Goal: Transaction & Acquisition: Purchase product/service

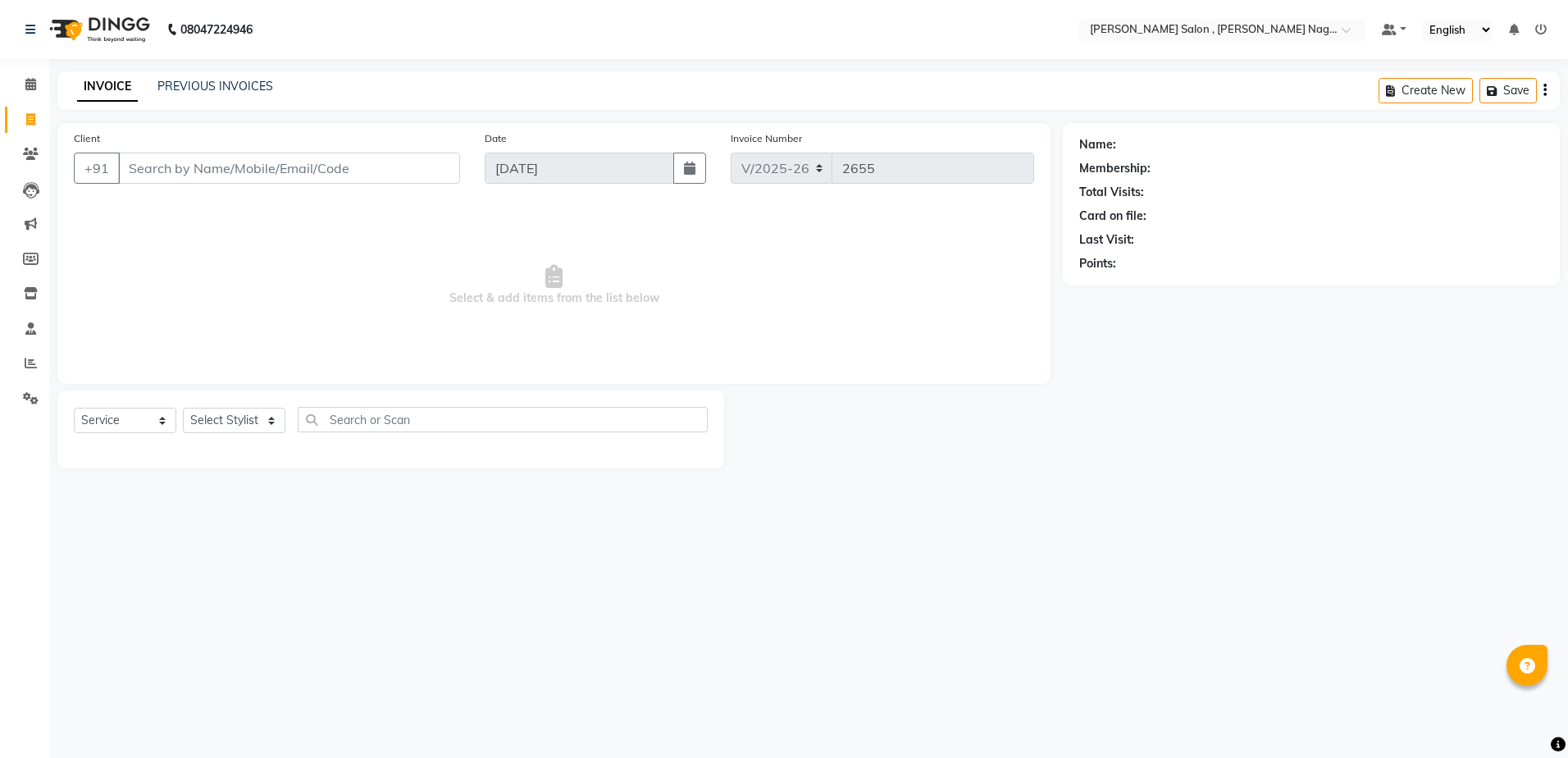
select select "4120"
select select "service"
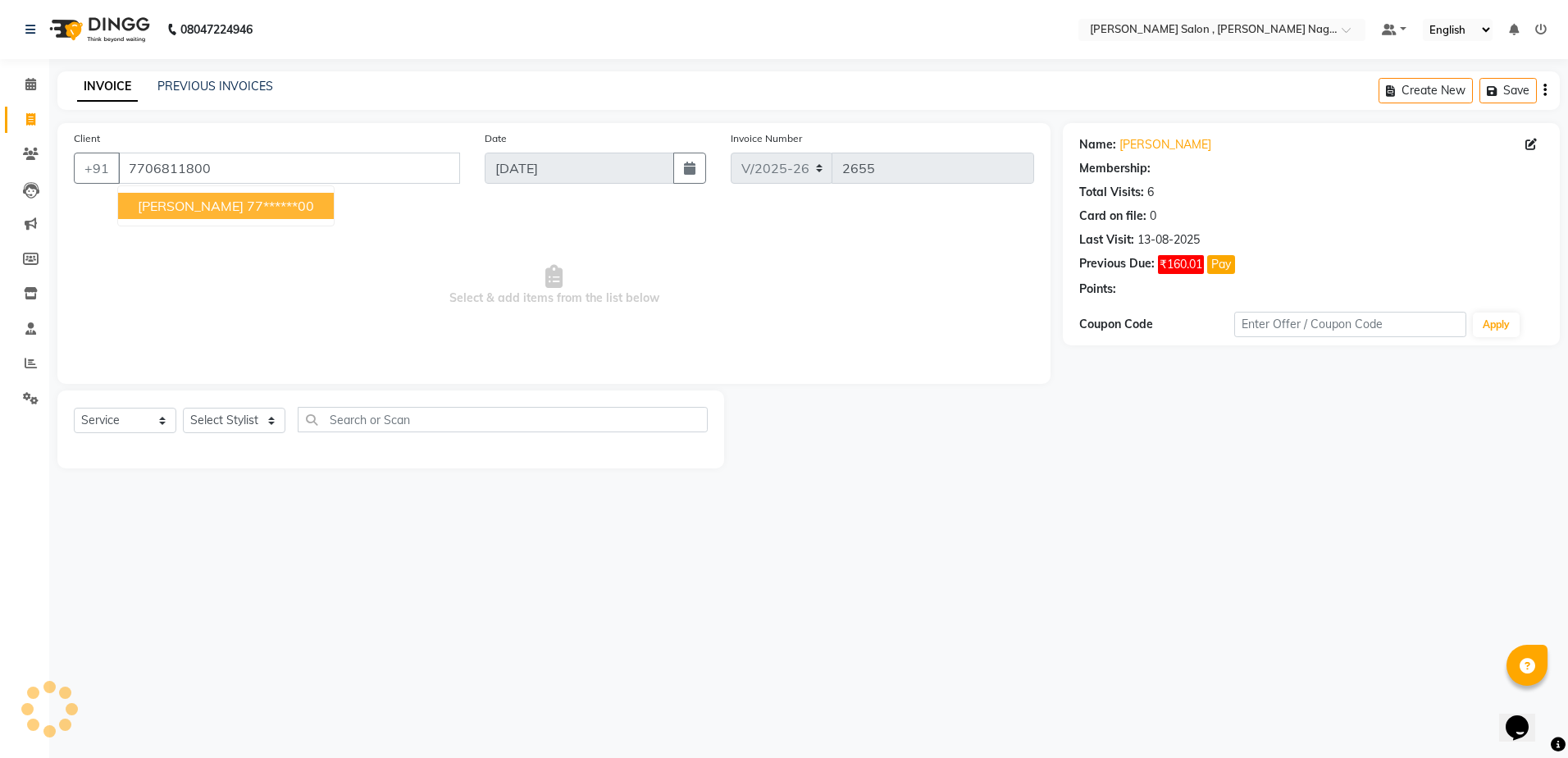
click at [246, 207] on ngb-highlight "77******00" at bounding box center [280, 206] width 67 height 17
type input "77******00"
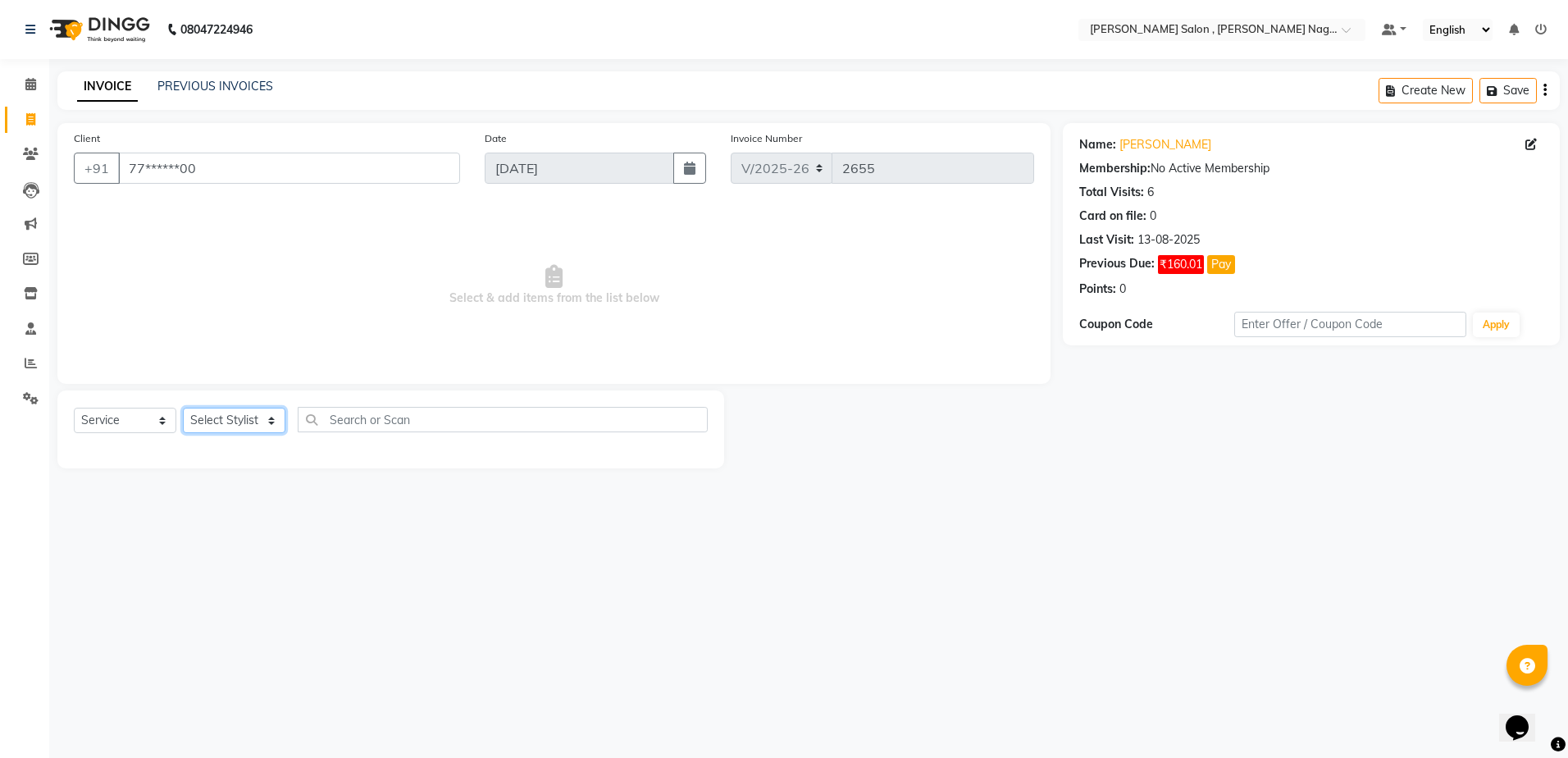
click at [249, 422] on select "Select Stylist [PERSON_NAME] [PERSON_NAME] HARSH isha pal [PERSON_NAME] [PERSON…" at bounding box center [233, 420] width 102 height 25
select select "21946"
click at [183, 408] on select "Select Stylist [PERSON_NAME] [PERSON_NAME] HARSH isha pal [PERSON_NAME] [PERSON…" at bounding box center [233, 420] width 102 height 25
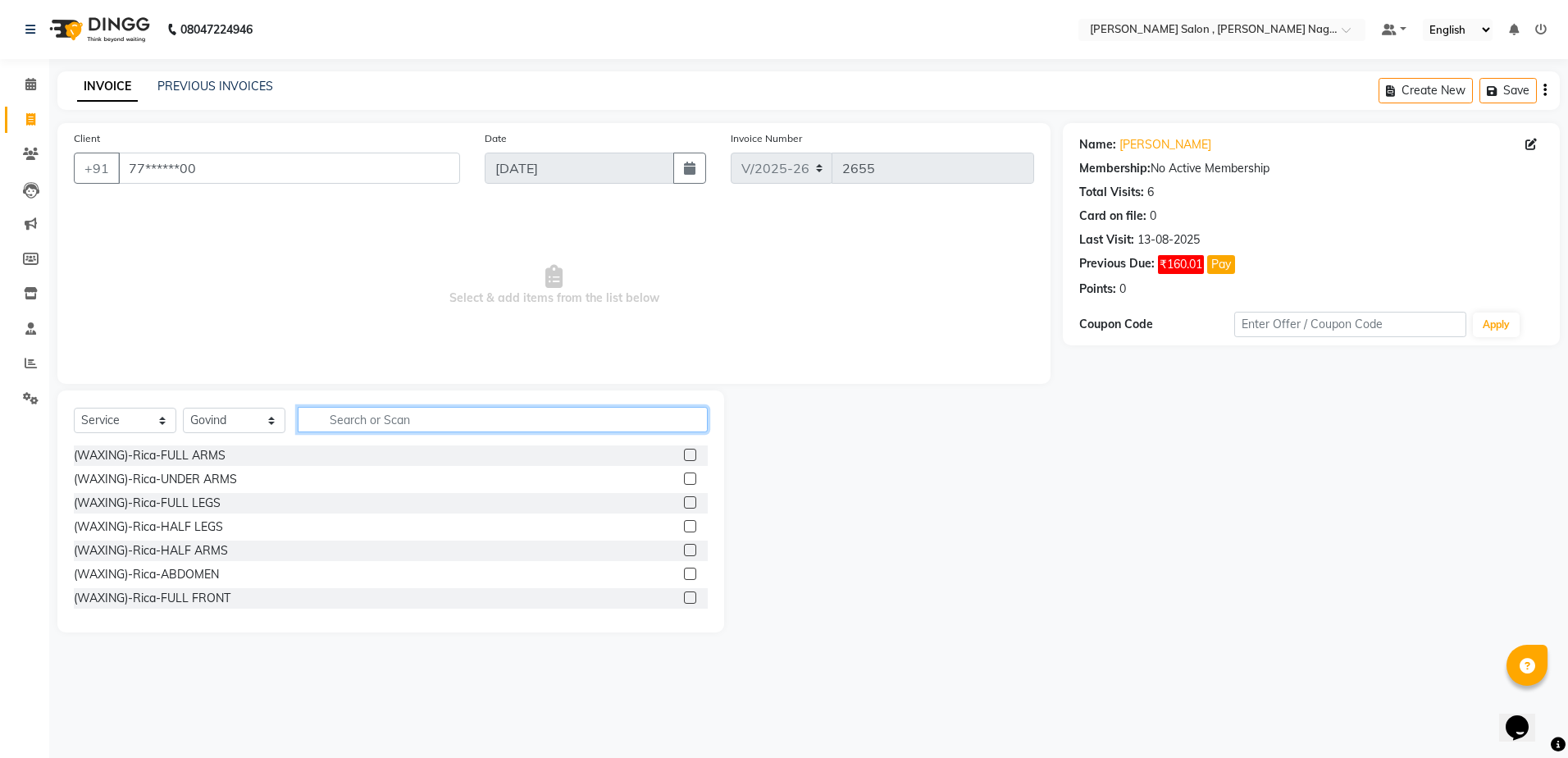
click at [419, 430] on input "text" at bounding box center [503, 419] width 411 height 25
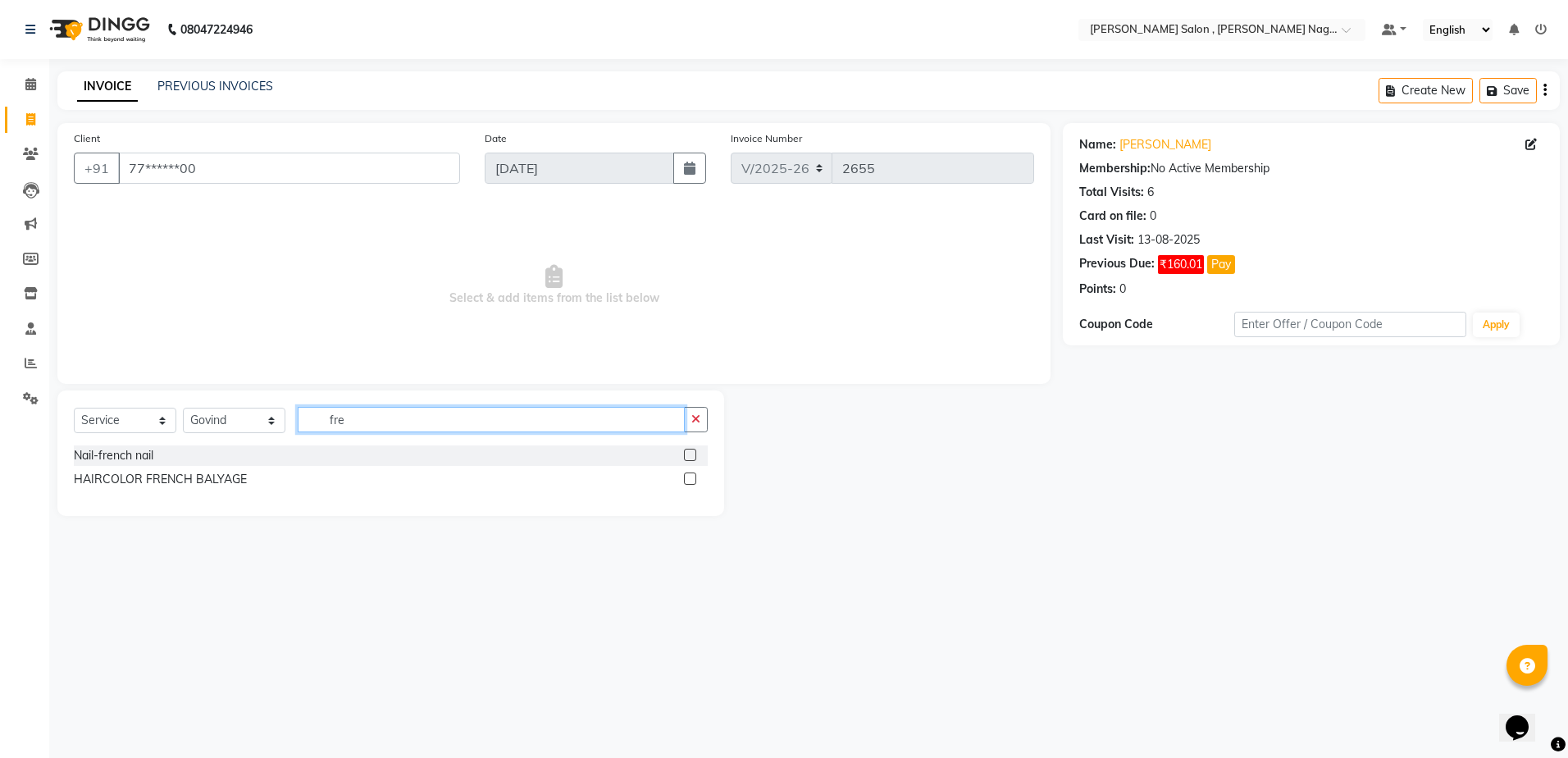
type input "fre"
click at [692, 454] on label at bounding box center [690, 454] width 12 height 12
click at [692, 454] on input "checkbox" at bounding box center [689, 454] width 10 height 10
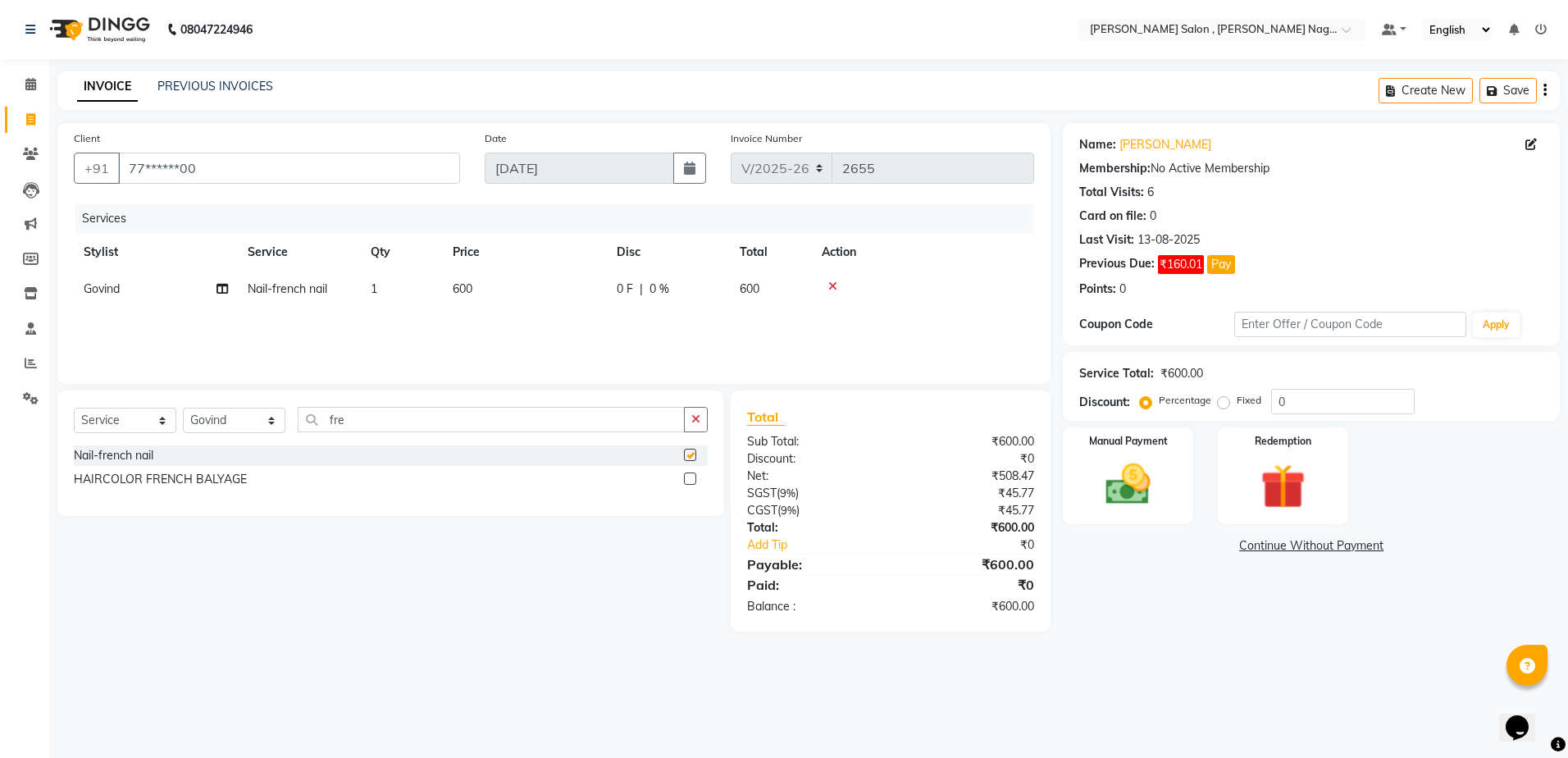
checkbox input "false"
click at [450, 430] on input "fre" at bounding box center [491, 419] width 387 height 25
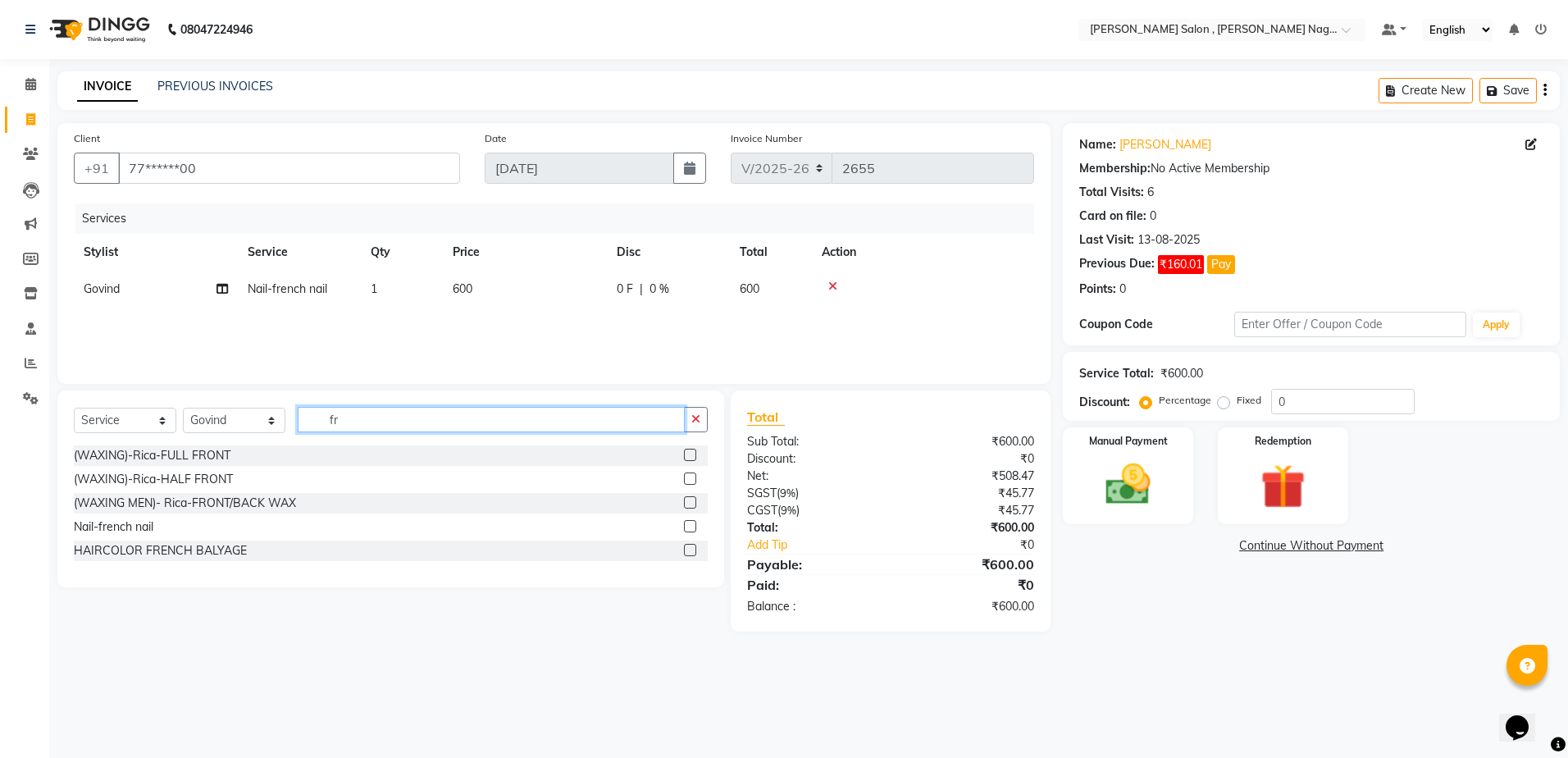
type input "f"
type input "ext"
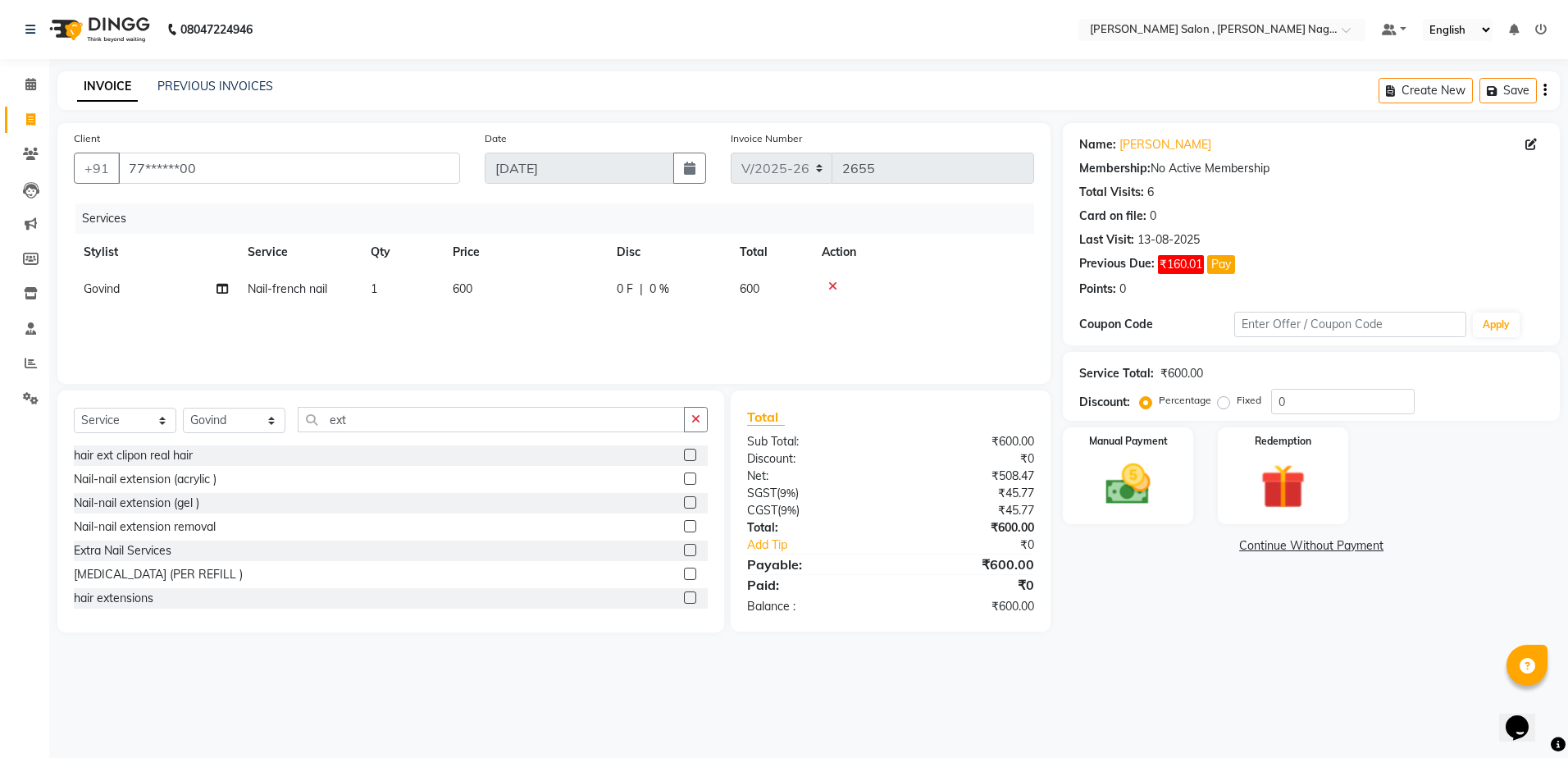
click at [684, 482] on label at bounding box center [690, 478] width 12 height 12
click at [684, 482] on input "checkbox" at bounding box center [689, 479] width 10 height 10
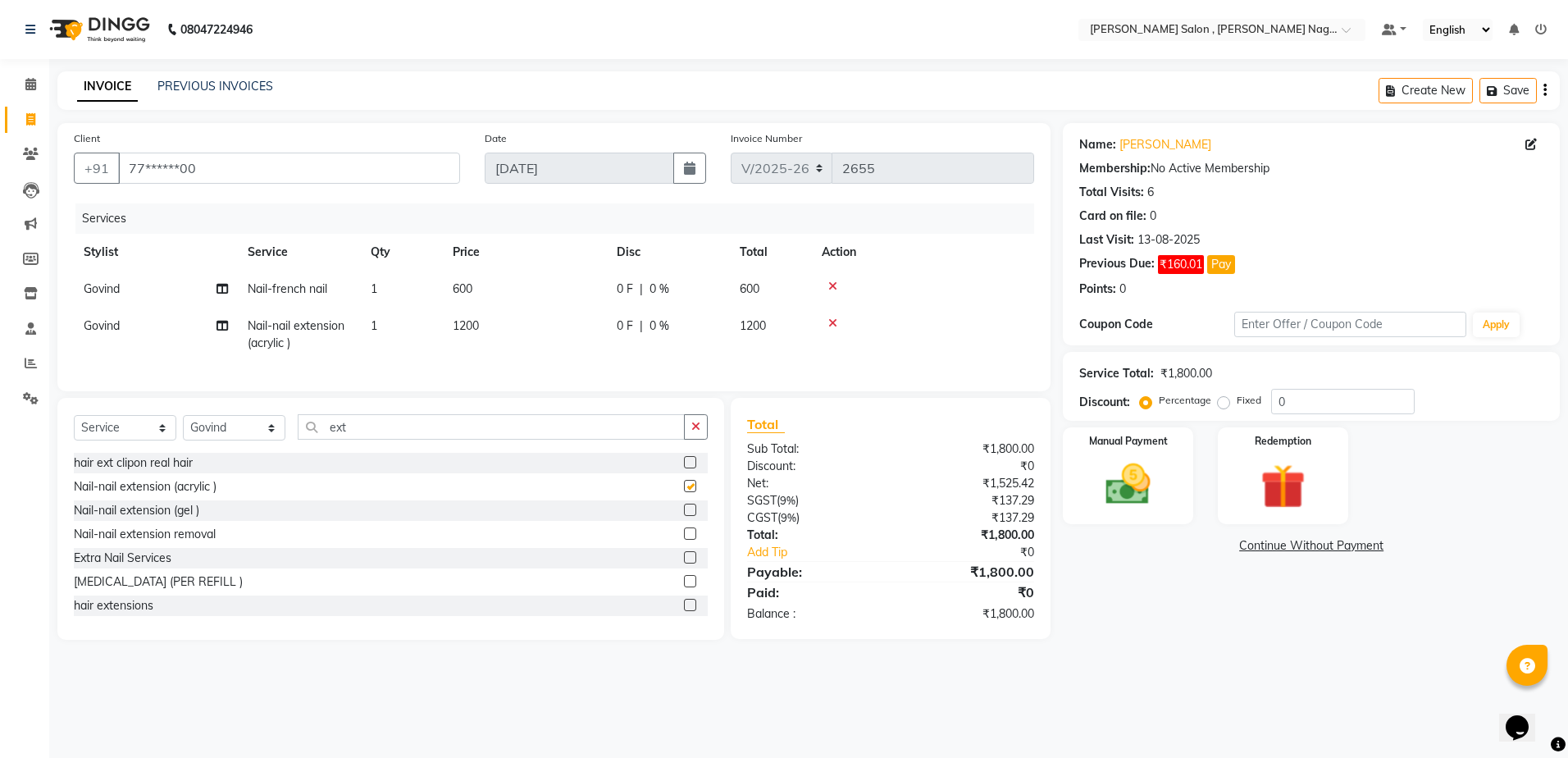
checkbox input "false"
click at [433, 439] on input "ext" at bounding box center [491, 426] width 387 height 25
type input "e"
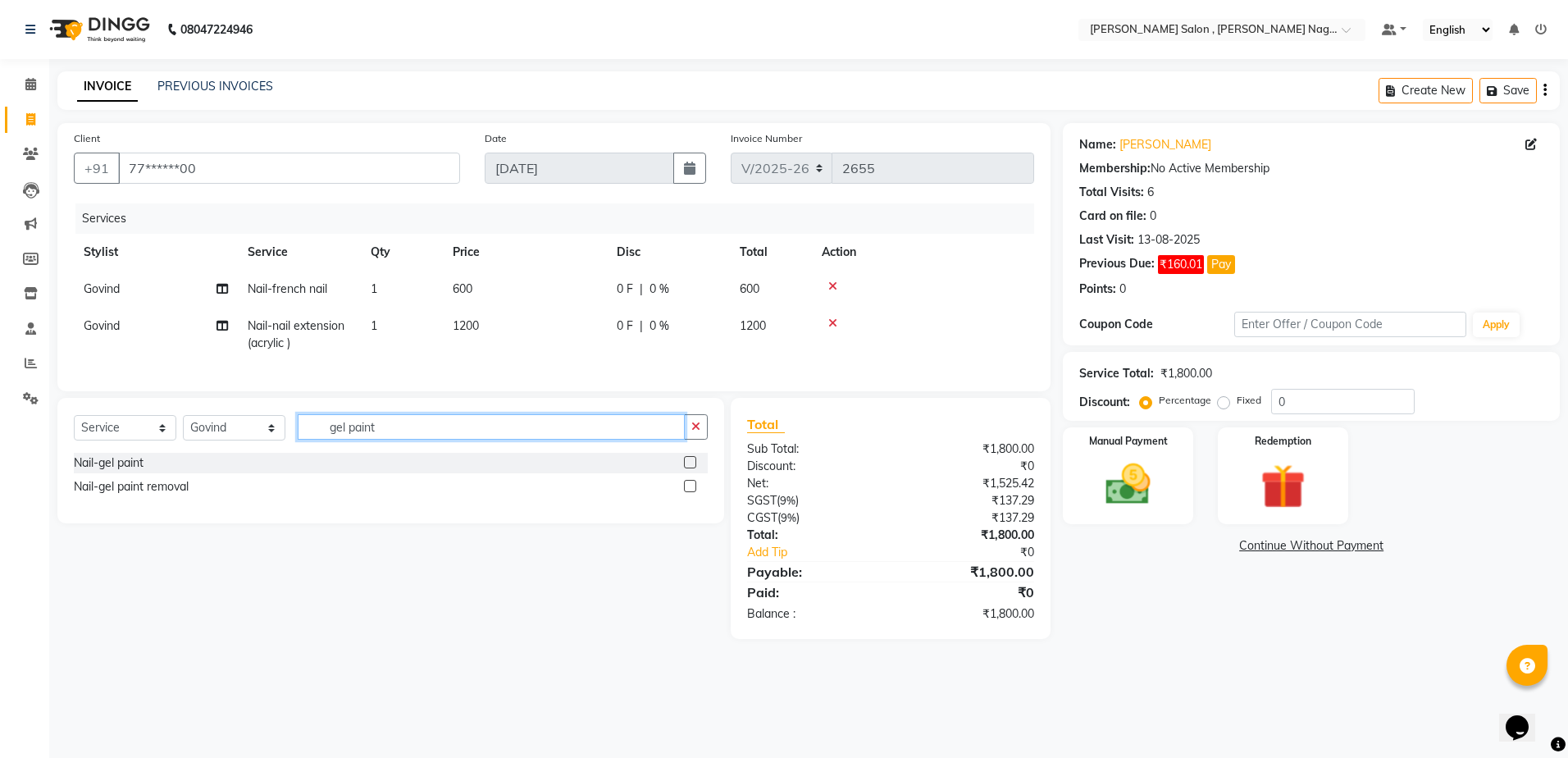
type input "gel paint"
click at [689, 468] on label at bounding box center [690, 462] width 12 height 12
click at [689, 468] on input "checkbox" at bounding box center [689, 462] width 10 height 10
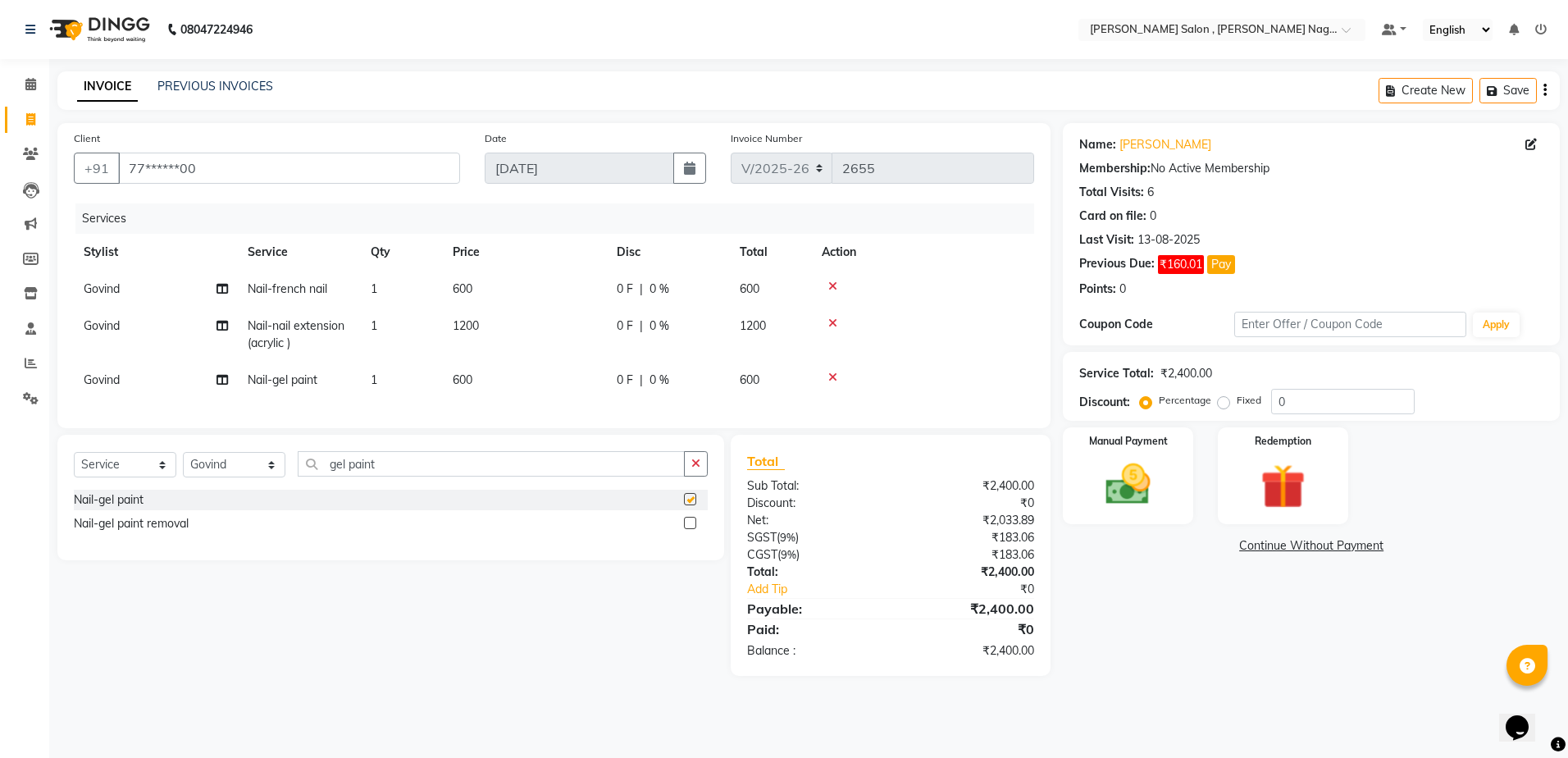
checkbox input "false"
click at [231, 471] on select "Select Stylist [PERSON_NAME] [PERSON_NAME] HARSH isha pal [PERSON_NAME] [PERSON…" at bounding box center [233, 464] width 102 height 25
click at [404, 476] on input "gel paint" at bounding box center [491, 463] width 387 height 25
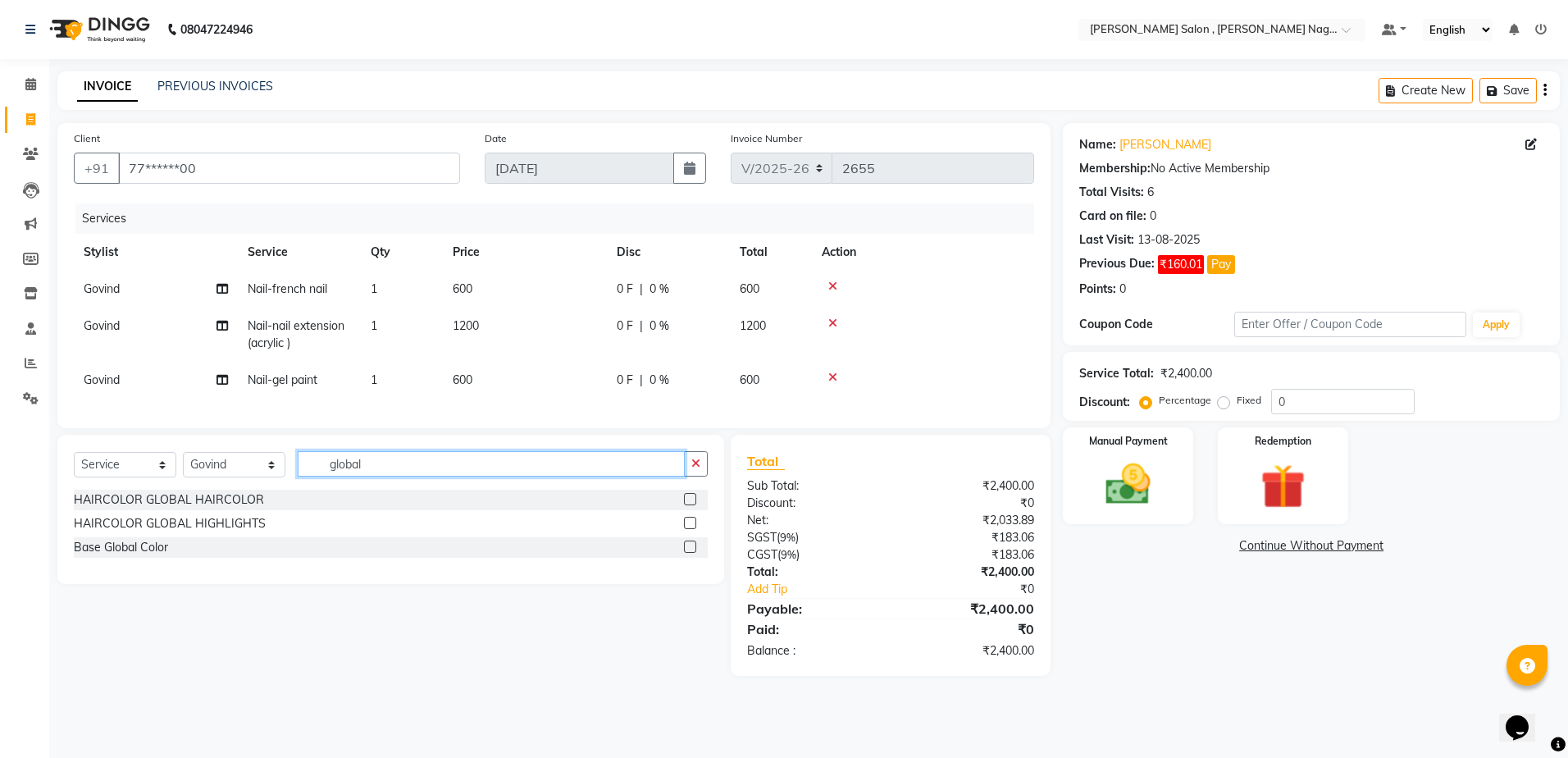
type input "global"
click at [258, 477] on select "Select Stylist [PERSON_NAME] [PERSON_NAME] HARSH isha pal [PERSON_NAME] [PERSON…" at bounding box center [233, 464] width 102 height 25
select select "65130"
click at [183, 464] on select "Select Stylist [PERSON_NAME] [PERSON_NAME] HARSH isha pal [PERSON_NAME] [PERSON…" at bounding box center [233, 464] width 102 height 25
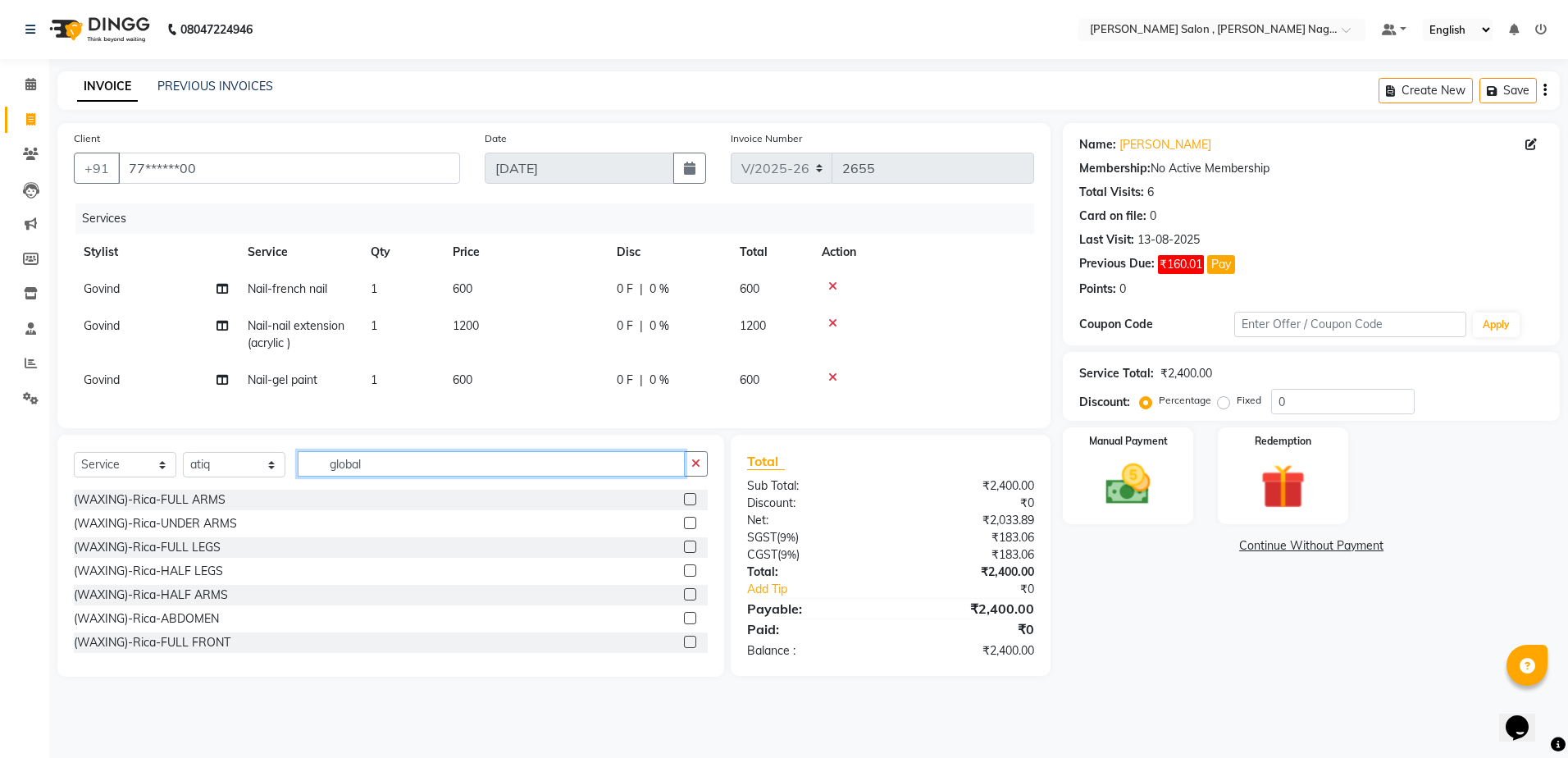
click at [382, 473] on input "global" at bounding box center [491, 463] width 387 height 25
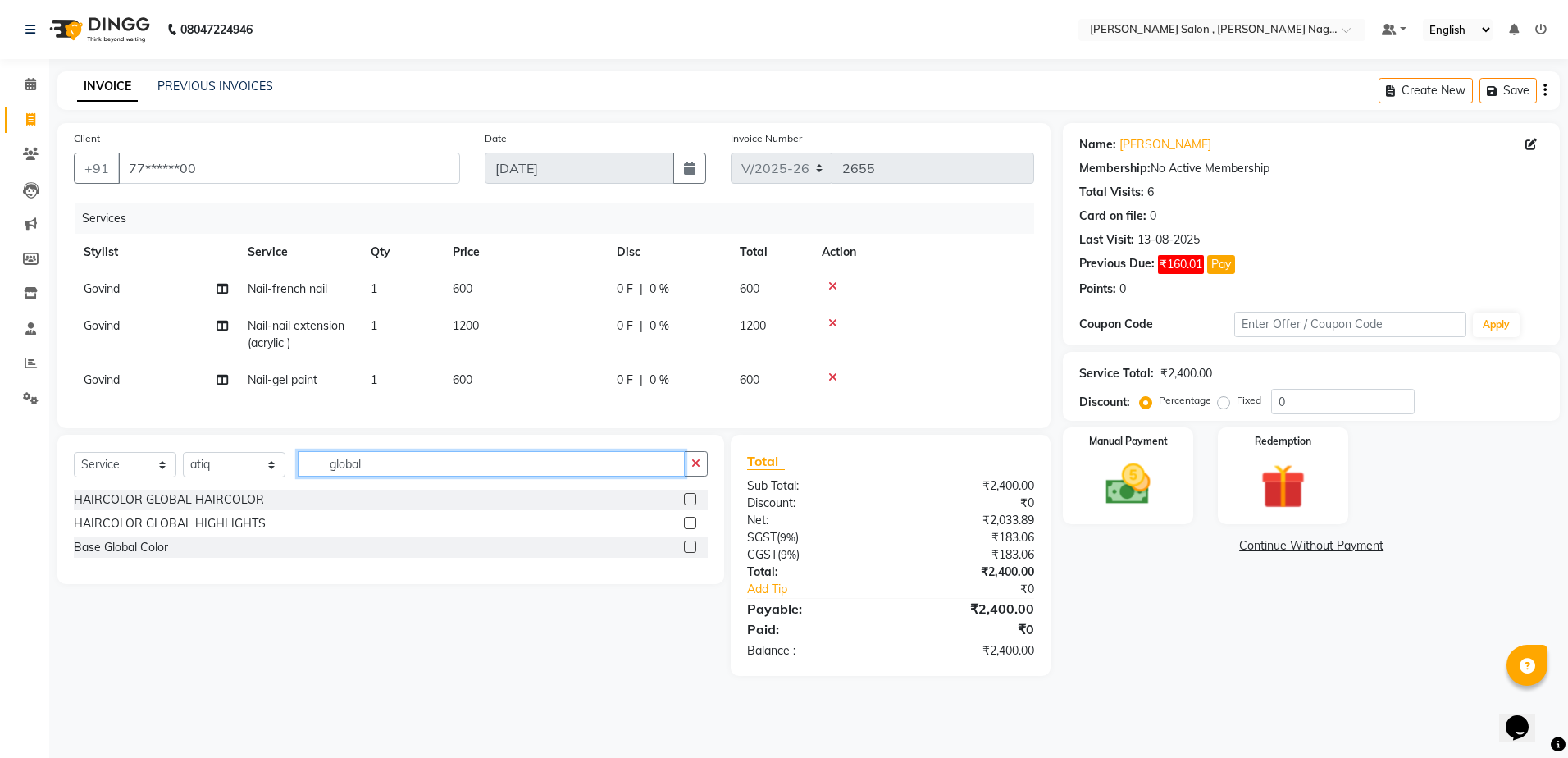
type input "global"
click at [695, 553] on label at bounding box center [690, 546] width 12 height 12
click at [694, 553] on input "checkbox" at bounding box center [689, 547] width 10 height 10
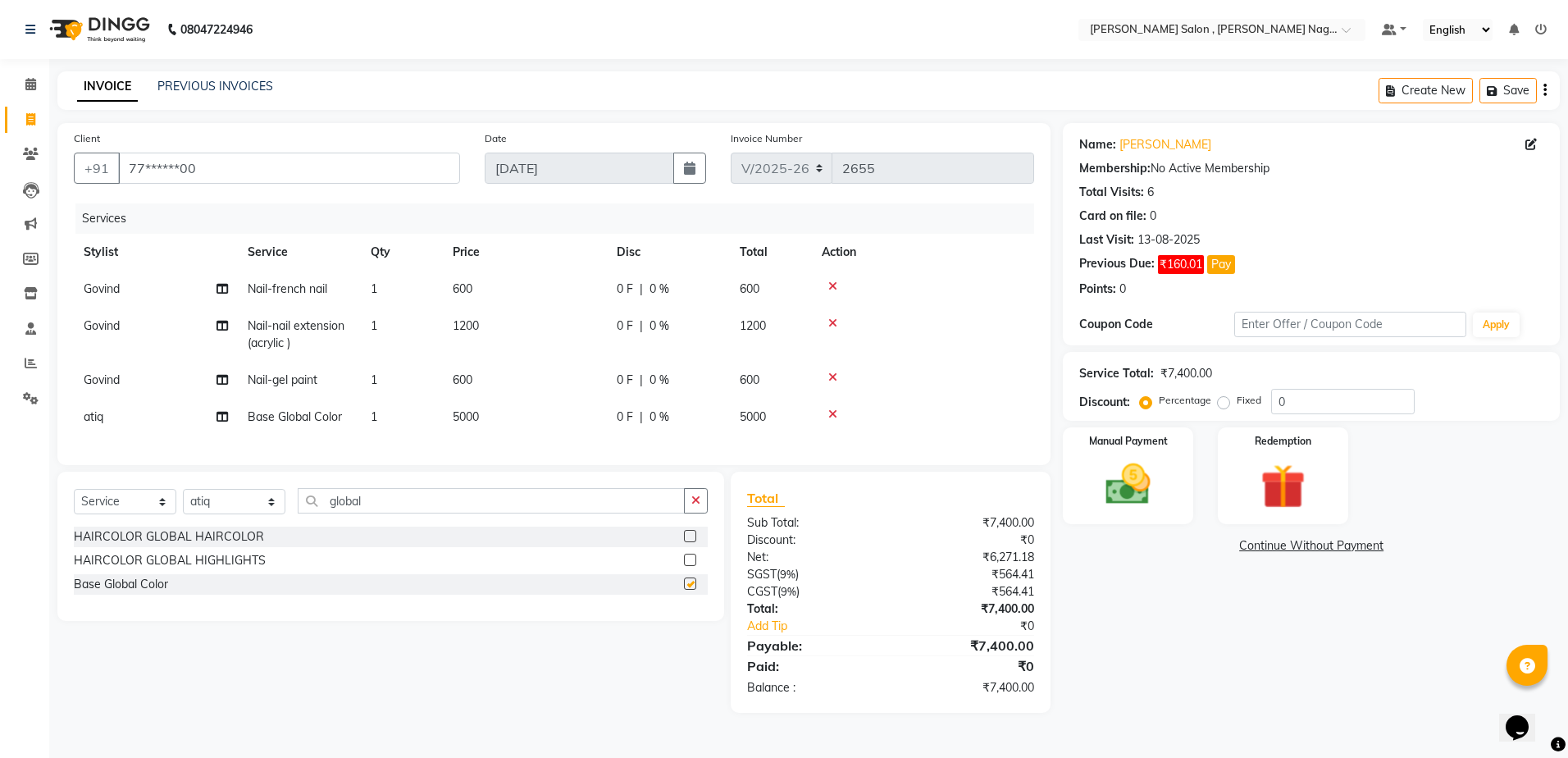
checkbox input "false"
click at [431, 493] on div "Select Service Product Membership Package Voucher Prepaid Gift Card Select Styl…" at bounding box center [391, 545] width 667 height 149
click at [403, 513] on input "global" at bounding box center [491, 500] width 387 height 25
type input "g"
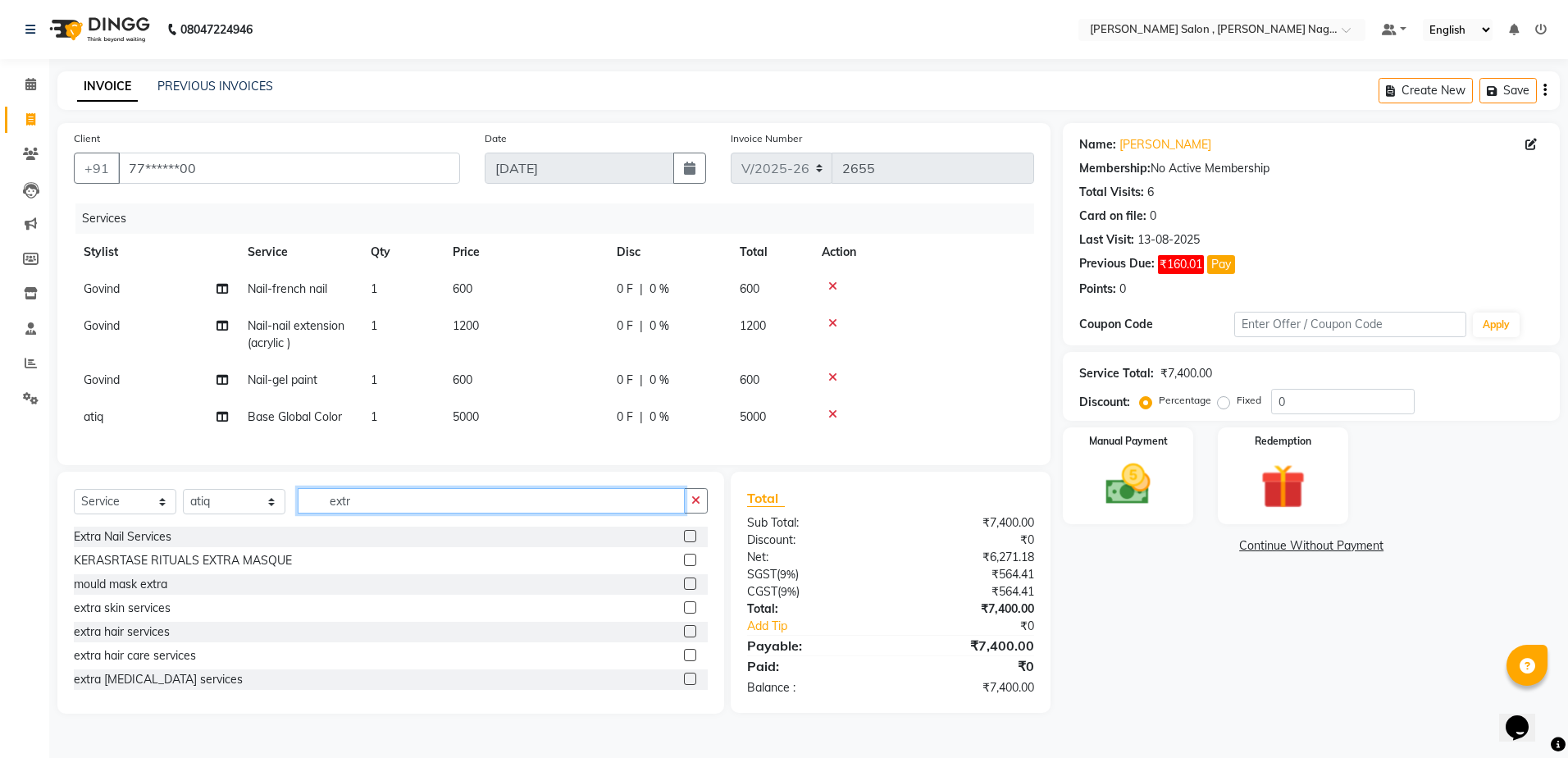
type input "extr"
click at [684, 661] on label at bounding box center [690, 654] width 12 height 12
click at [684, 661] on input "checkbox" at bounding box center [689, 655] width 10 height 10
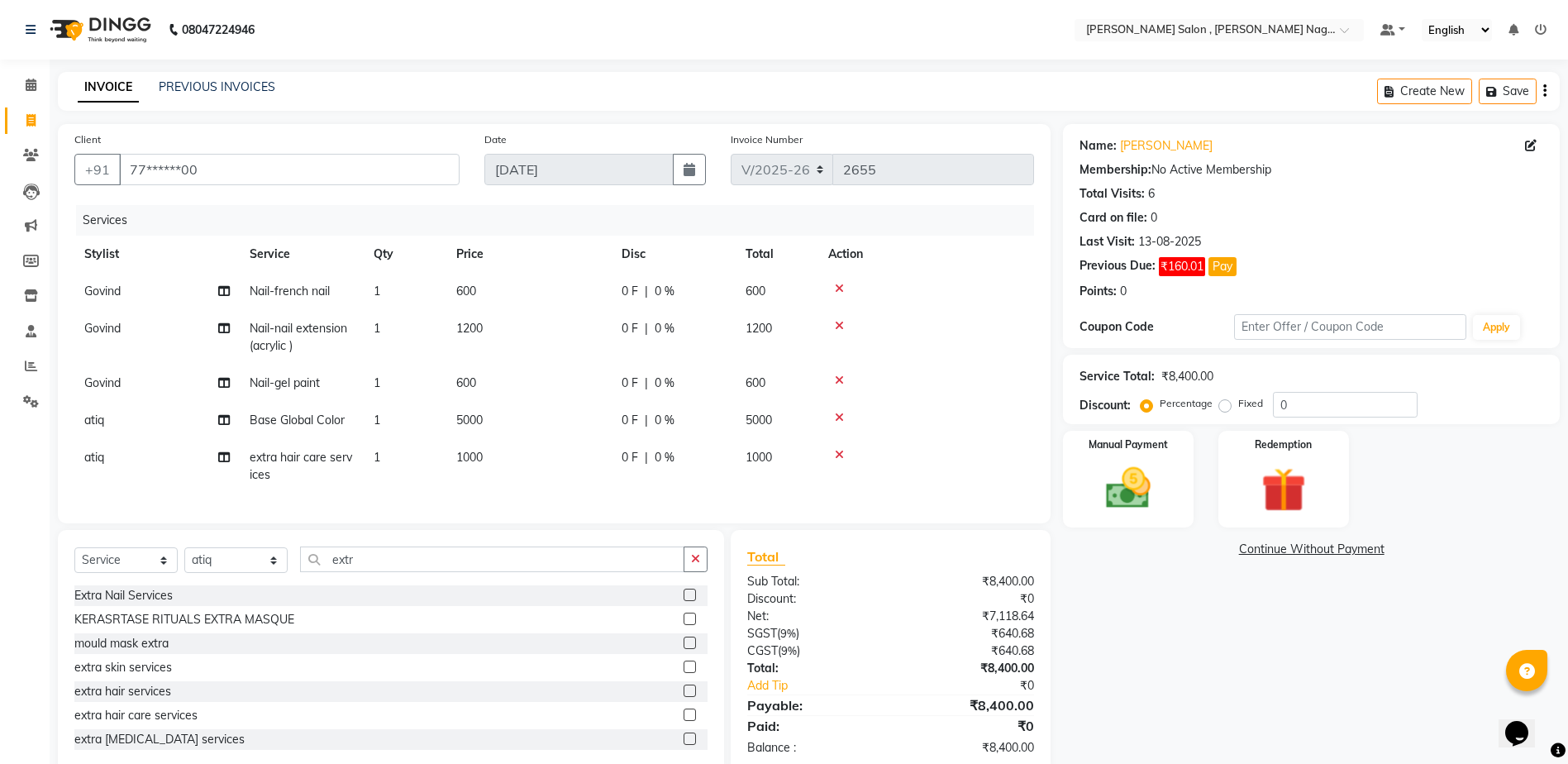
scroll to position [3, 0]
click at [684, 719] on label at bounding box center [690, 711] width 12 height 12
click at [684, 719] on input "checkbox" at bounding box center [689, 712] width 10 height 10
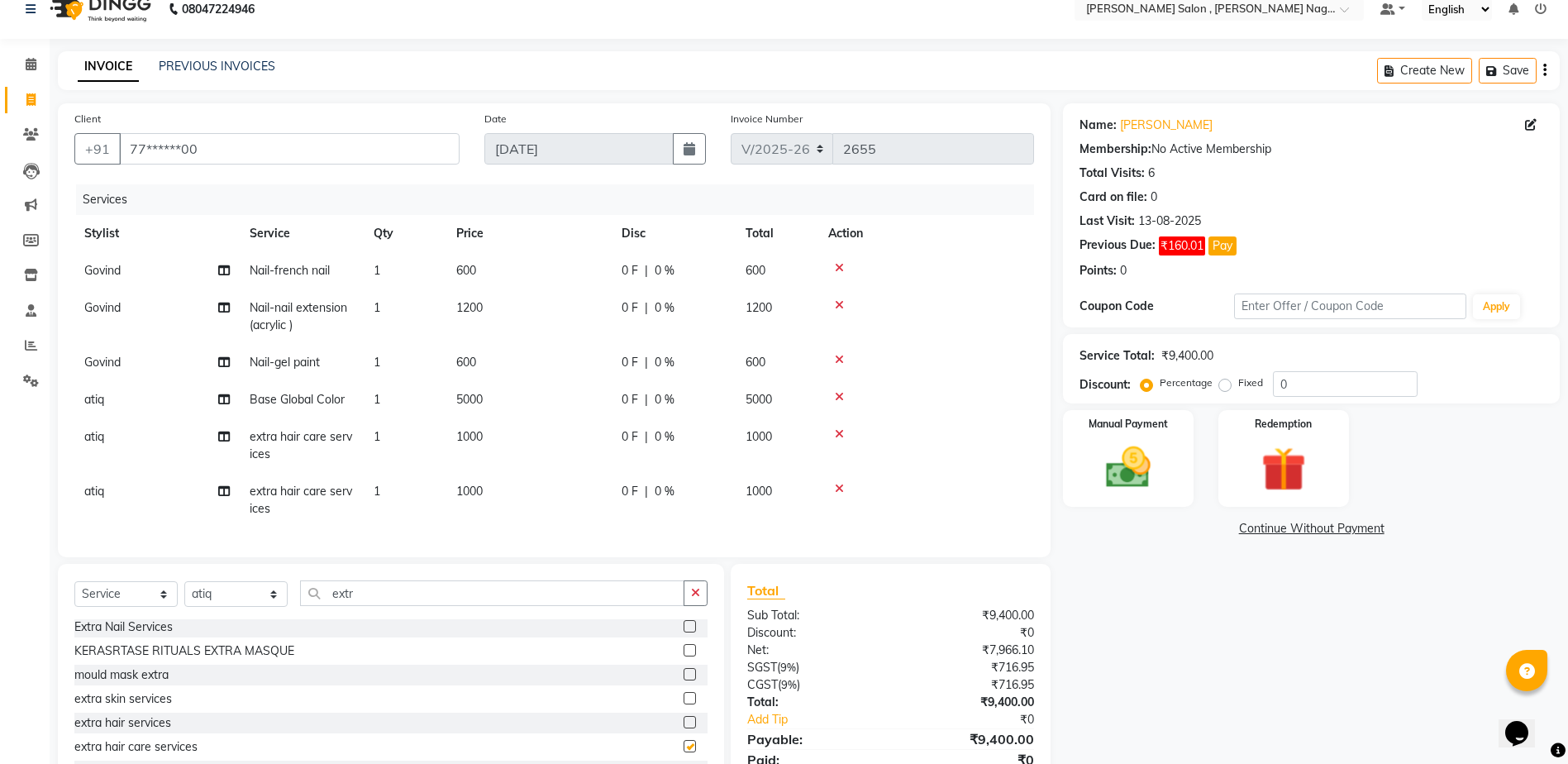
checkbox input "false"
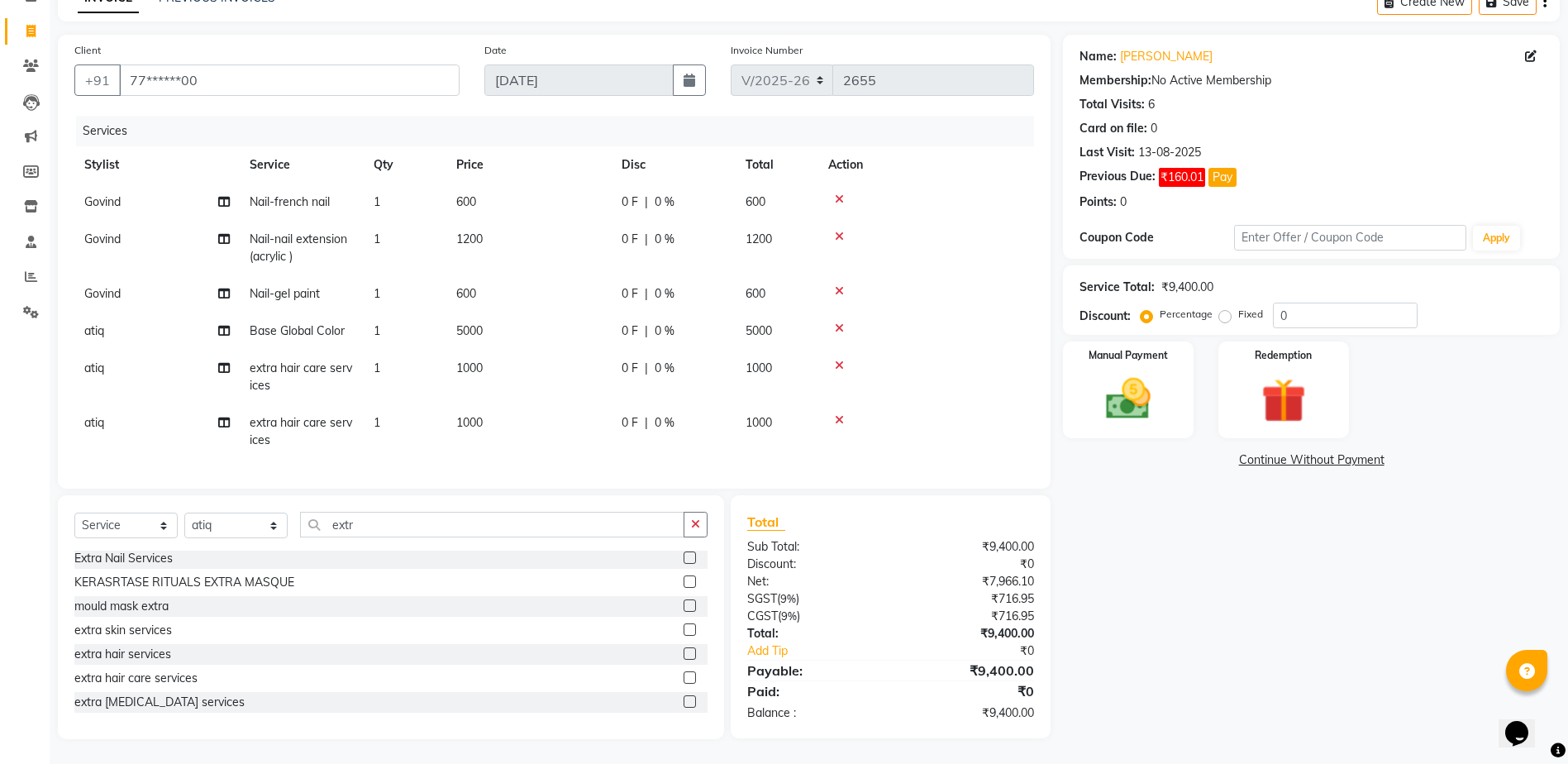
scroll to position [102, 0]
click at [410, 547] on div "Select Service Product Membership Package Voucher Prepaid Gift Card Select Styl…" at bounding box center [391, 531] width 633 height 39
click at [345, 523] on input "extr" at bounding box center [492, 524] width 384 height 25
click at [421, 523] on input "extr" at bounding box center [492, 524] width 384 height 25
type input "e"
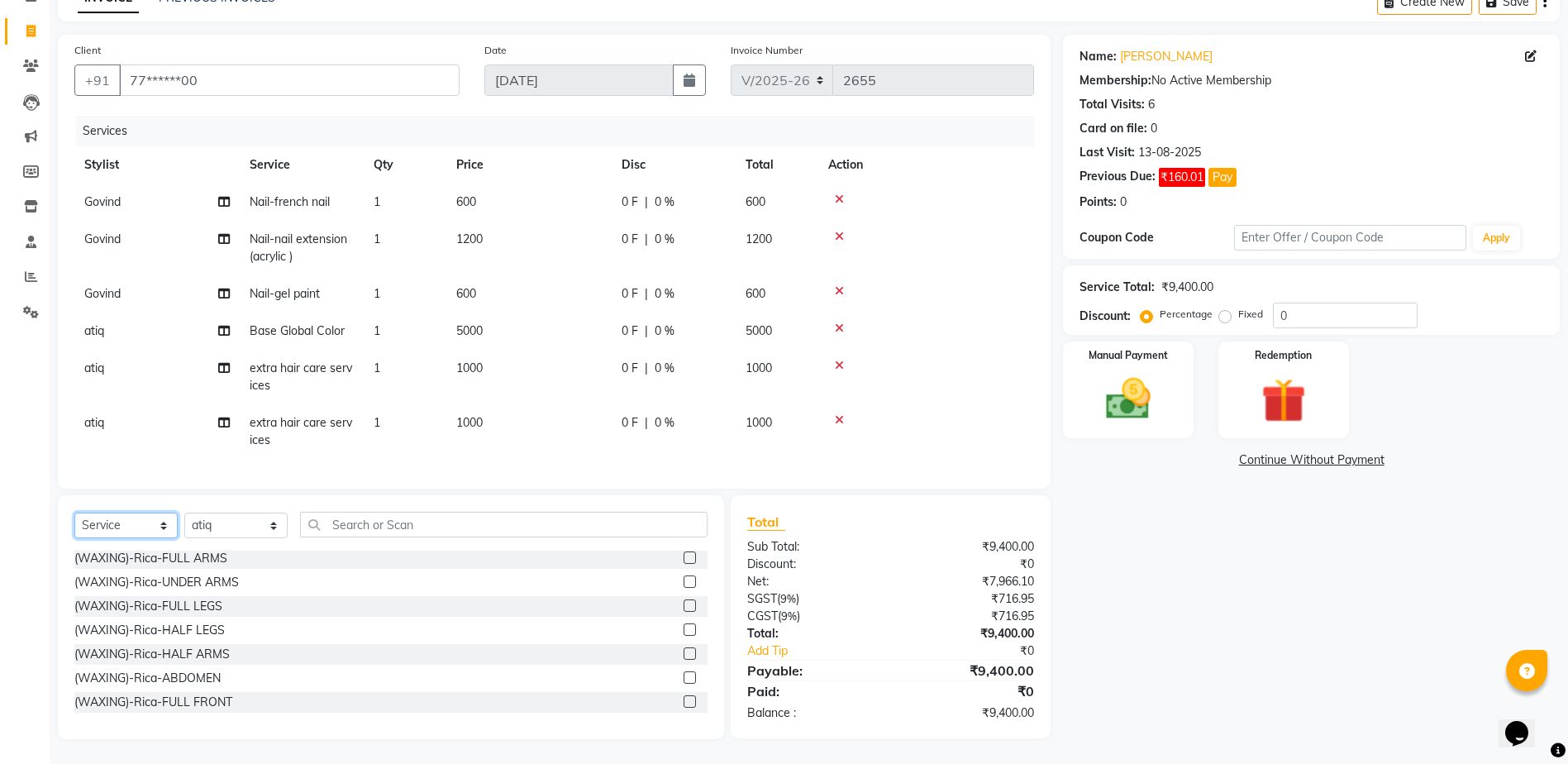
click at [177, 518] on select "Select Service Product Membership Package Voucher Prepaid Gift Card" at bounding box center [126, 525] width 103 height 25
click at [197, 518] on select "Select Stylist [PERSON_NAME] [PERSON_NAME] HARSH isha pal [PERSON_NAME] [PERSON…" at bounding box center [235, 525] width 103 height 25
select select "21943"
click at [184, 513] on select "Select Stylist [PERSON_NAME] [PERSON_NAME] HARSH isha pal [PERSON_NAME] [PERSON…" at bounding box center [235, 525] width 103 height 25
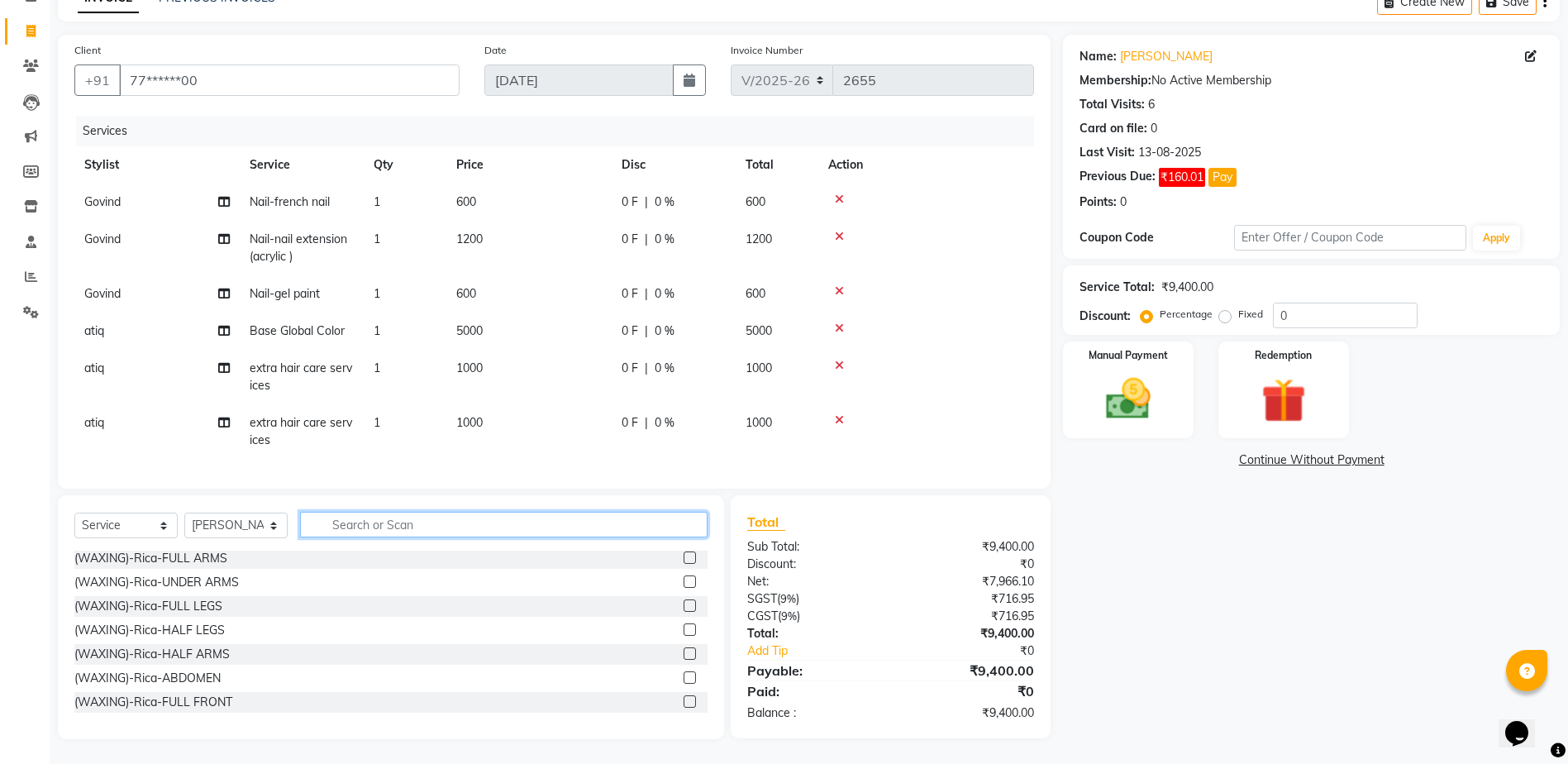
click at [338, 527] on input "text" at bounding box center [503, 524] width 407 height 25
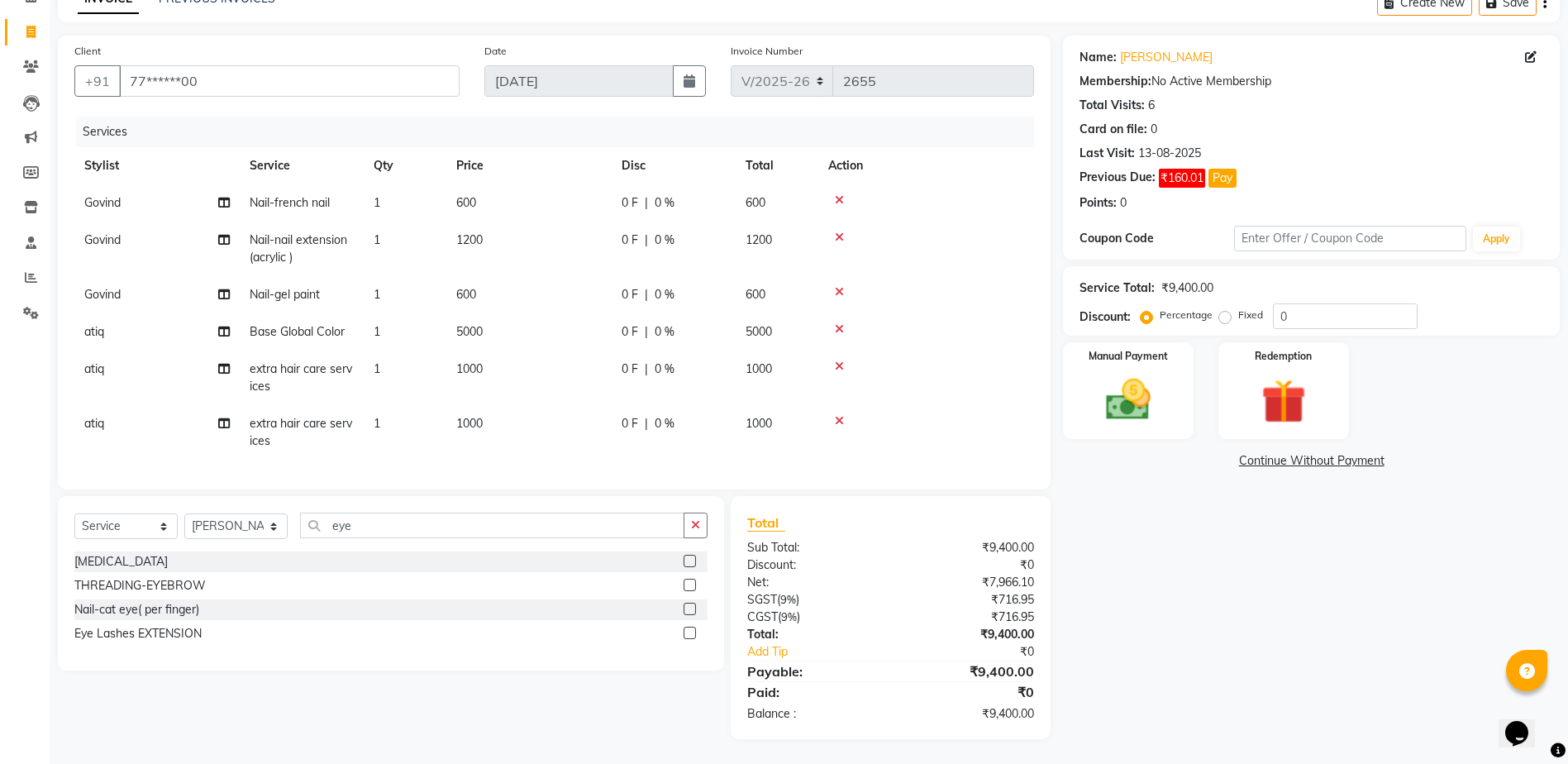
click at [681, 578] on div "THREADING-EYEBROW" at bounding box center [391, 586] width 633 height 21
click at [505, 527] on input "eye" at bounding box center [492, 525] width 384 height 25
type input "e"
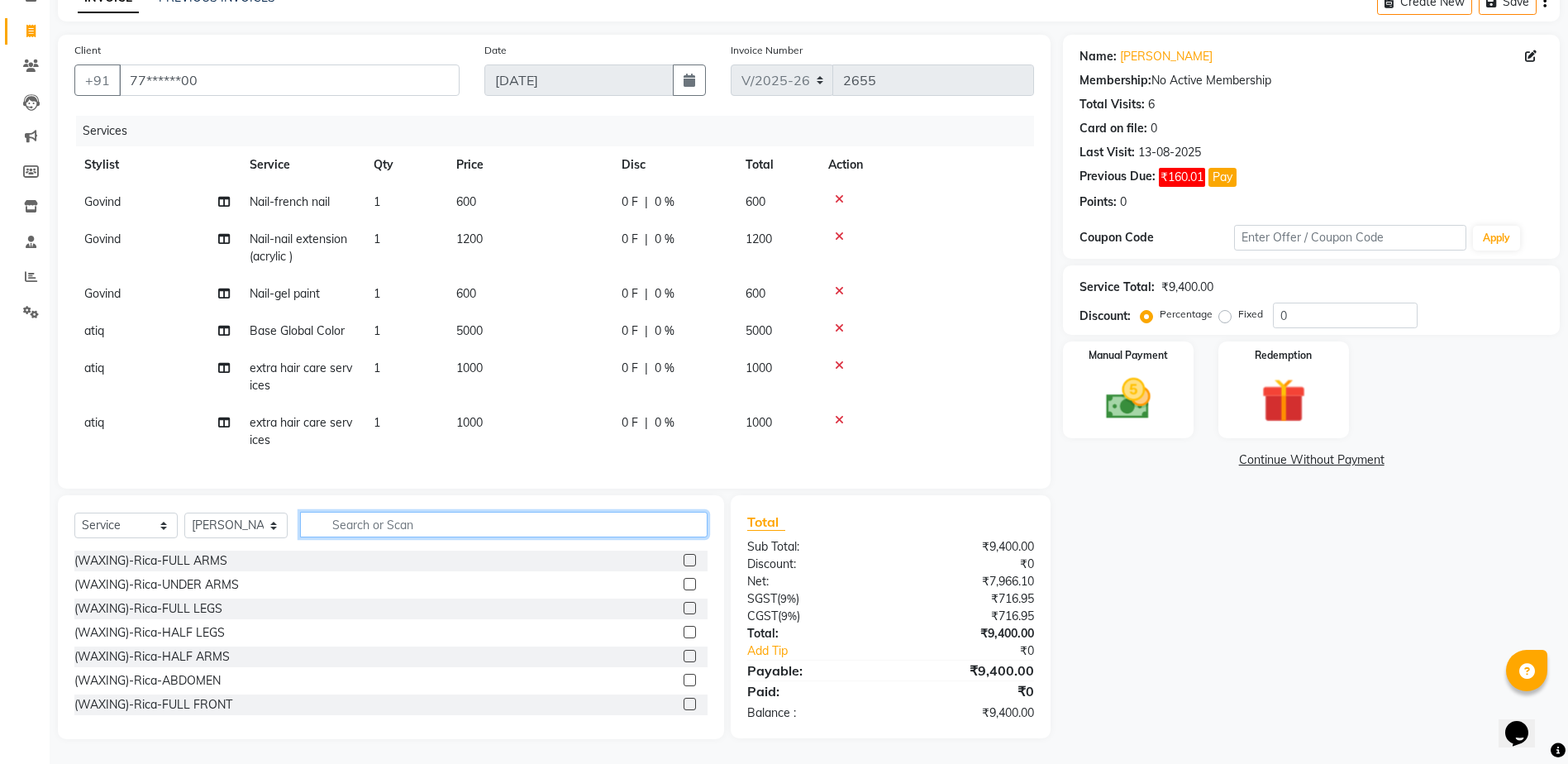
click at [355, 526] on input "text" at bounding box center [503, 524] width 407 height 25
type input "ey"
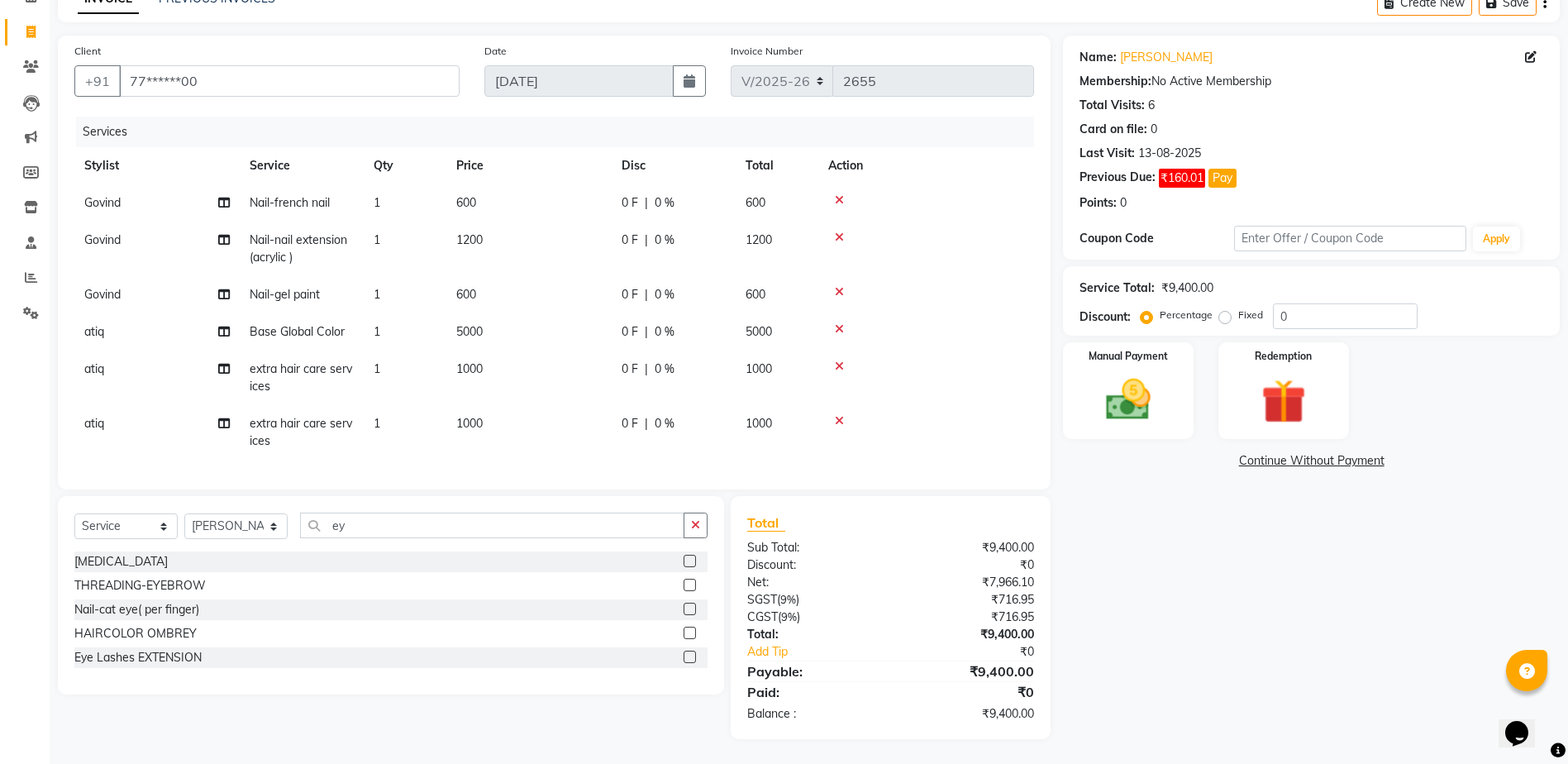
click at [690, 586] on label at bounding box center [690, 585] width 12 height 12
click at [690, 586] on input "checkbox" at bounding box center [689, 585] width 10 height 10
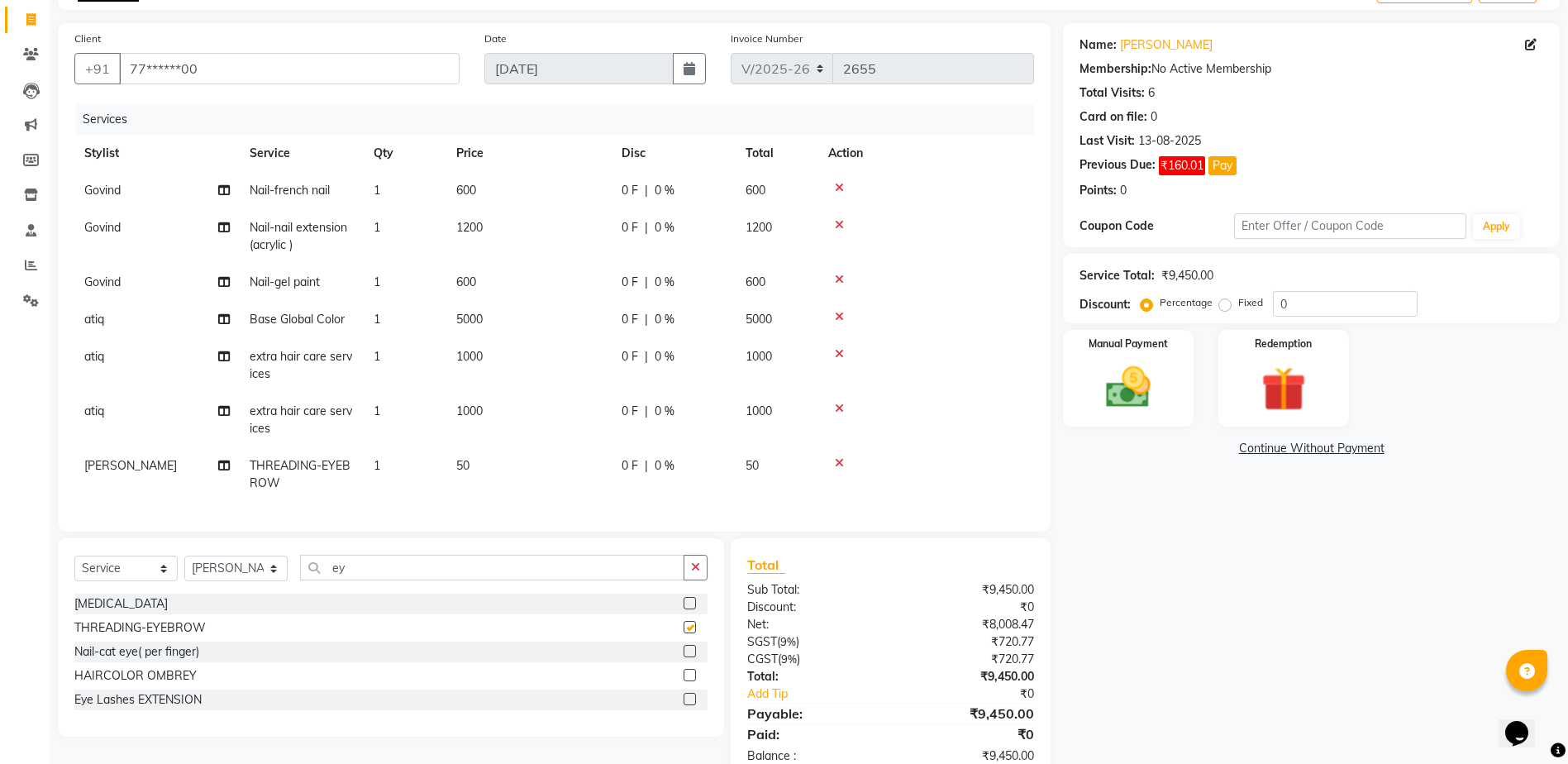
checkbox input "false"
click at [437, 568] on input "ey" at bounding box center [492, 567] width 384 height 25
type input "e"
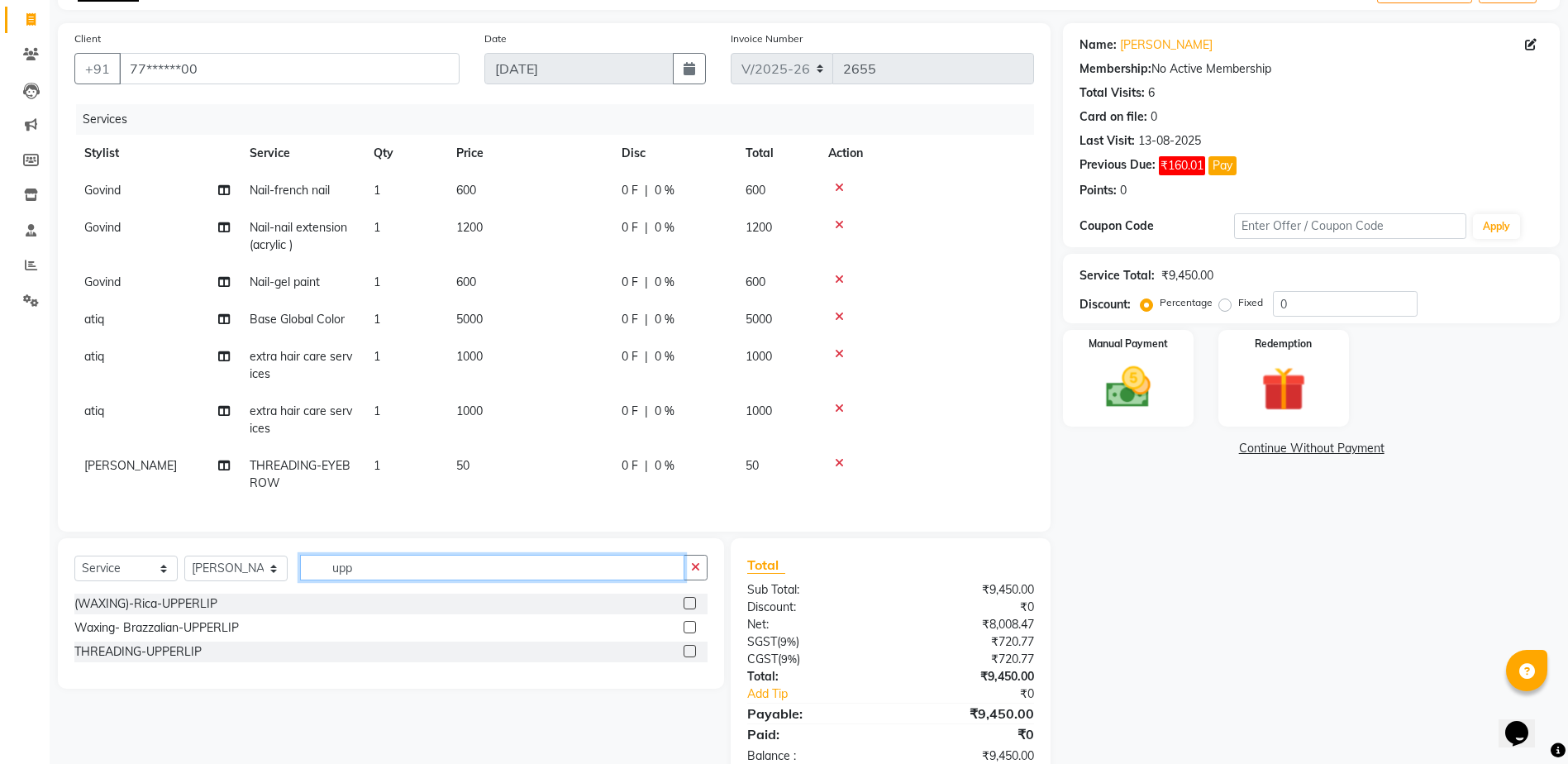
type input "upp"
click at [692, 657] on label at bounding box center [690, 651] width 12 height 12
click at [692, 657] on input "checkbox" at bounding box center [689, 651] width 10 height 10
checkbox input "false"
click at [412, 580] on input "upp" at bounding box center [492, 569] width 384 height 25
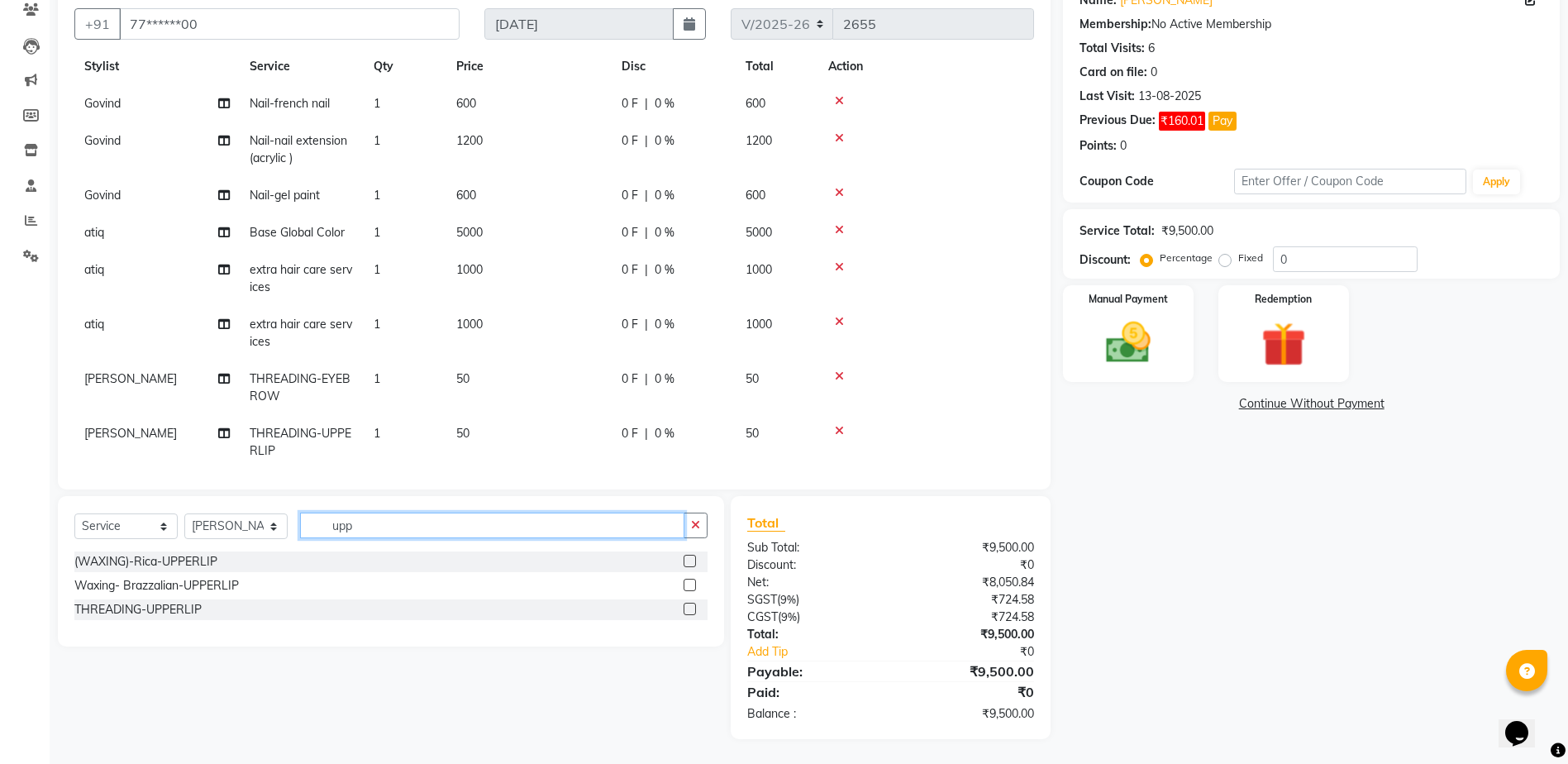
scroll to position [64, 0]
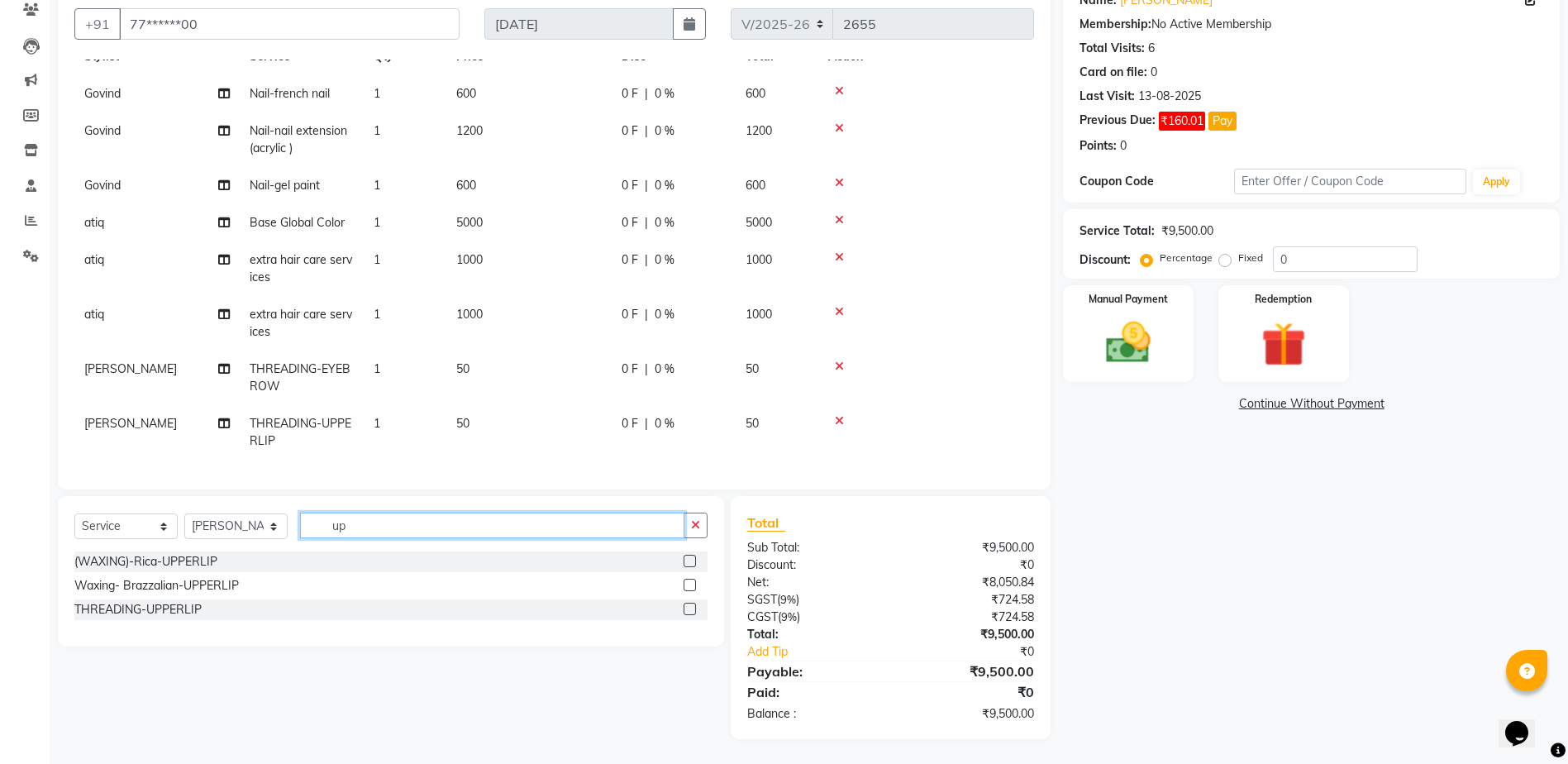
type input "u"
type input "for"
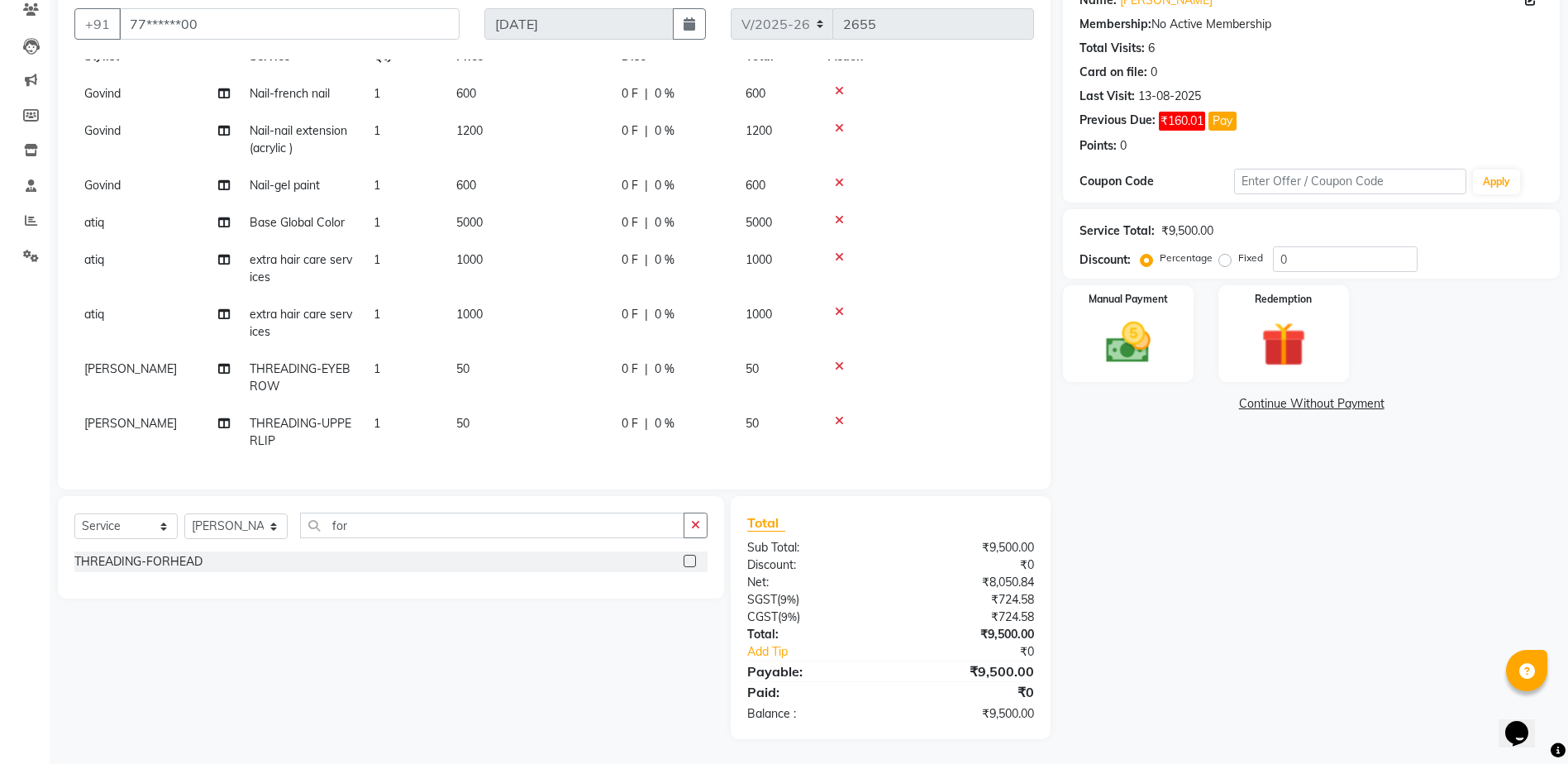
click at [684, 561] on label at bounding box center [690, 560] width 12 height 12
click at [684, 561] on input "checkbox" at bounding box center [689, 561] width 10 height 10
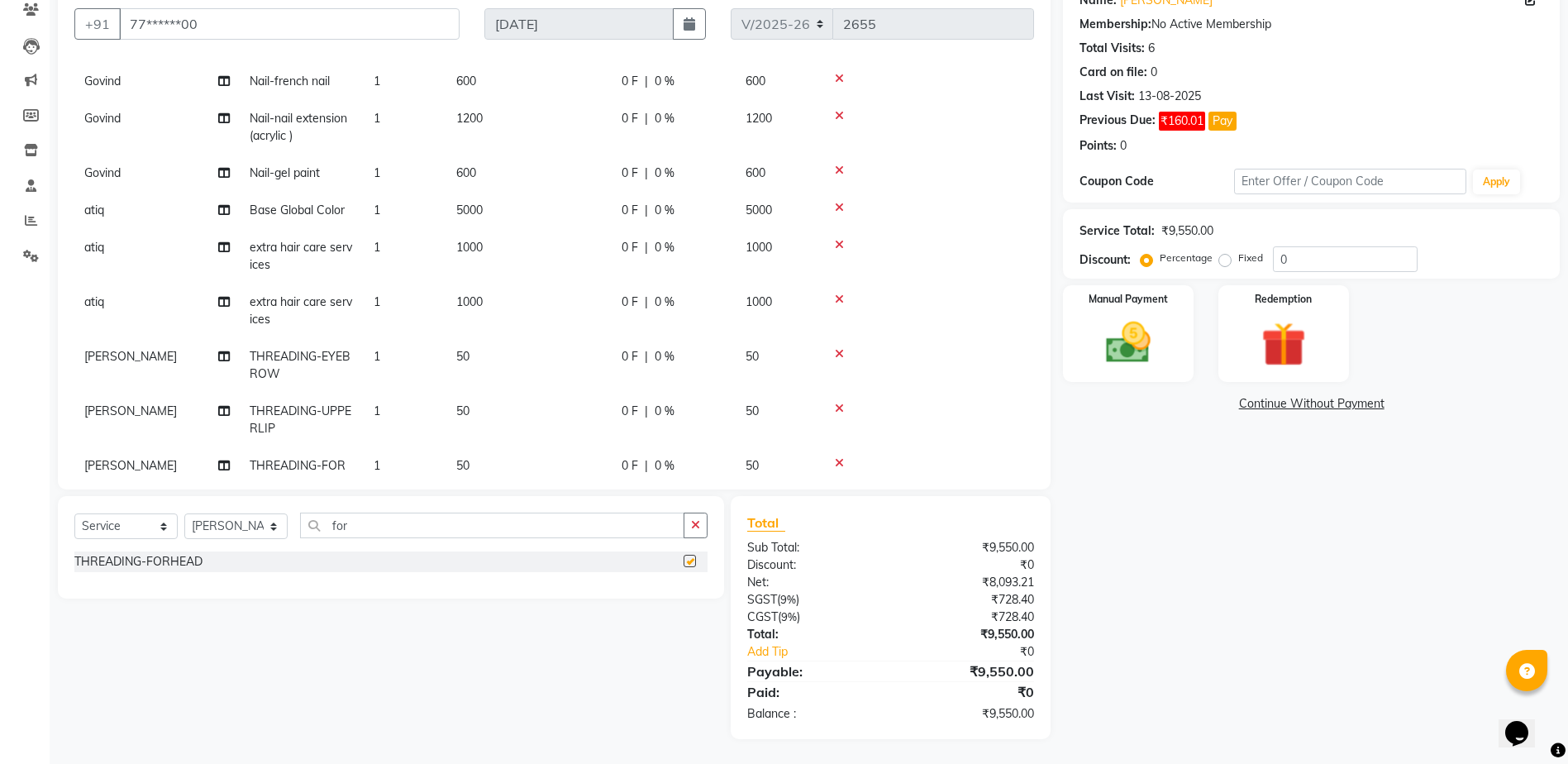
checkbox input "false"
click at [481, 529] on input "for" at bounding box center [492, 525] width 384 height 25
type input "f"
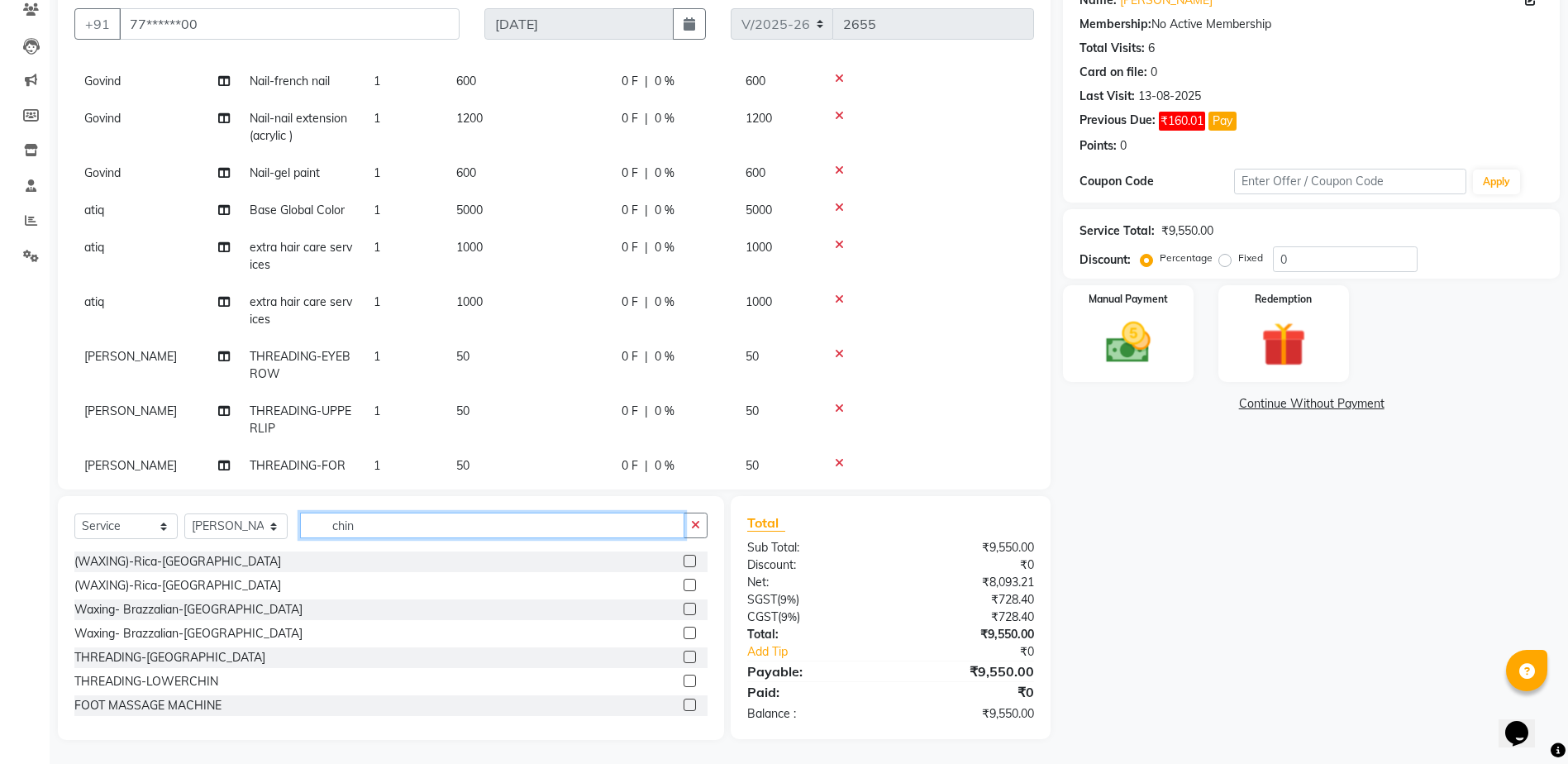
type input "chin"
click at [684, 662] on label at bounding box center [690, 656] width 12 height 12
click at [684, 662] on input "checkbox" at bounding box center [689, 657] width 10 height 10
checkbox input "false"
click at [1117, 323] on img at bounding box center [1128, 342] width 77 height 54
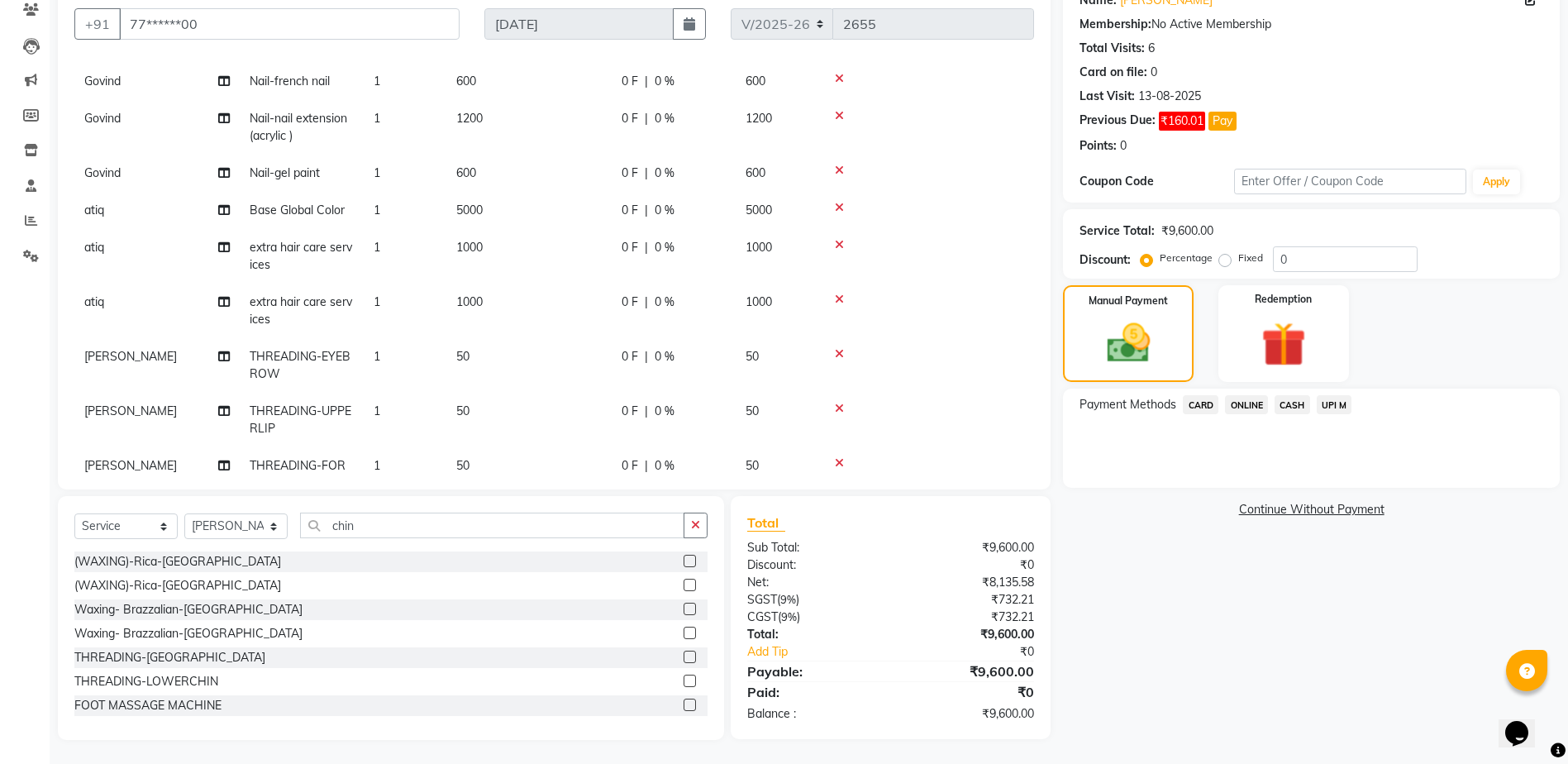
click at [1302, 399] on span "CASH" at bounding box center [1293, 404] width 36 height 19
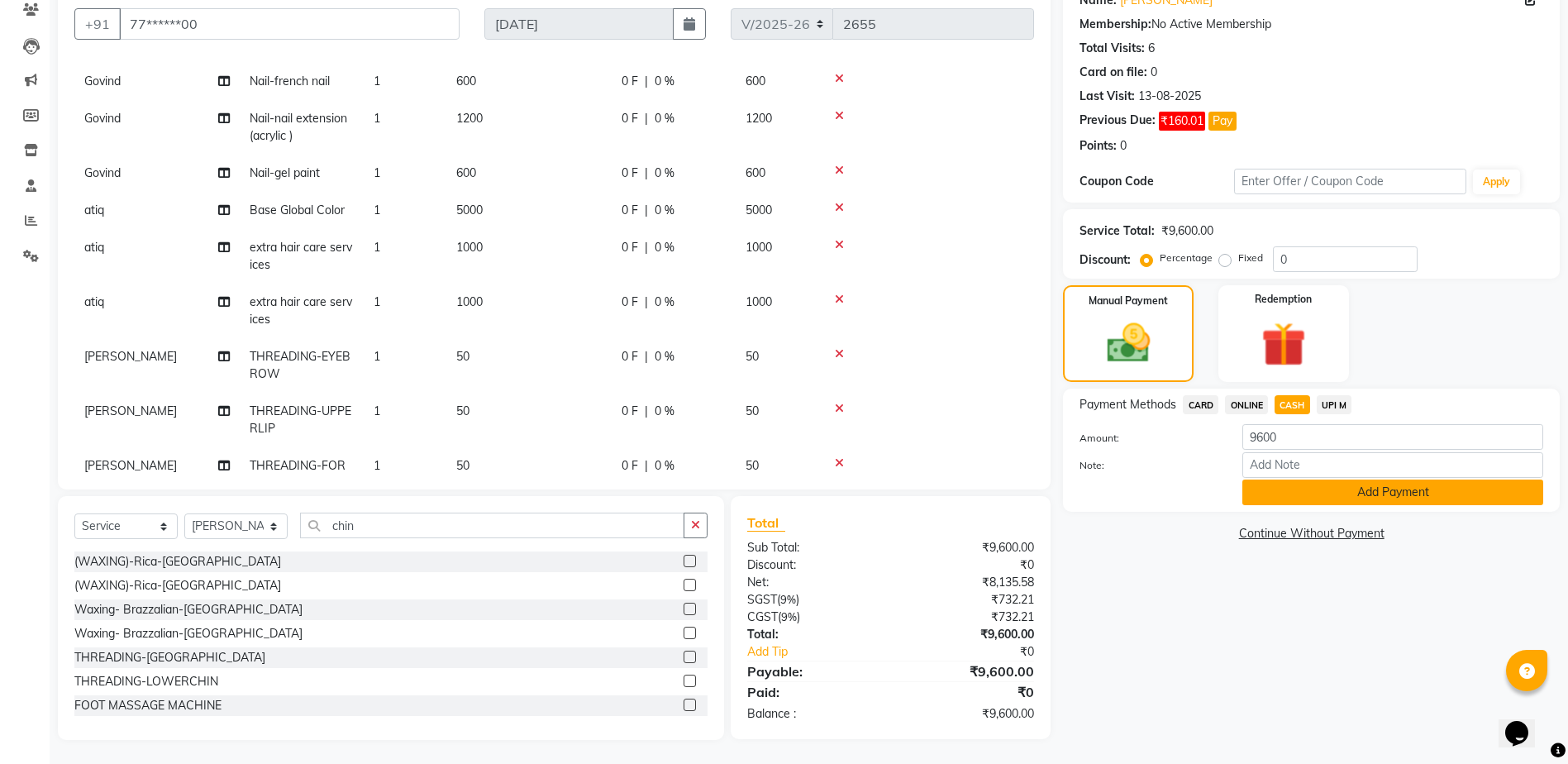
click at [1300, 486] on button "Add Payment" at bounding box center [1392, 492] width 301 height 25
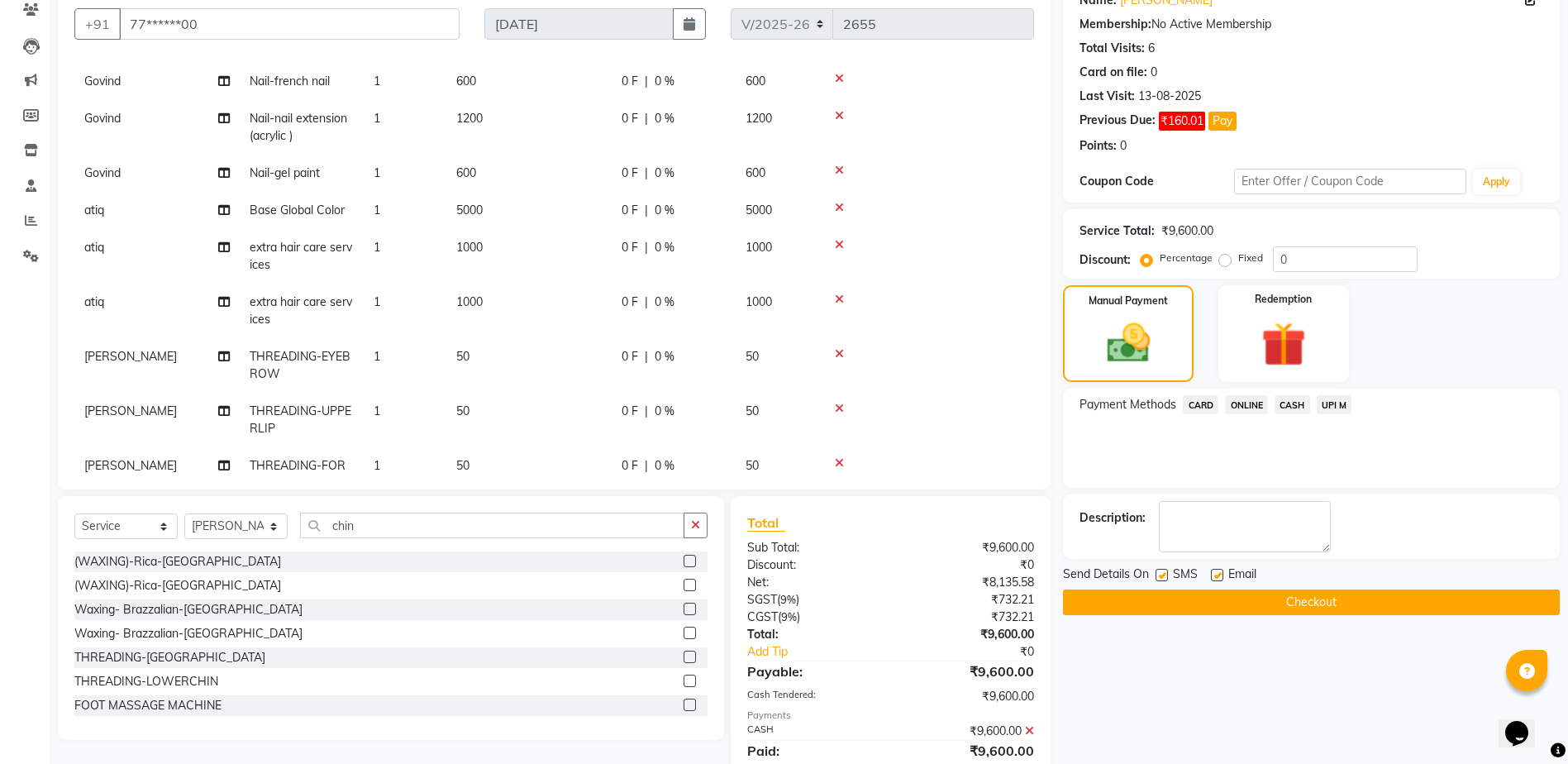
click at [1163, 576] on label at bounding box center [1162, 574] width 12 height 12
click at [1163, 576] on input "checkbox" at bounding box center [1161, 575] width 10 height 10
checkbox input "false"
click at [1222, 578] on label at bounding box center [1217, 574] width 12 height 12
click at [1222, 578] on input "checkbox" at bounding box center [1216, 575] width 10 height 10
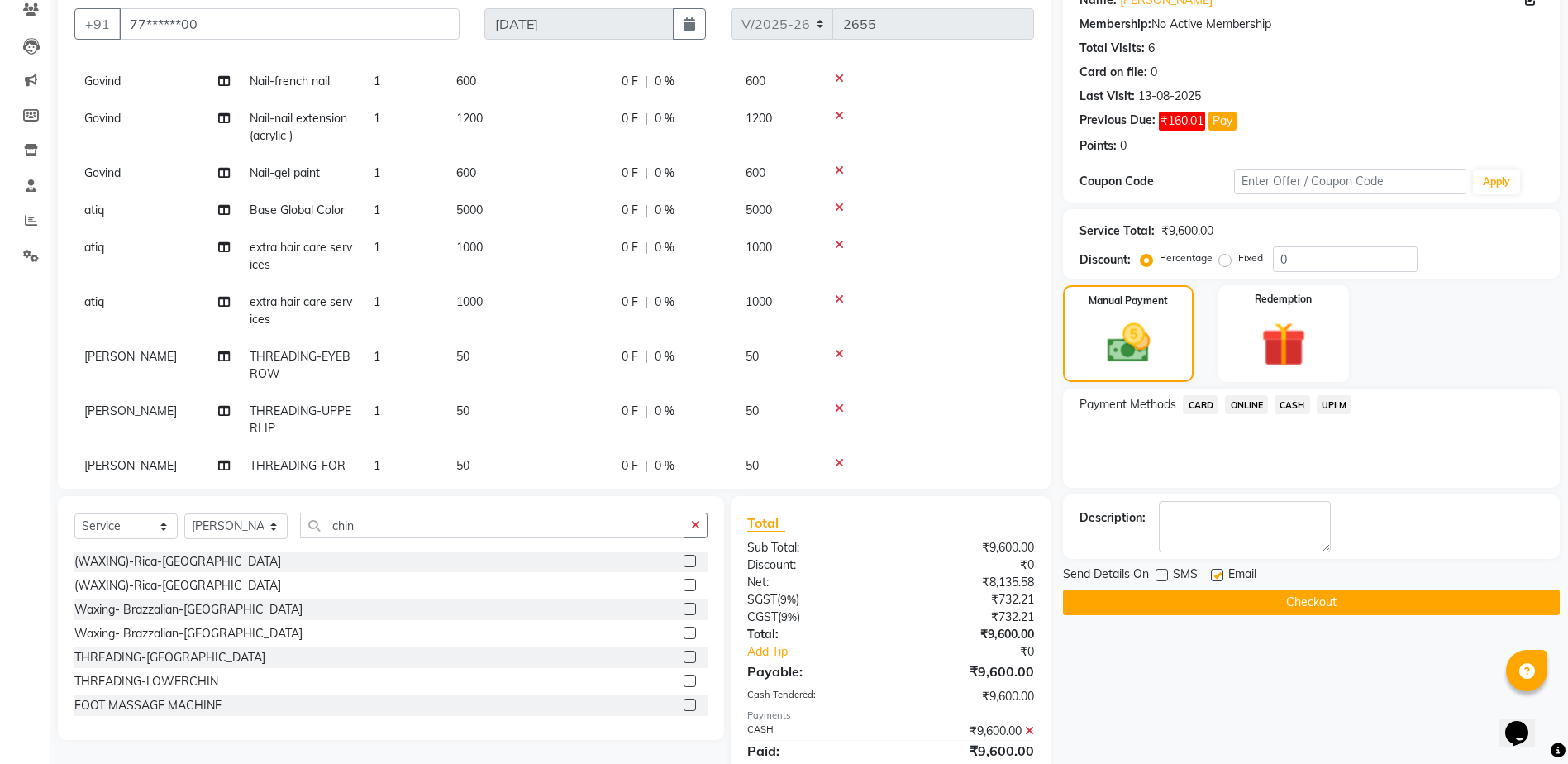
checkbox input "false"
click at [1216, 604] on button "Checkout" at bounding box center [1312, 602] width 497 height 25
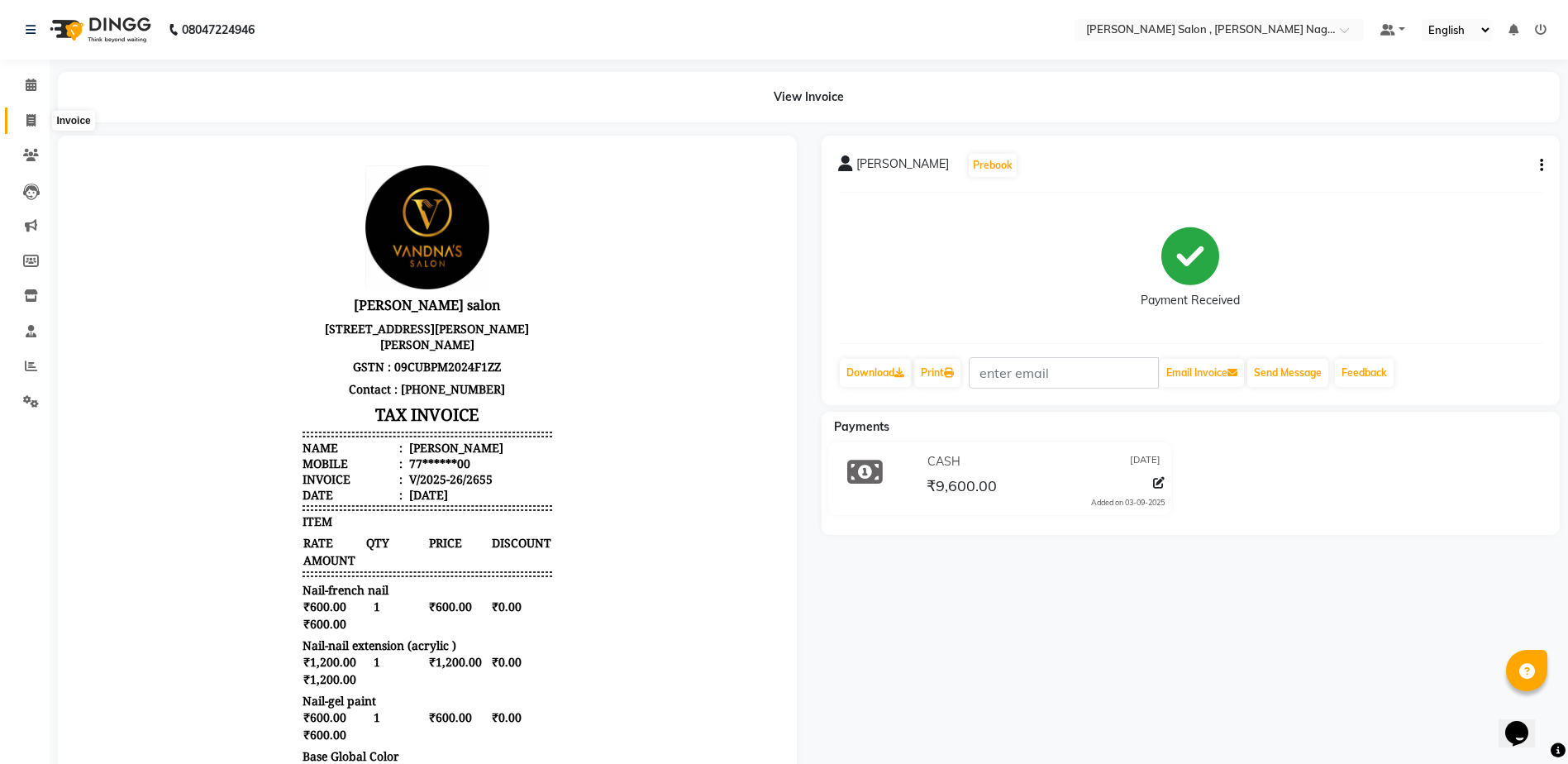
click at [34, 127] on span at bounding box center [31, 121] width 29 height 19
select select "service"
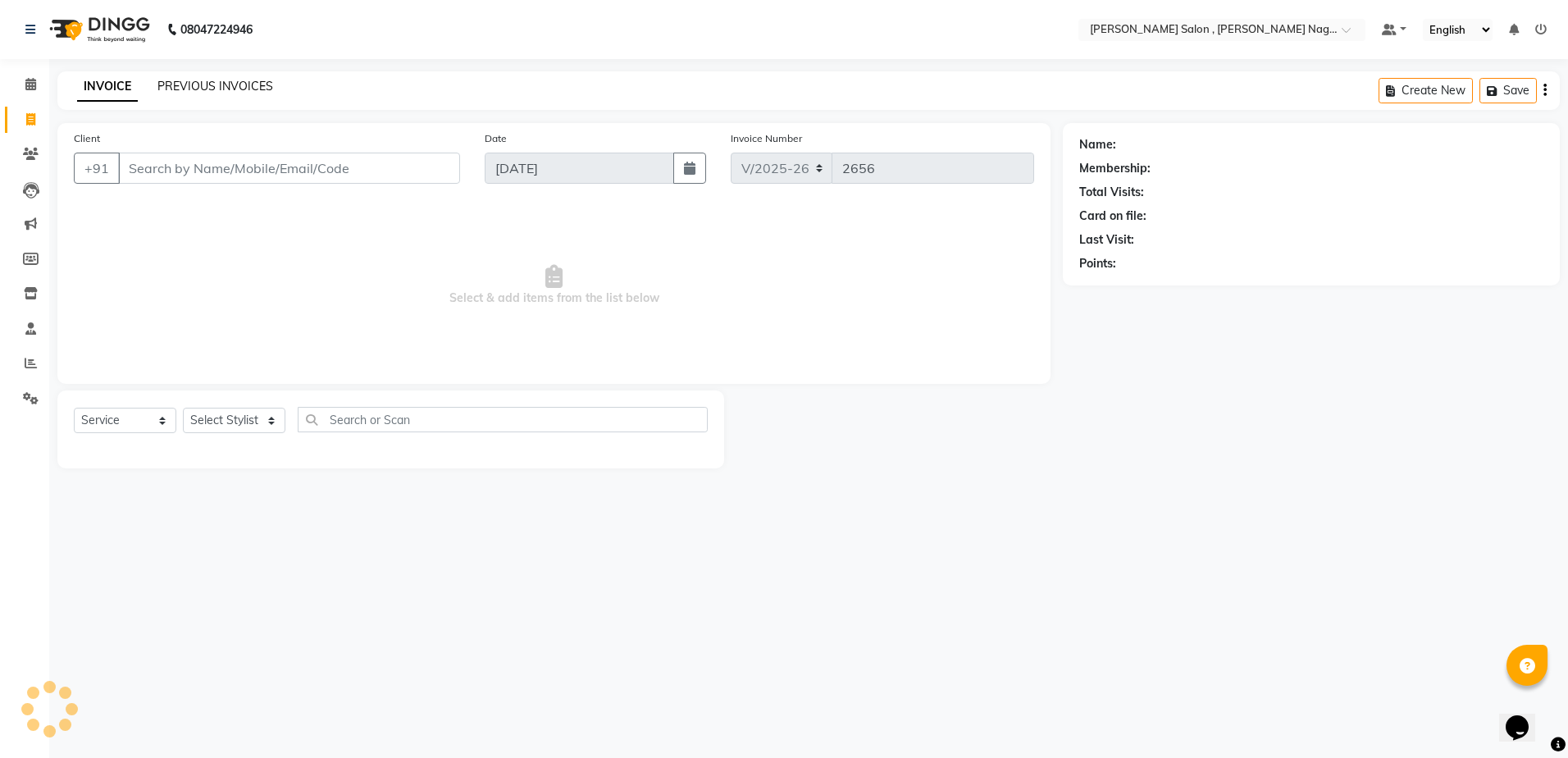
click at [204, 87] on link "PREVIOUS INVOICES" at bounding box center [215, 86] width 115 height 15
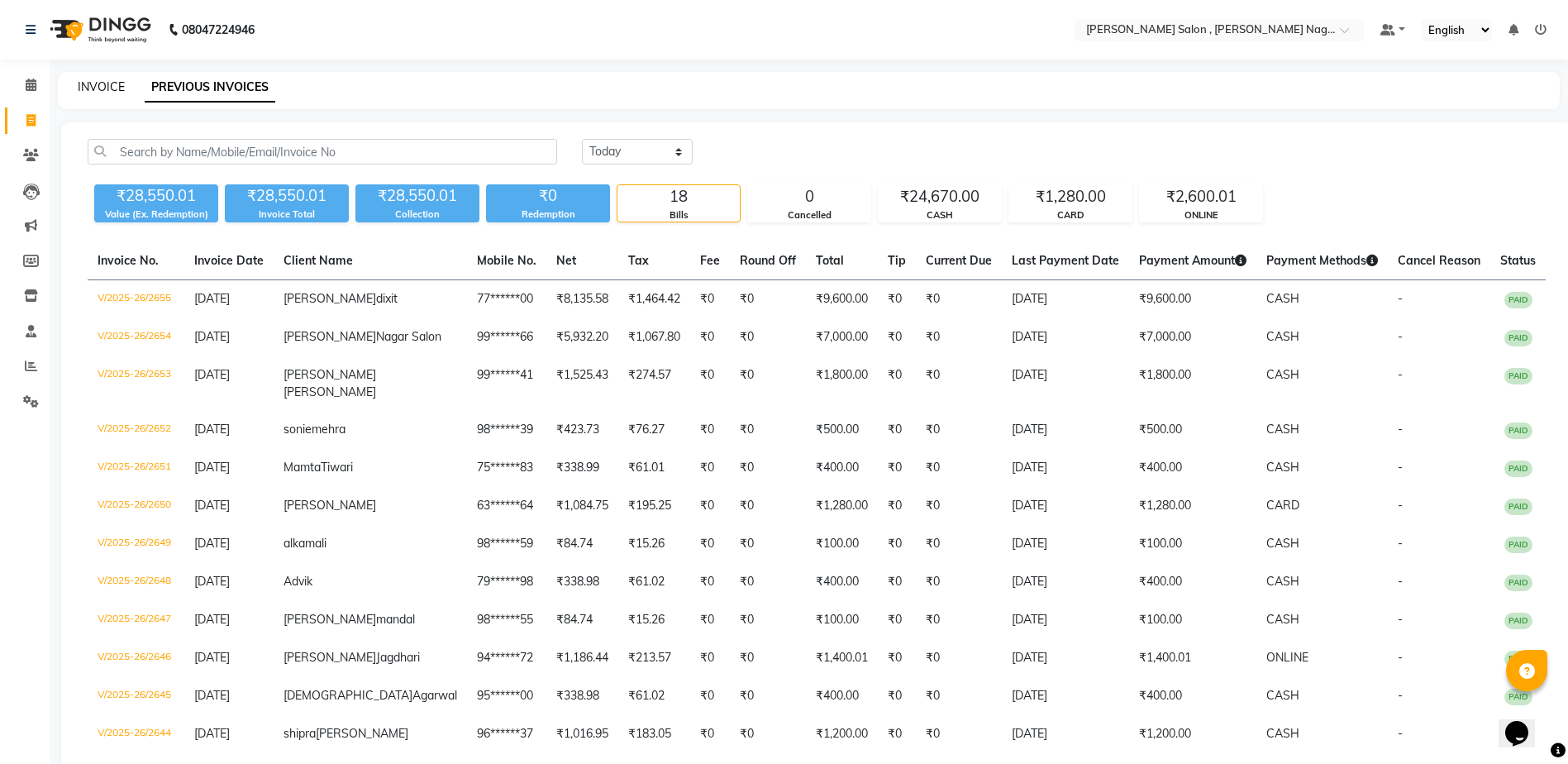
click at [102, 87] on link "INVOICE" at bounding box center [101, 87] width 47 height 15
select select "service"
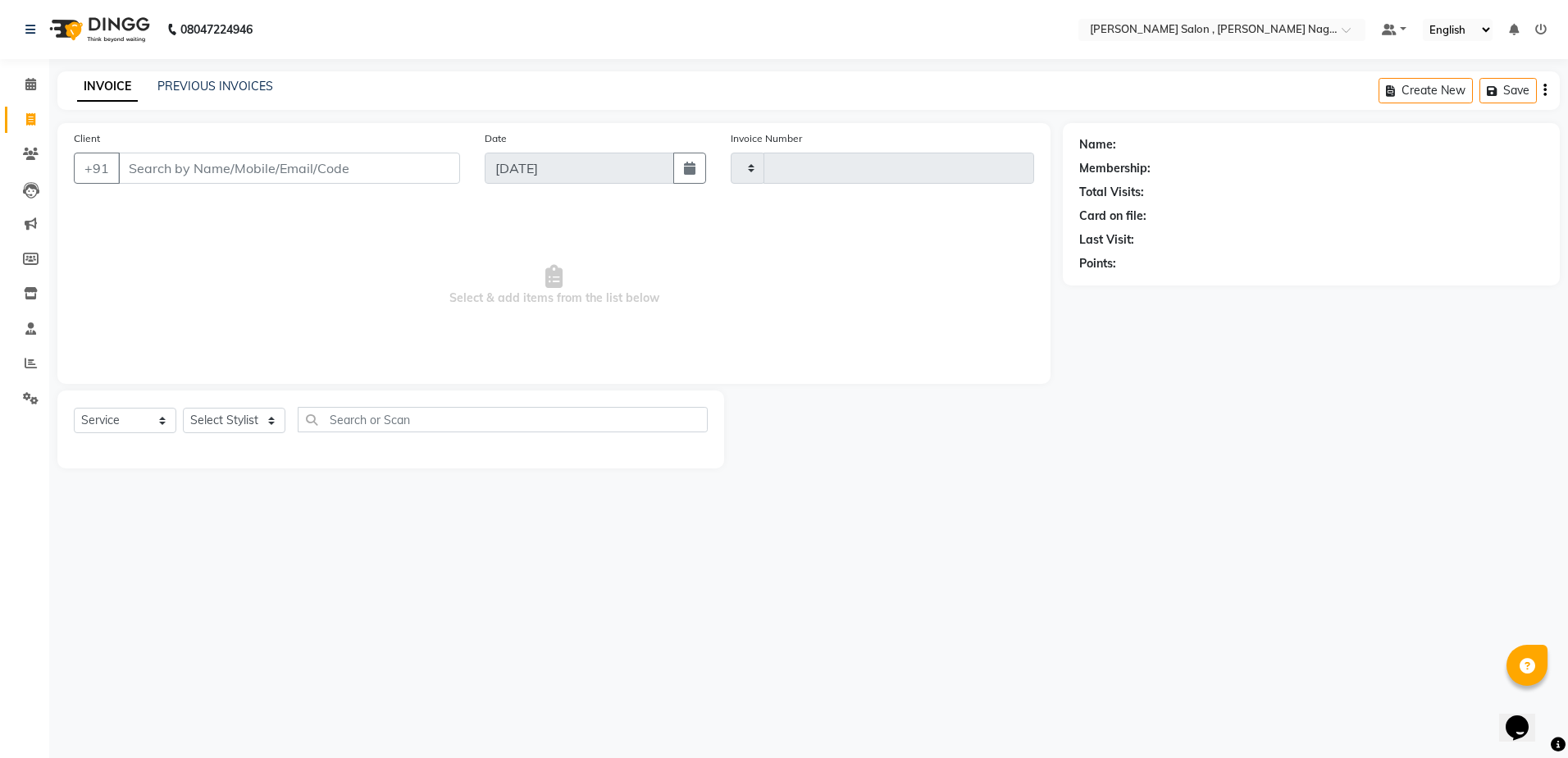
type input "2656"
select select "4120"
click at [171, 160] on input "Client" at bounding box center [289, 168] width 342 height 31
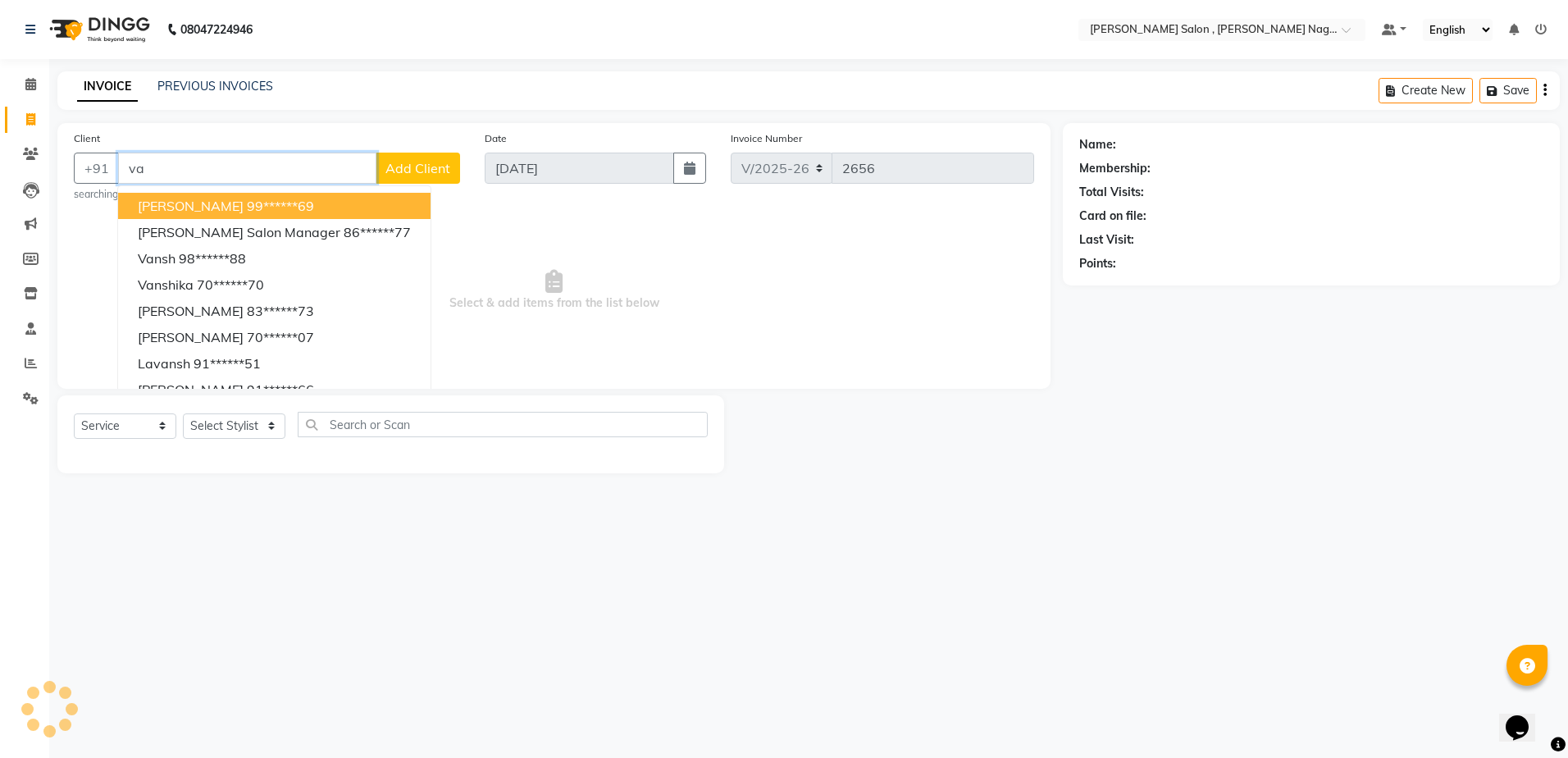
type input "v"
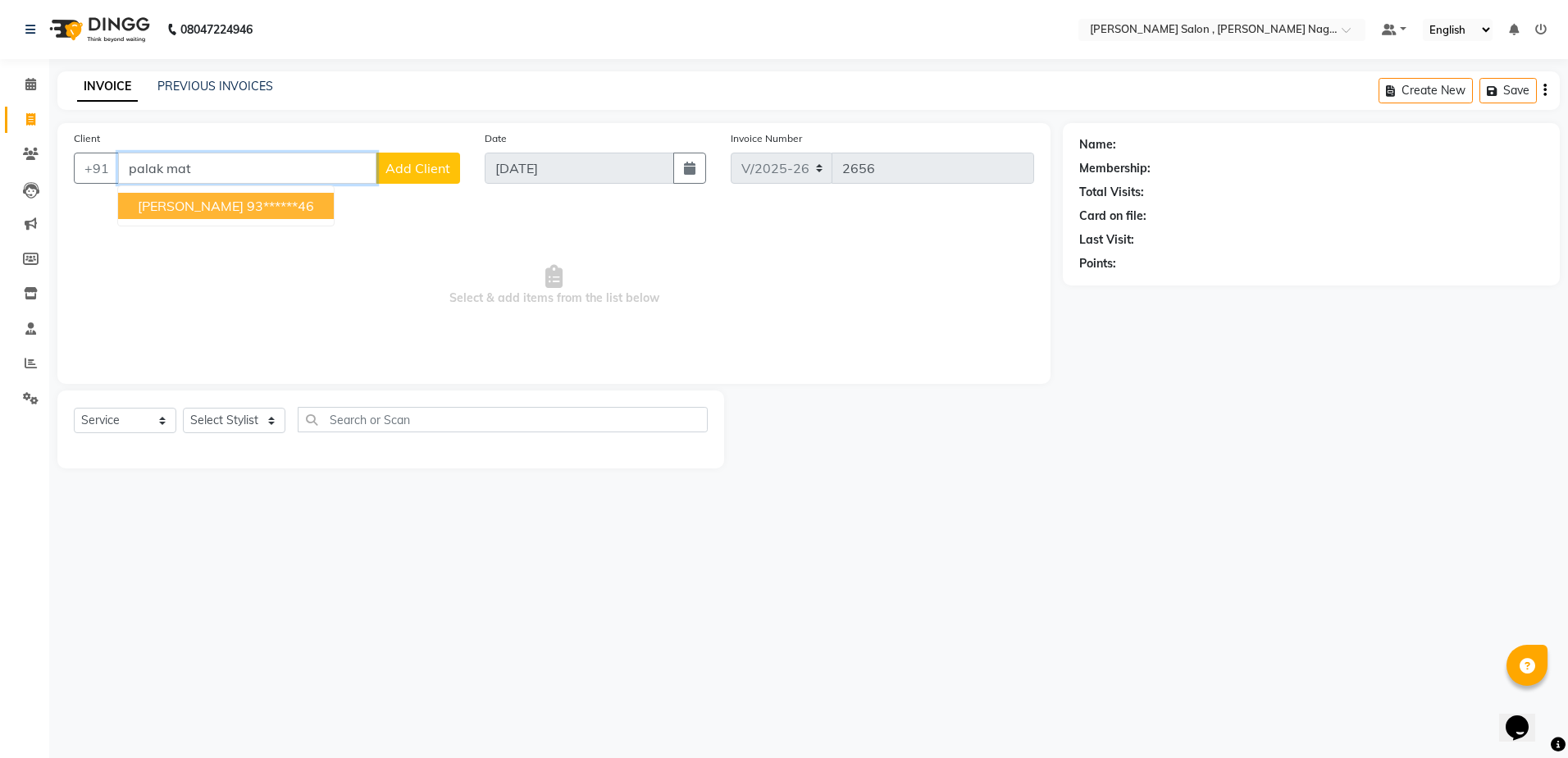
click at [181, 207] on span "[PERSON_NAME]" at bounding box center [190, 206] width 106 height 17
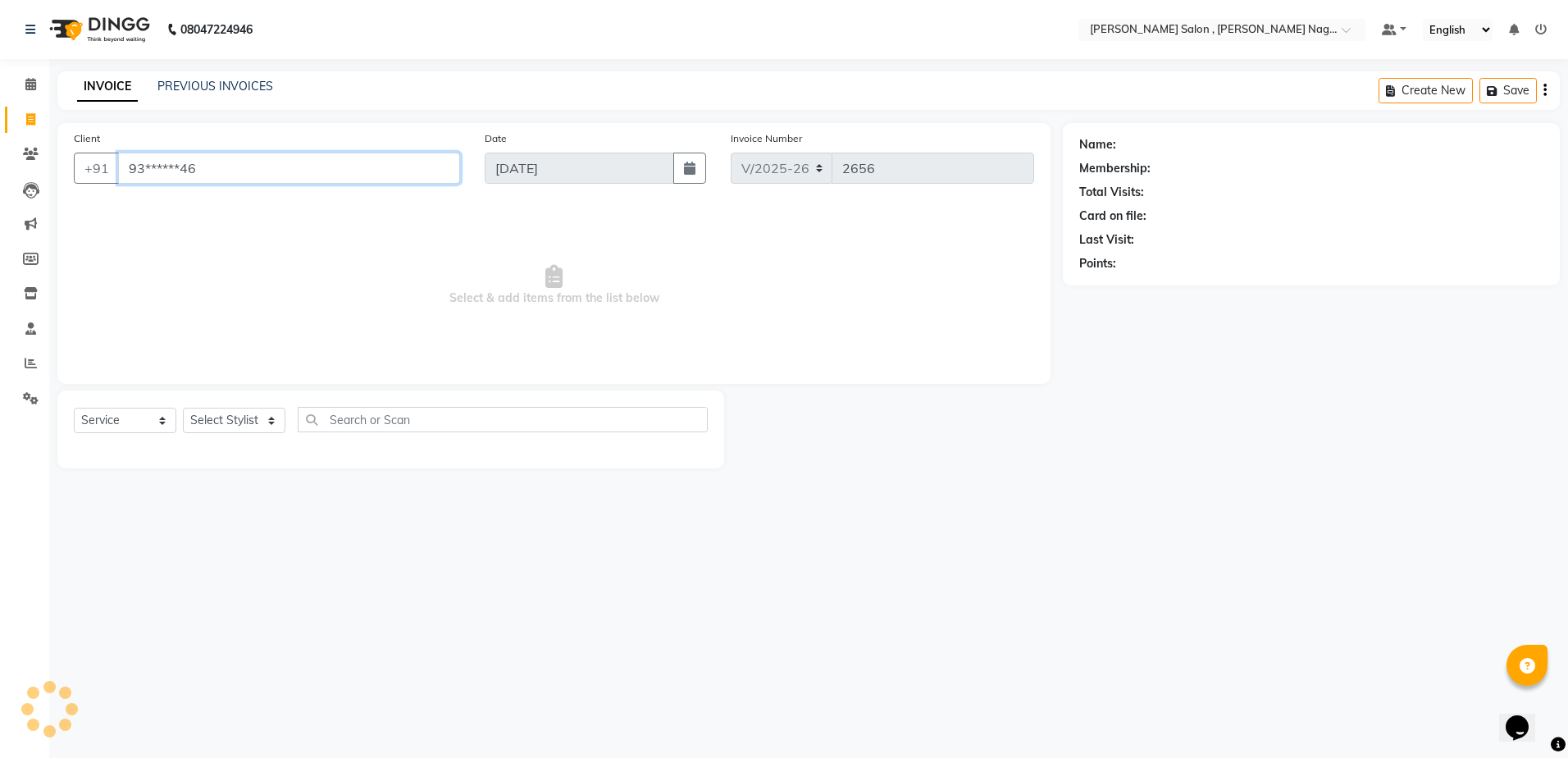
type input "93******46"
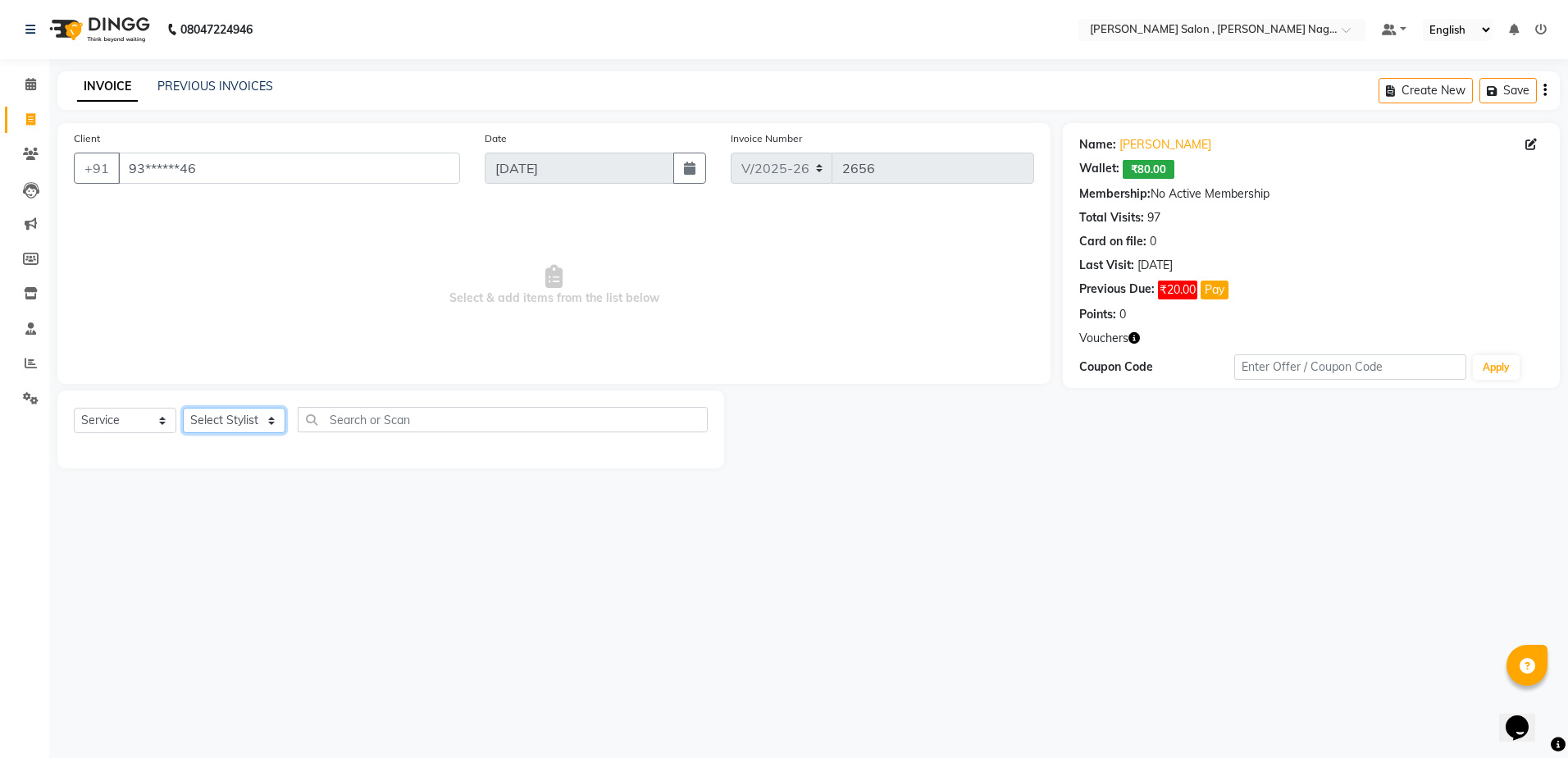
click at [210, 409] on select "Select Stylist [PERSON_NAME] [PERSON_NAME] HARSH isha pal [PERSON_NAME] [PERSON…" at bounding box center [233, 420] width 102 height 25
select select "21939"
click at [183, 408] on select "Select Stylist [PERSON_NAME] [PERSON_NAME] HARSH isha pal [PERSON_NAME] [PERSON…" at bounding box center [233, 420] width 102 height 25
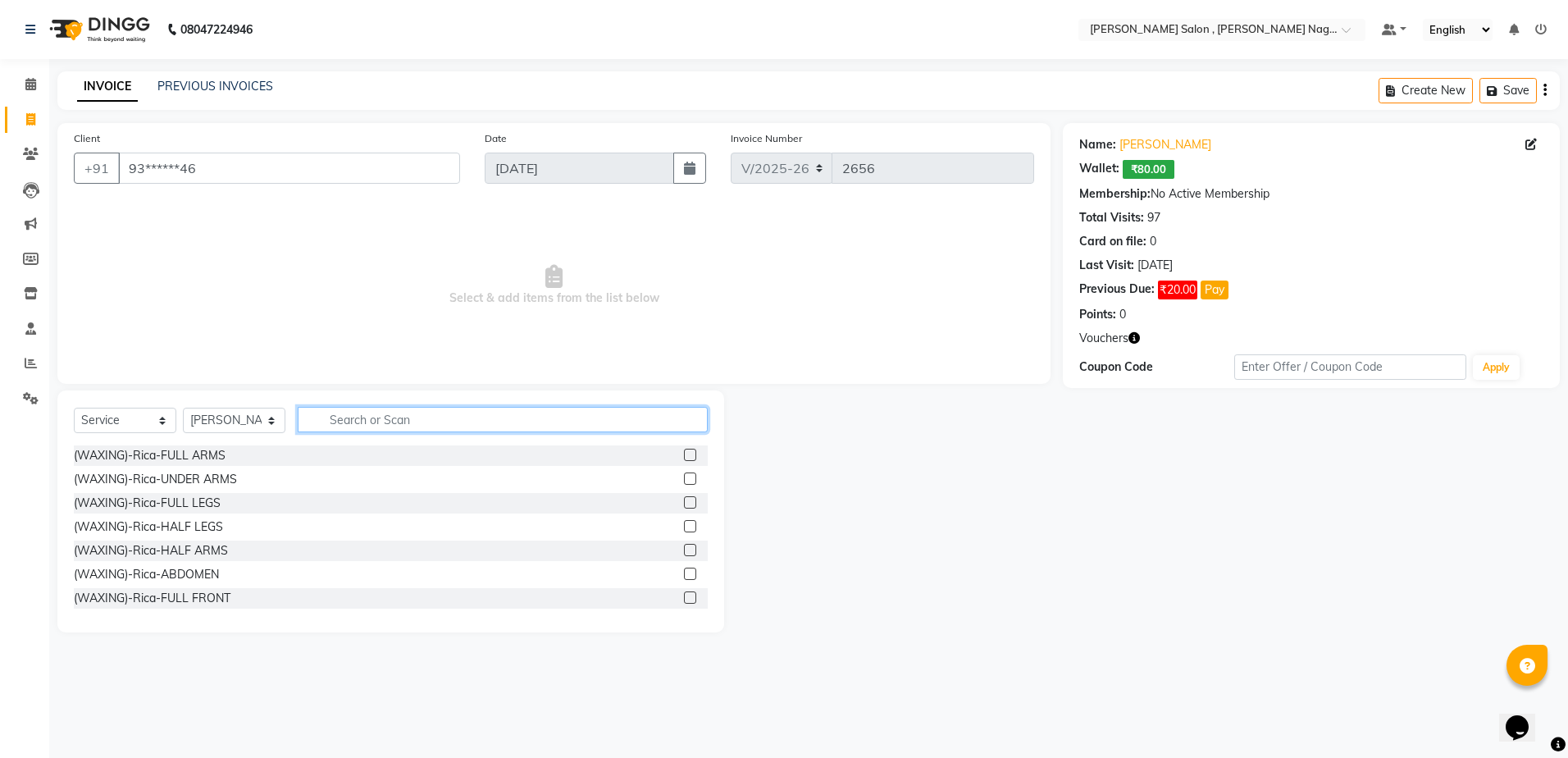
click at [404, 418] on input "text" at bounding box center [503, 419] width 411 height 25
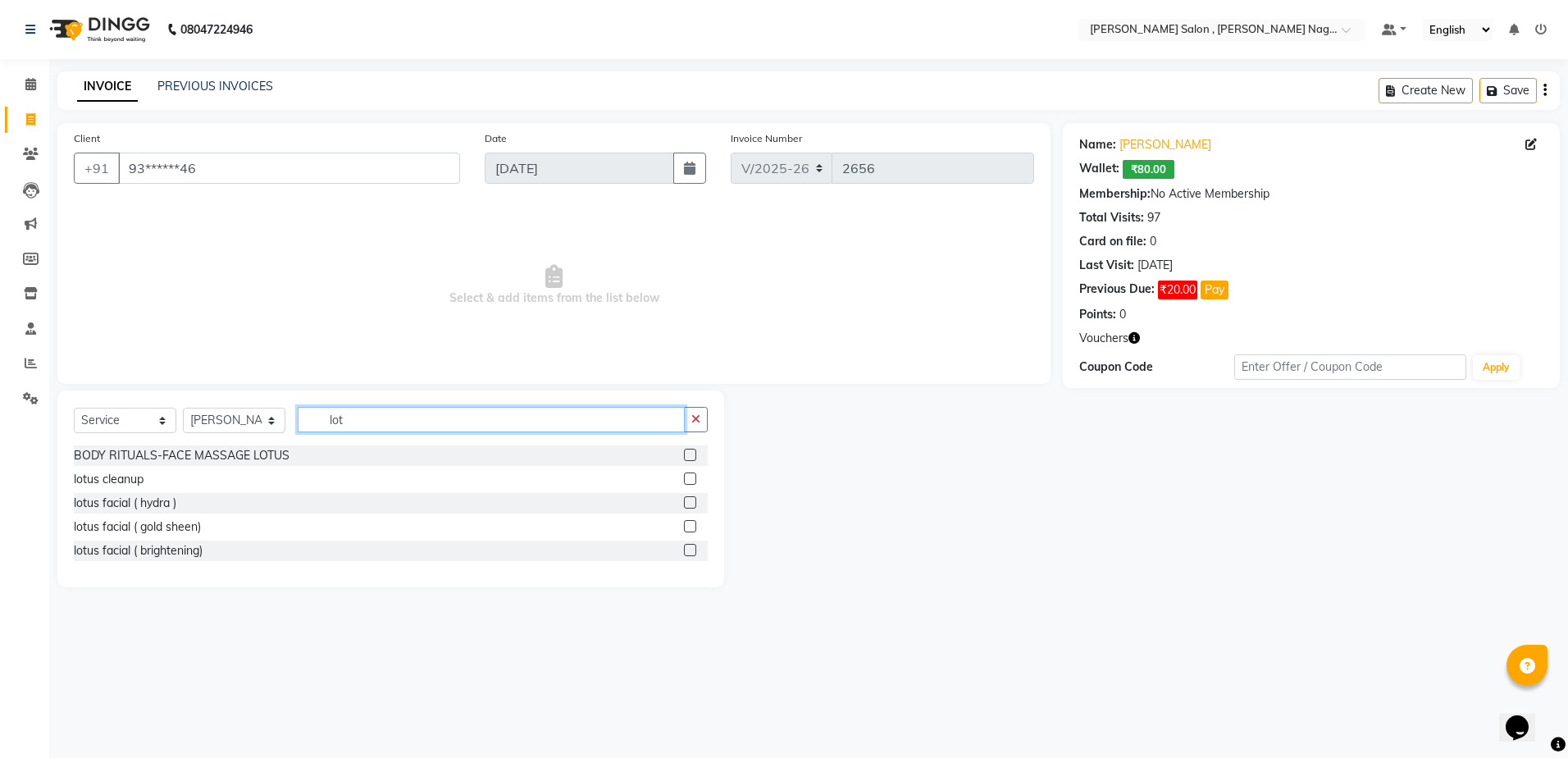
type input "lot"
click at [694, 481] on label at bounding box center [690, 478] width 12 height 12
click at [694, 481] on input "checkbox" at bounding box center [689, 479] width 10 height 10
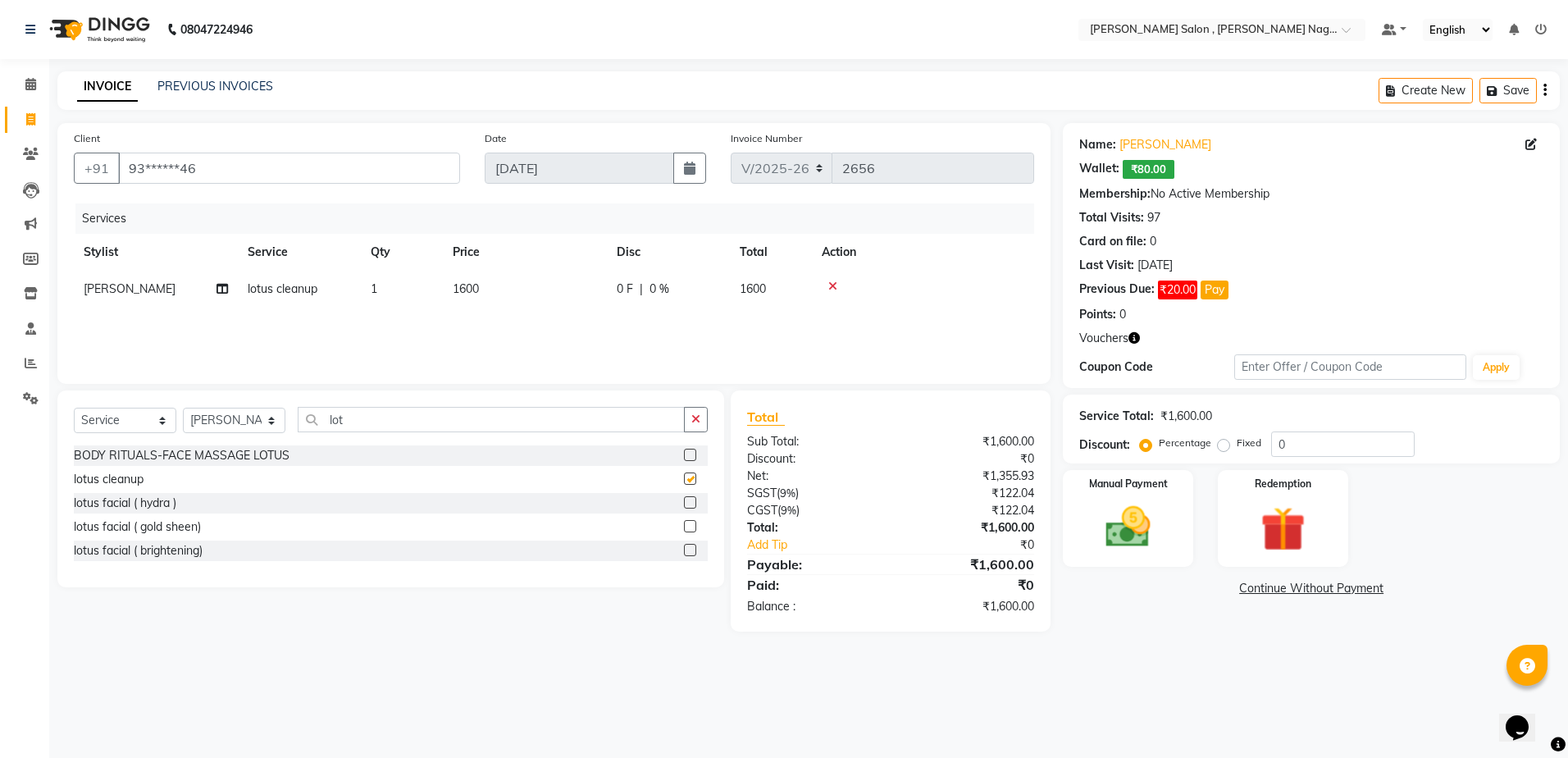
checkbox input "false"
click at [1237, 446] on label "Fixed" at bounding box center [1249, 443] width 24 height 15
click at [1229, 446] on input "Fixed" at bounding box center [1227, 442] width 11 height 11
radio input "true"
click at [1345, 451] on input "0" at bounding box center [1343, 443] width 143 height 25
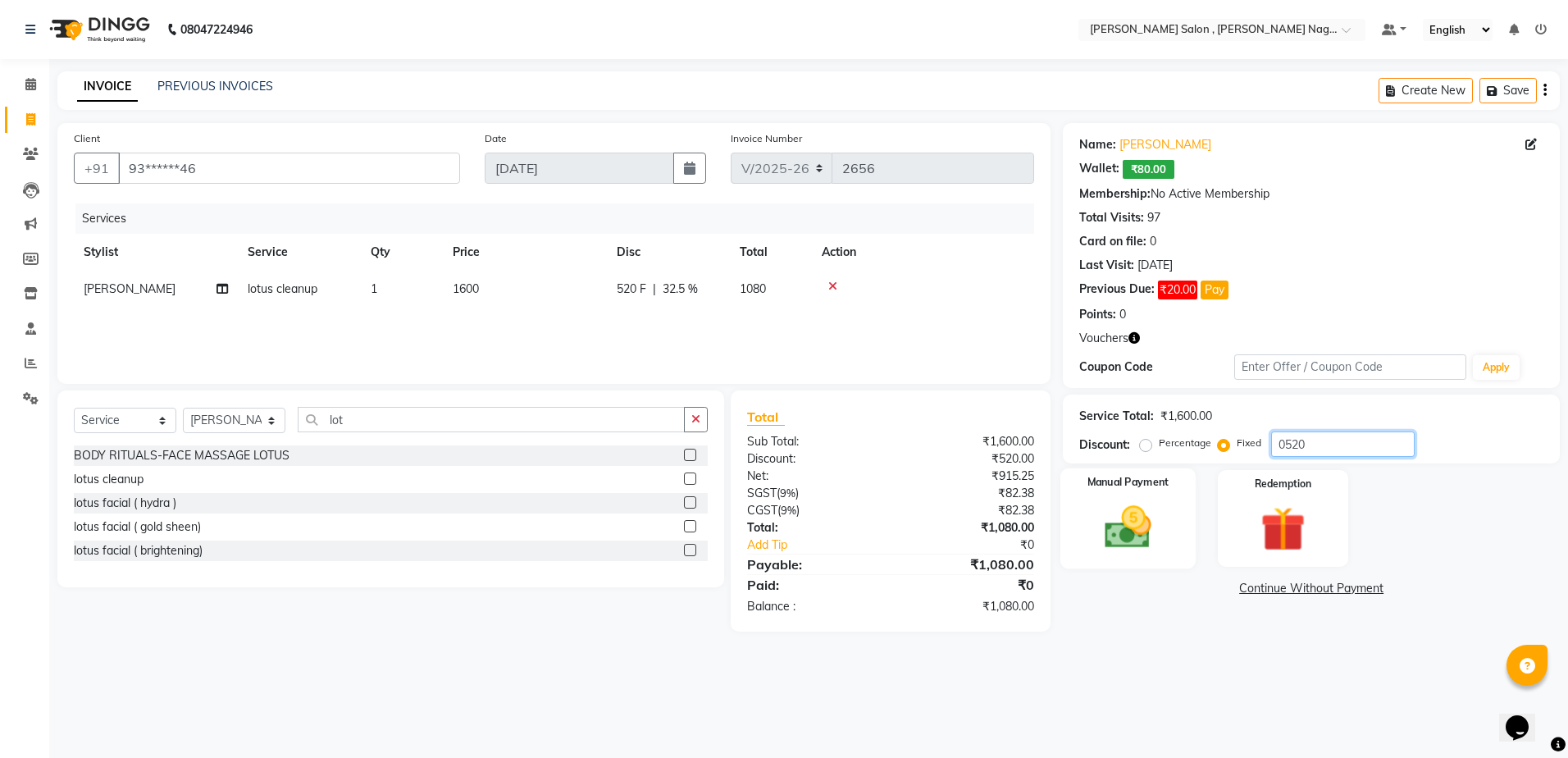
type input "0520"
click at [1150, 525] on img at bounding box center [1127, 528] width 76 height 54
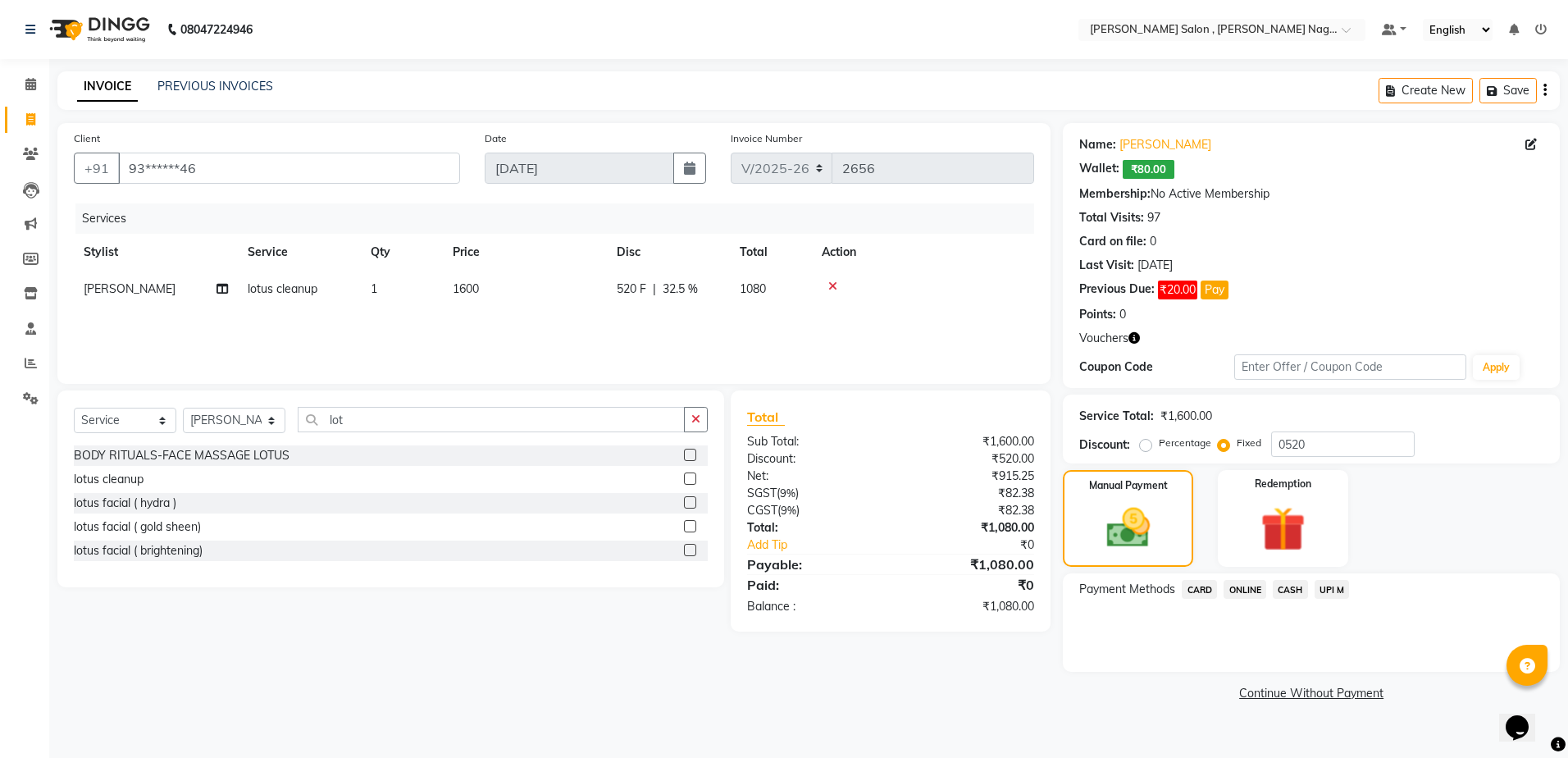
click at [1273, 589] on span "CASH" at bounding box center [1291, 589] width 36 height 19
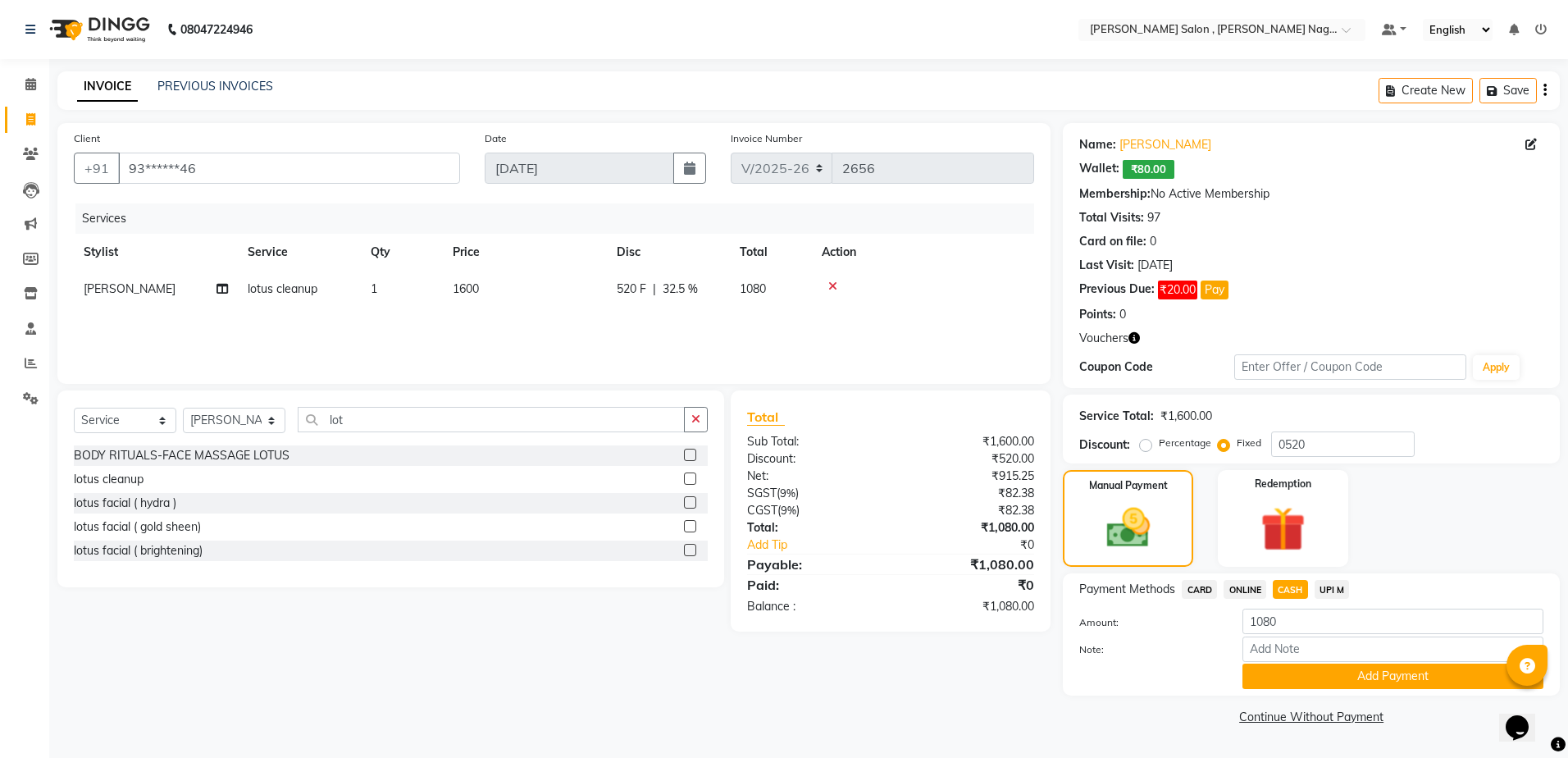
click at [1307, 668] on button "Add Payment" at bounding box center [1393, 676] width 301 height 25
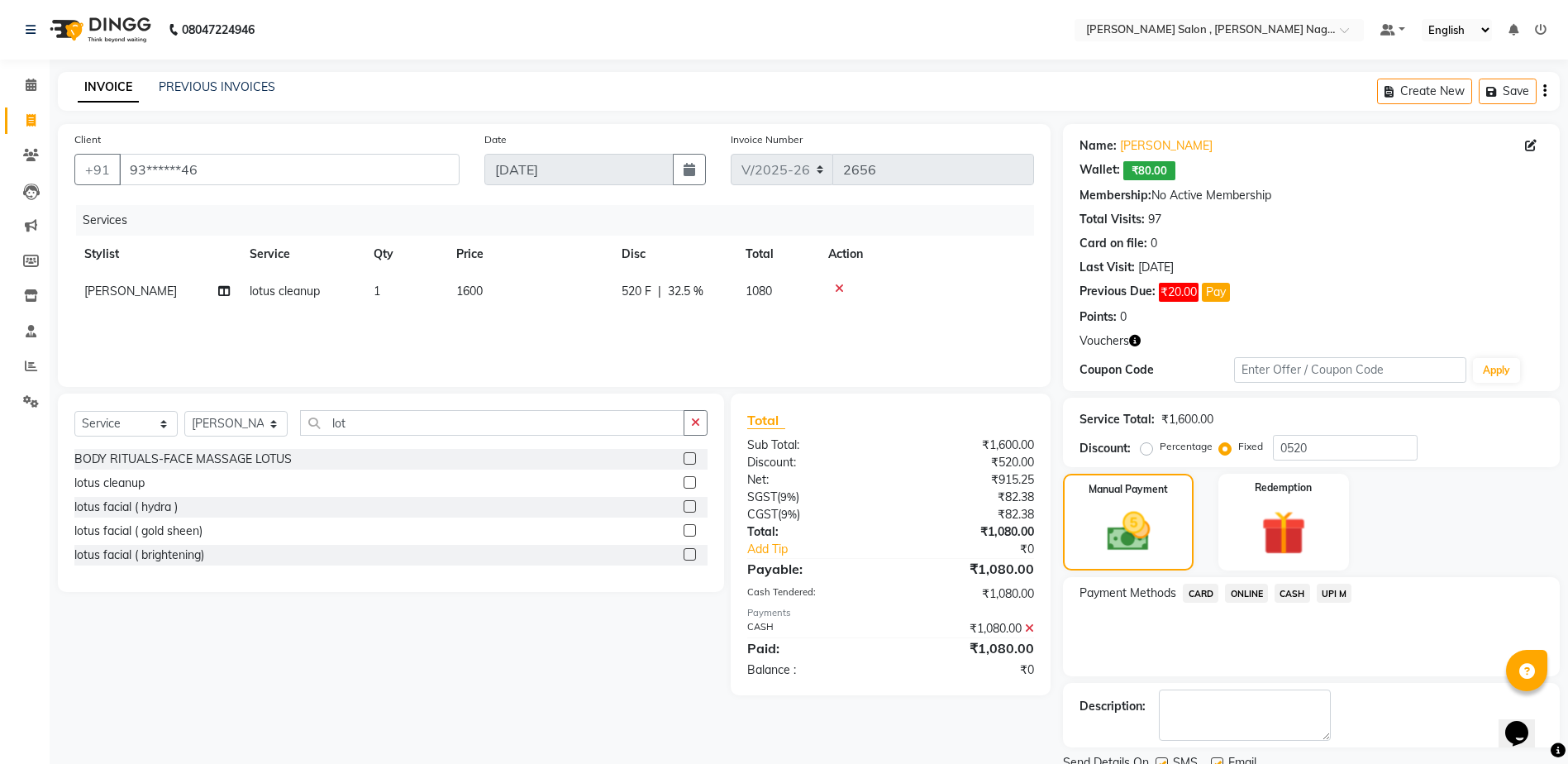
click at [1167, 761] on label at bounding box center [1162, 763] width 12 height 12
click at [1167, 761] on input "checkbox" at bounding box center [1161, 763] width 10 height 10
checkbox input "false"
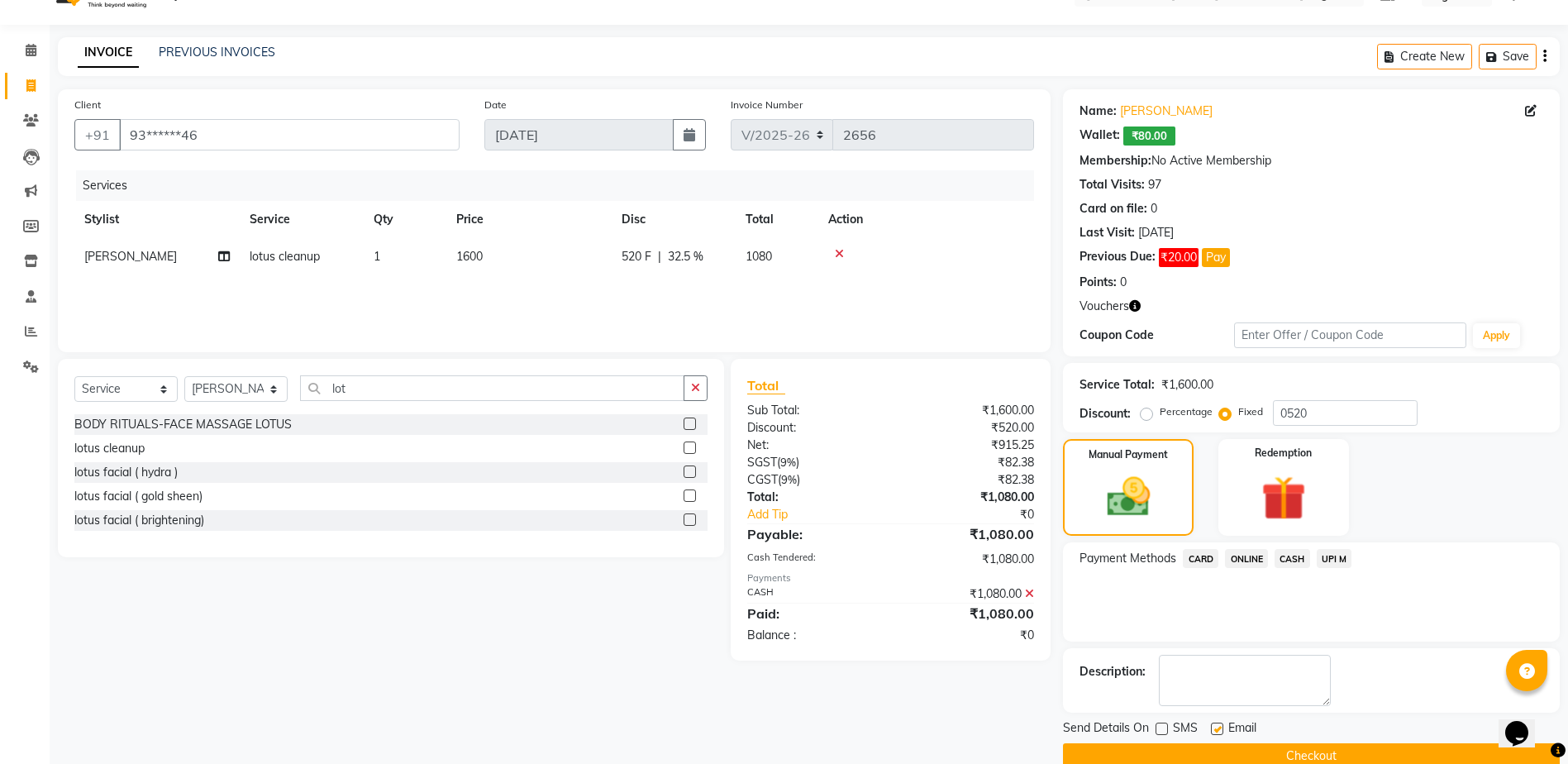
scroll to position [64, 0]
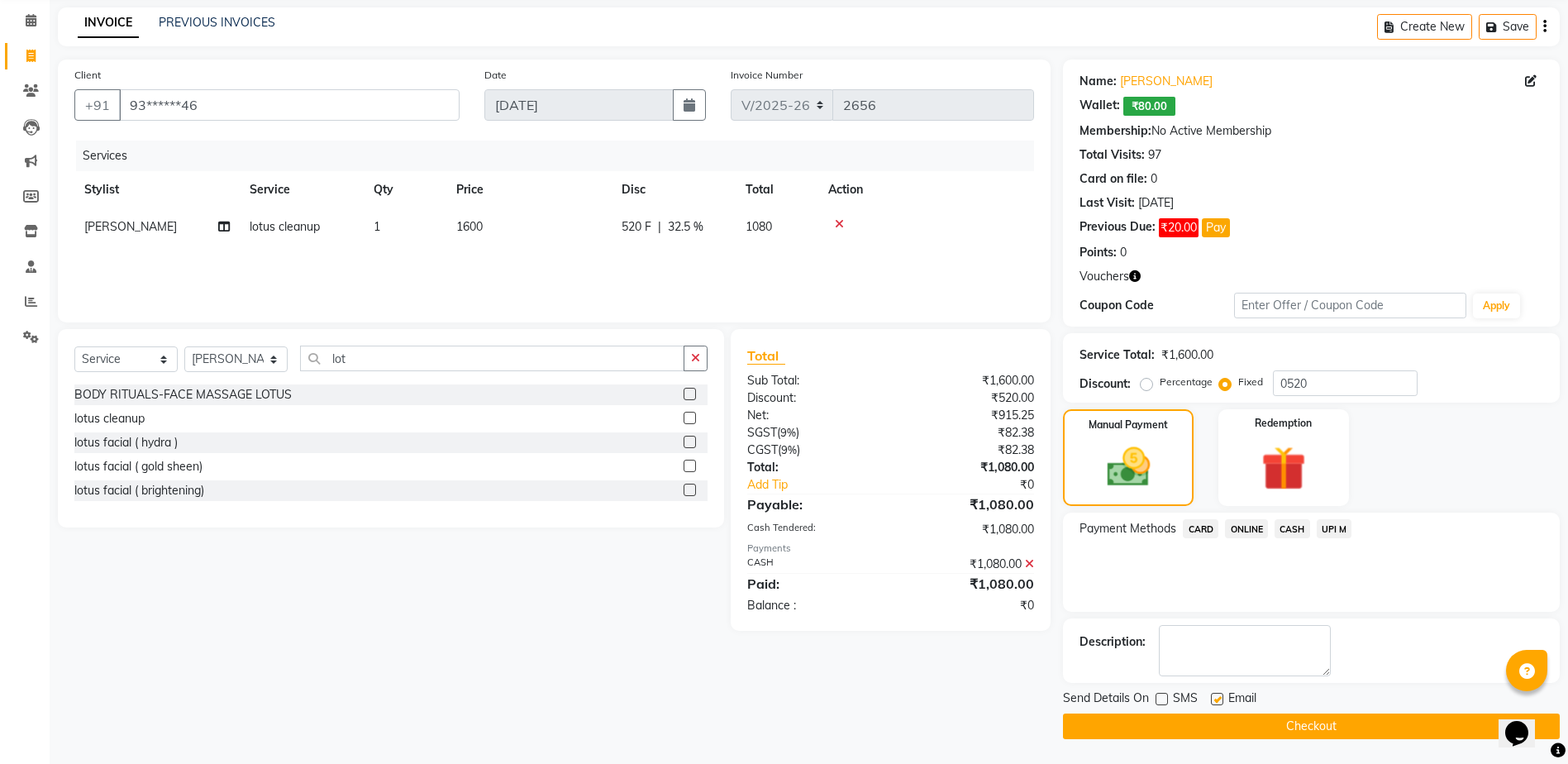
click at [1218, 707] on div at bounding box center [1216, 701] width 10 height 17
click at [1216, 700] on label at bounding box center [1217, 698] width 12 height 12
click at [1216, 700] on input "checkbox" at bounding box center [1216, 699] width 10 height 10
checkbox input "false"
click at [1215, 722] on button "Checkout" at bounding box center [1312, 725] width 497 height 25
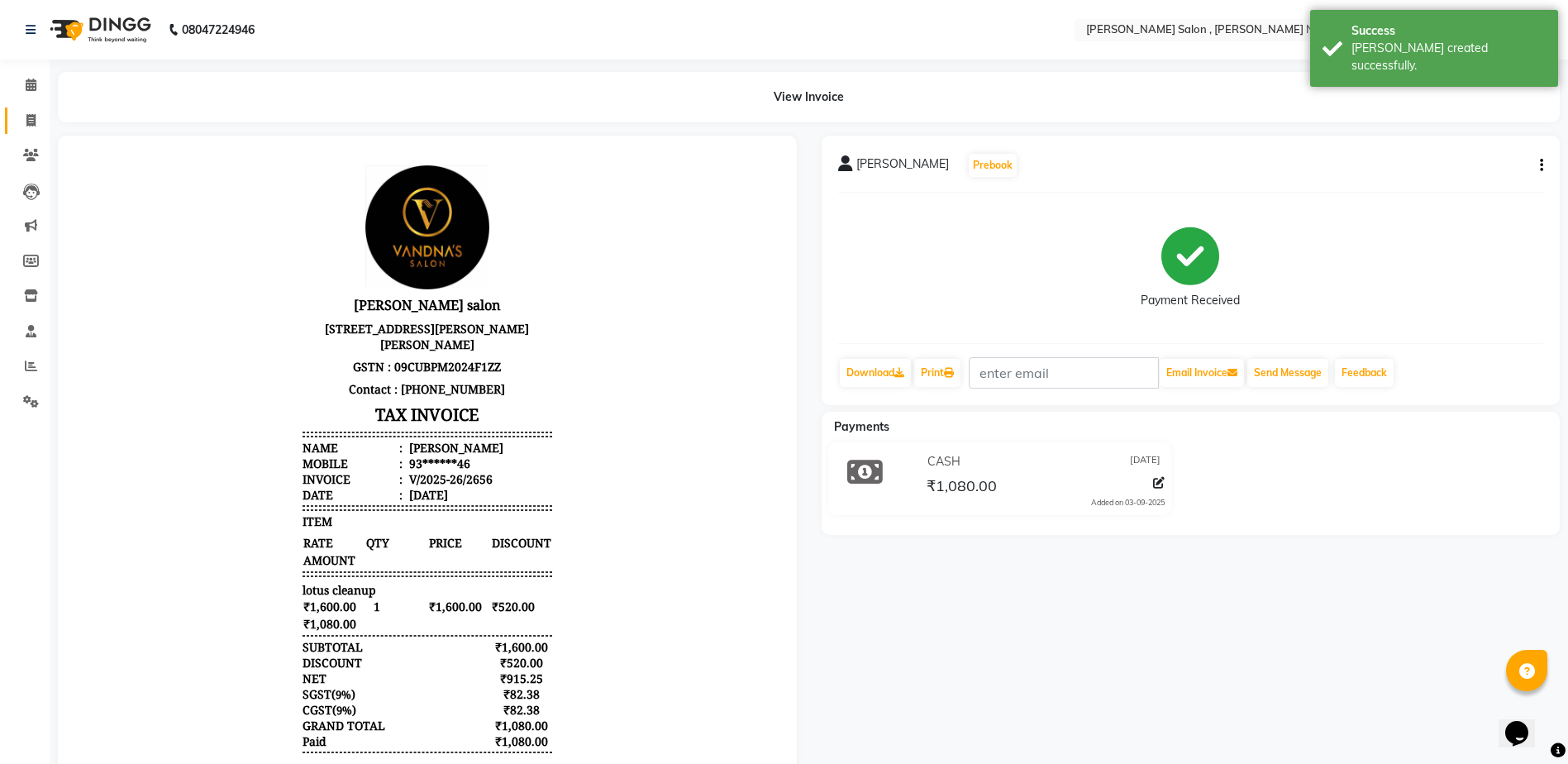
click at [33, 131] on link "Invoice" at bounding box center [25, 121] width 40 height 27
select select "service"
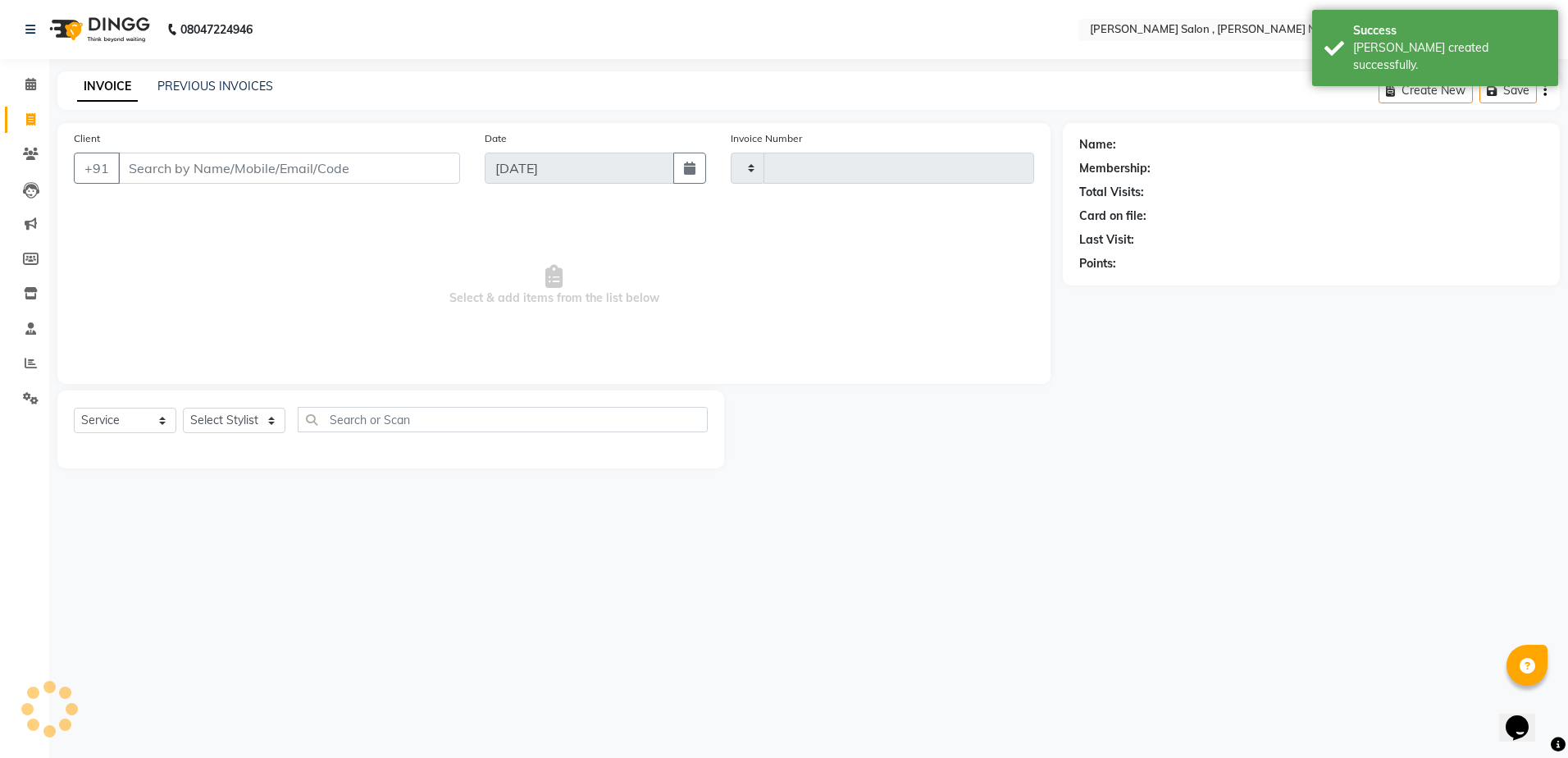
click at [253, 171] on input "Client" at bounding box center [289, 168] width 342 height 31
type input "2657"
select select "4120"
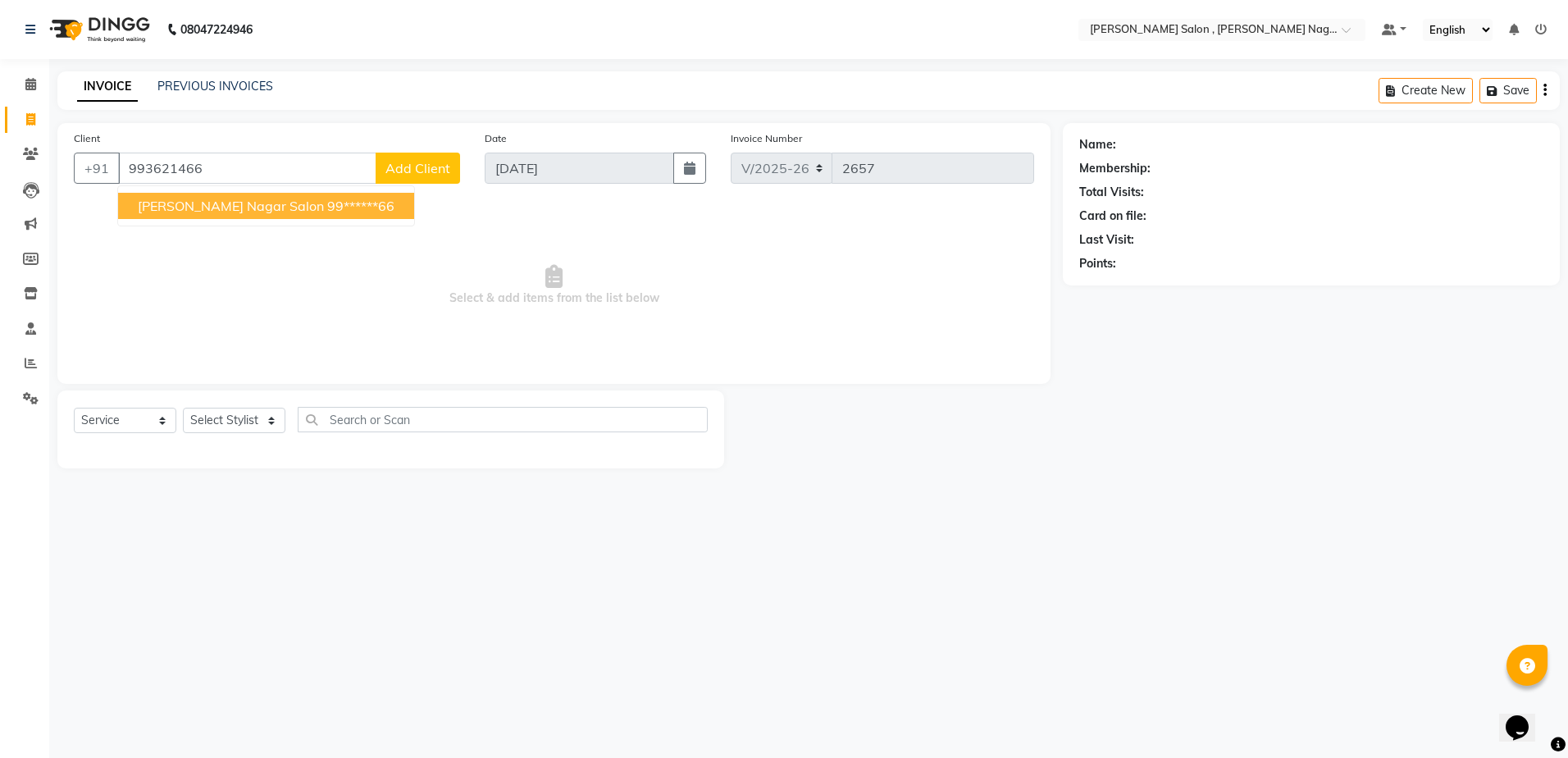
click at [238, 210] on span "[PERSON_NAME] Nagar Salon" at bounding box center [231, 206] width 187 height 17
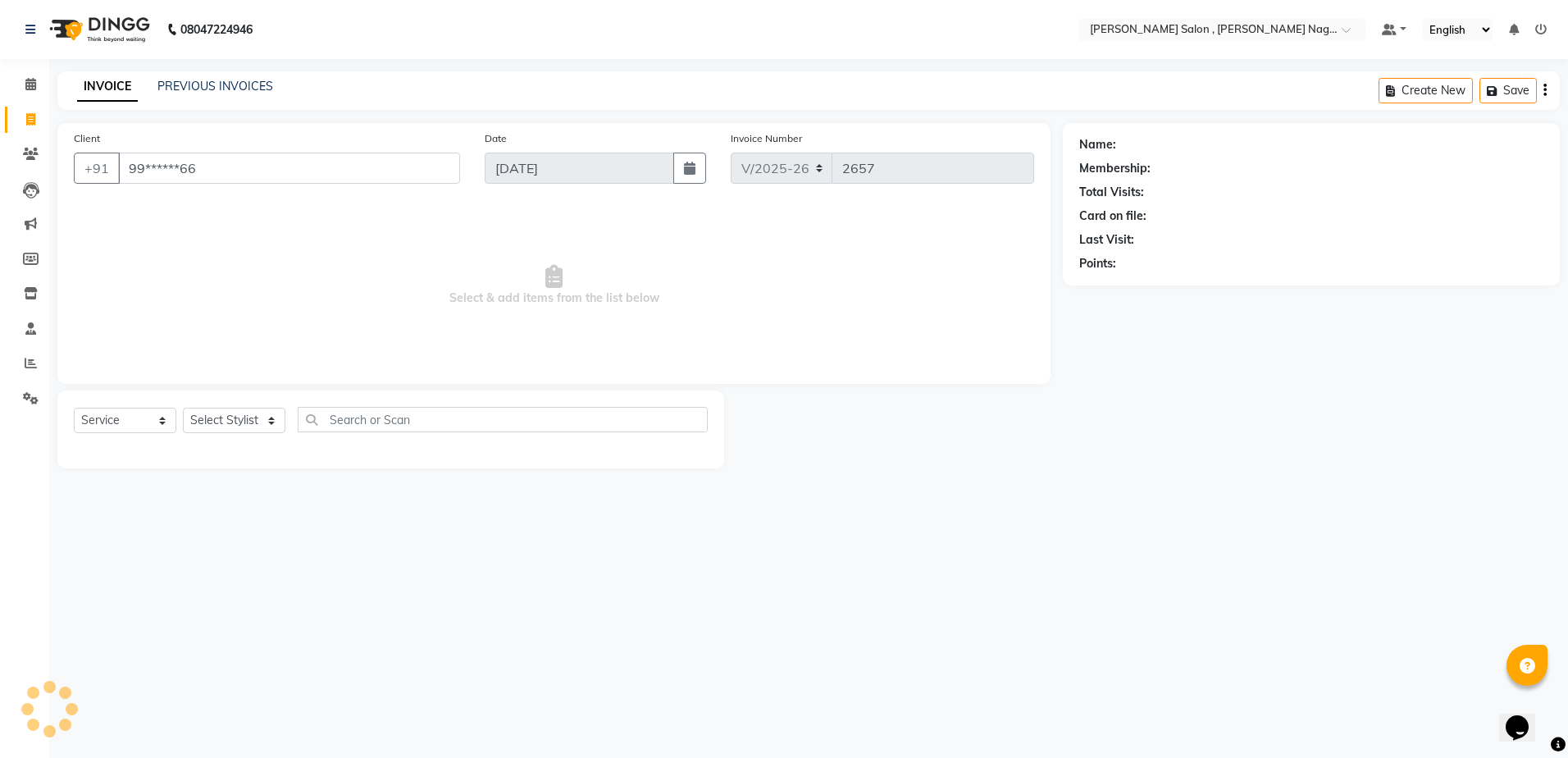
type input "99******66"
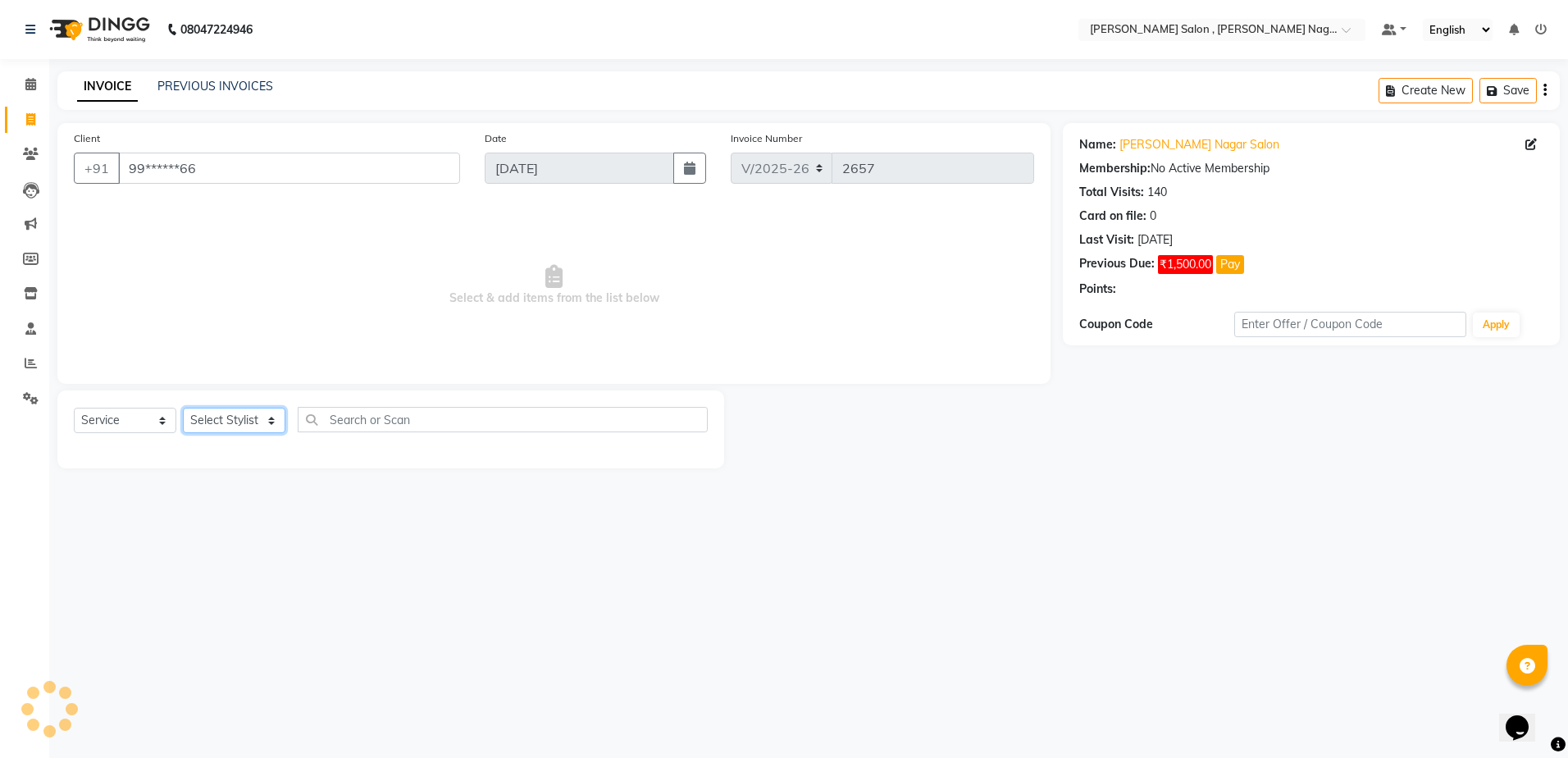
click at [260, 433] on select "Select Stylist [PERSON_NAME] [PERSON_NAME] HARSH isha pal [PERSON_NAME] [PERSON…" at bounding box center [233, 420] width 102 height 25
click at [183, 408] on select "Select Stylist [PERSON_NAME] [PERSON_NAME] HARSH isha pal [PERSON_NAME] [PERSON…" at bounding box center [233, 420] width 102 height 25
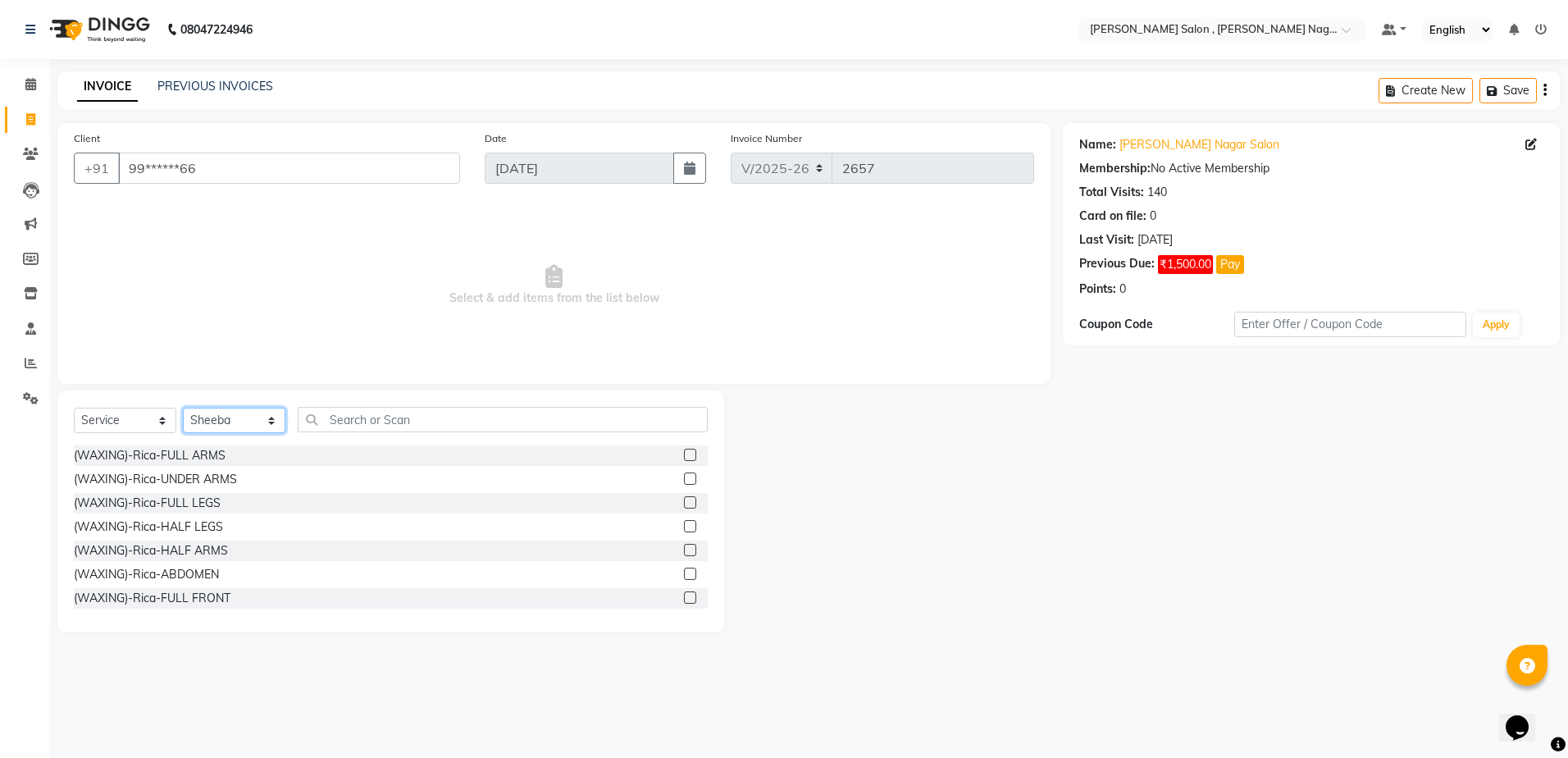
drag, startPoint x: 246, startPoint y: 419, endPoint x: 246, endPoint y: 406, distance: 13.0
click at [246, 419] on select "Select Stylist [PERSON_NAME] [PERSON_NAME] HARSH isha pal [PERSON_NAME] [PERSON…" at bounding box center [233, 420] width 102 height 25
select select "35623"
click at [183, 408] on select "Select Stylist [PERSON_NAME] [PERSON_NAME] HARSH isha pal [PERSON_NAME] [PERSON…" at bounding box center [233, 420] width 102 height 25
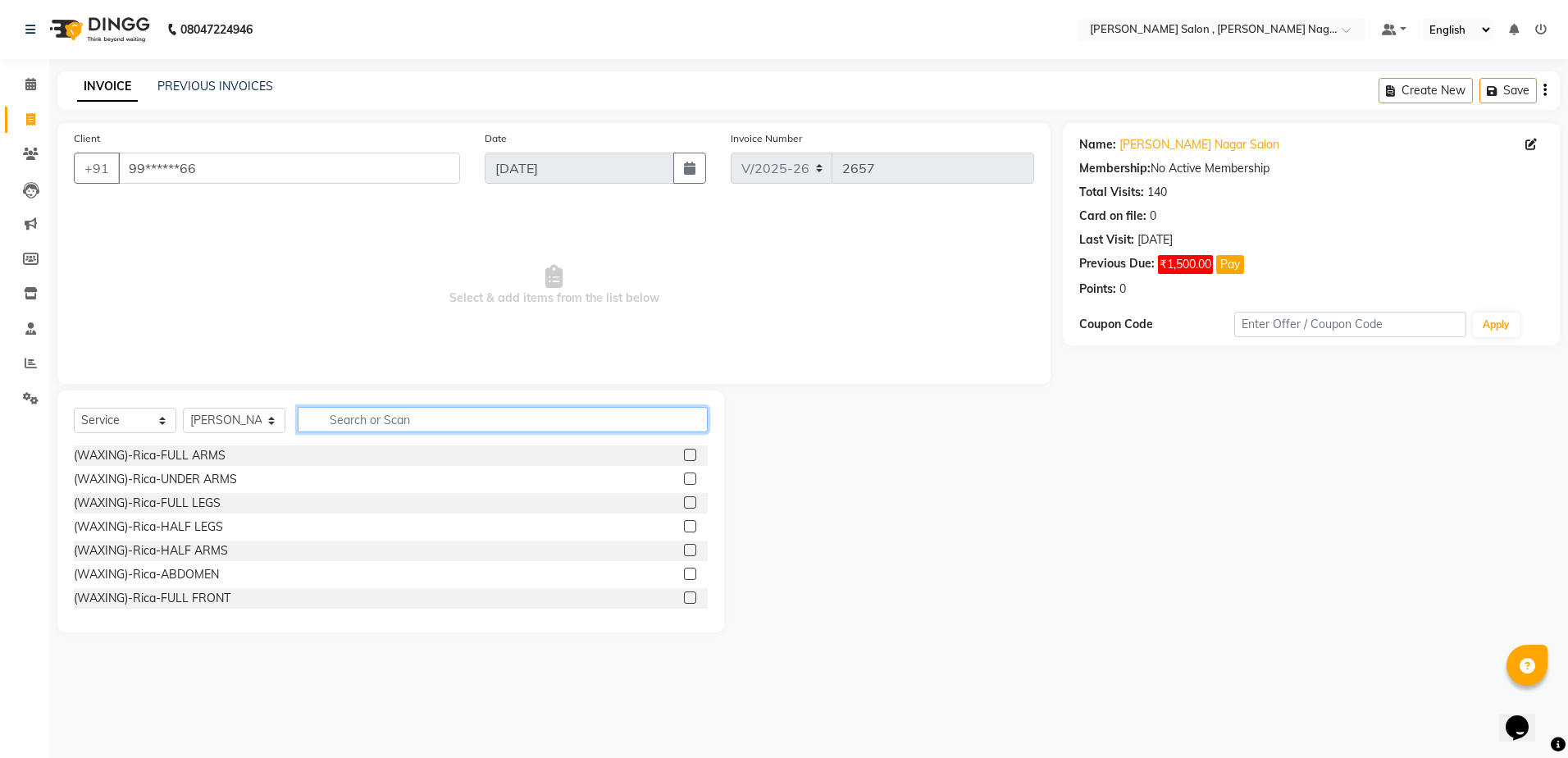
click at [371, 425] on input "text" at bounding box center [503, 419] width 411 height 25
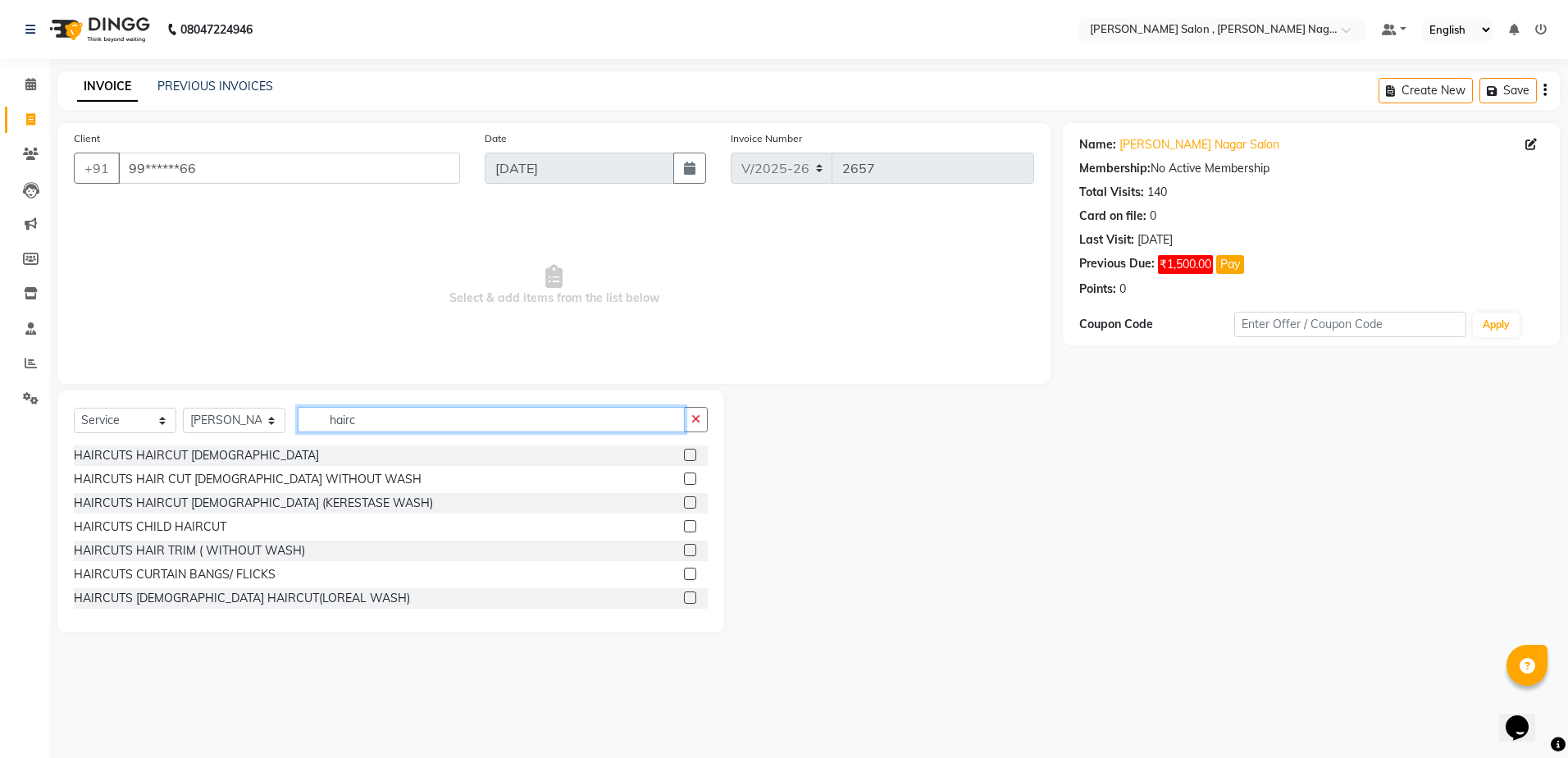
type input "hairc"
click at [684, 483] on label at bounding box center [690, 478] width 12 height 12
click at [684, 483] on input "checkbox" at bounding box center [689, 479] width 10 height 10
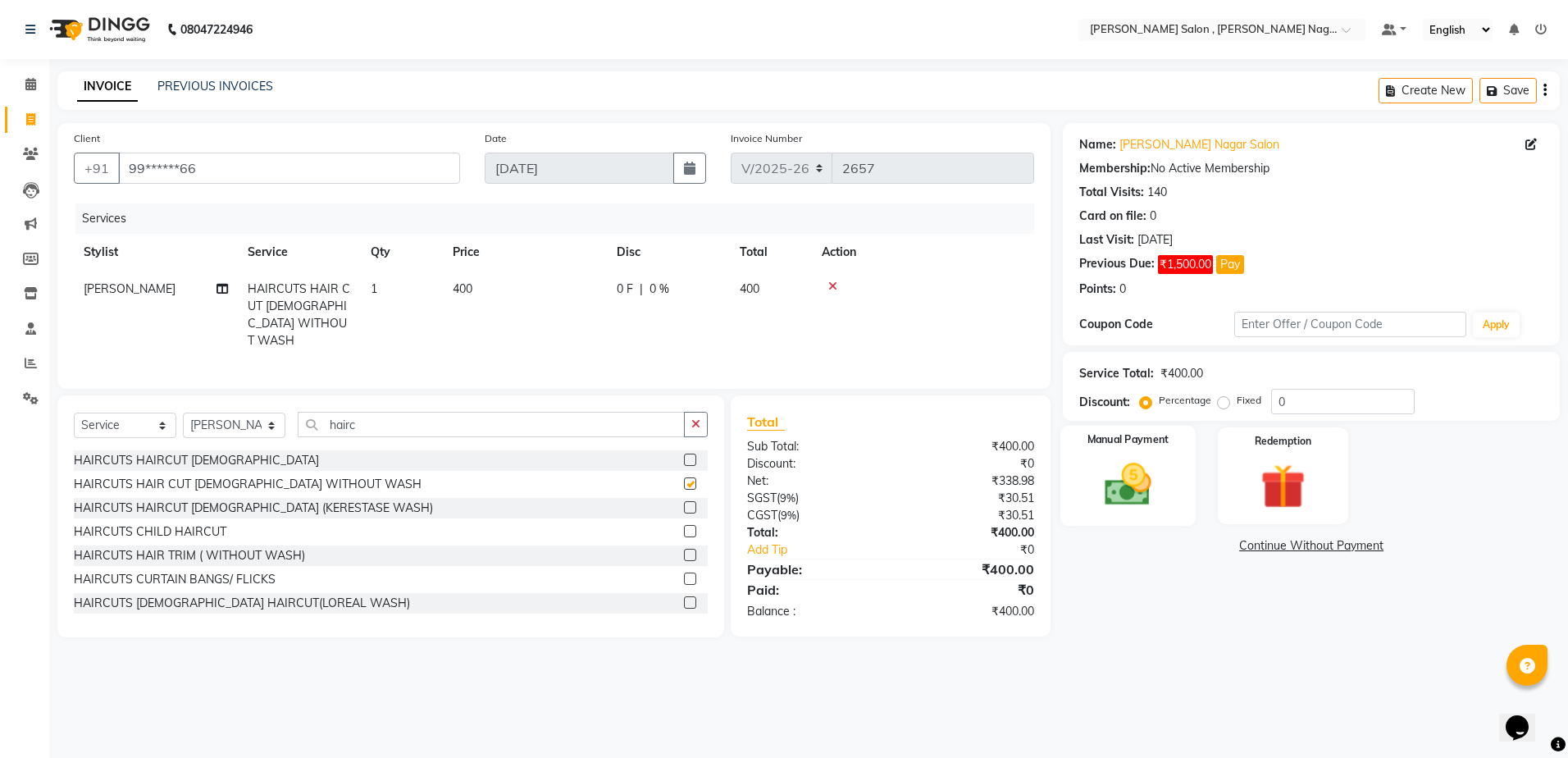
checkbox input "false"
click at [1147, 469] on img at bounding box center [1127, 484] width 76 height 54
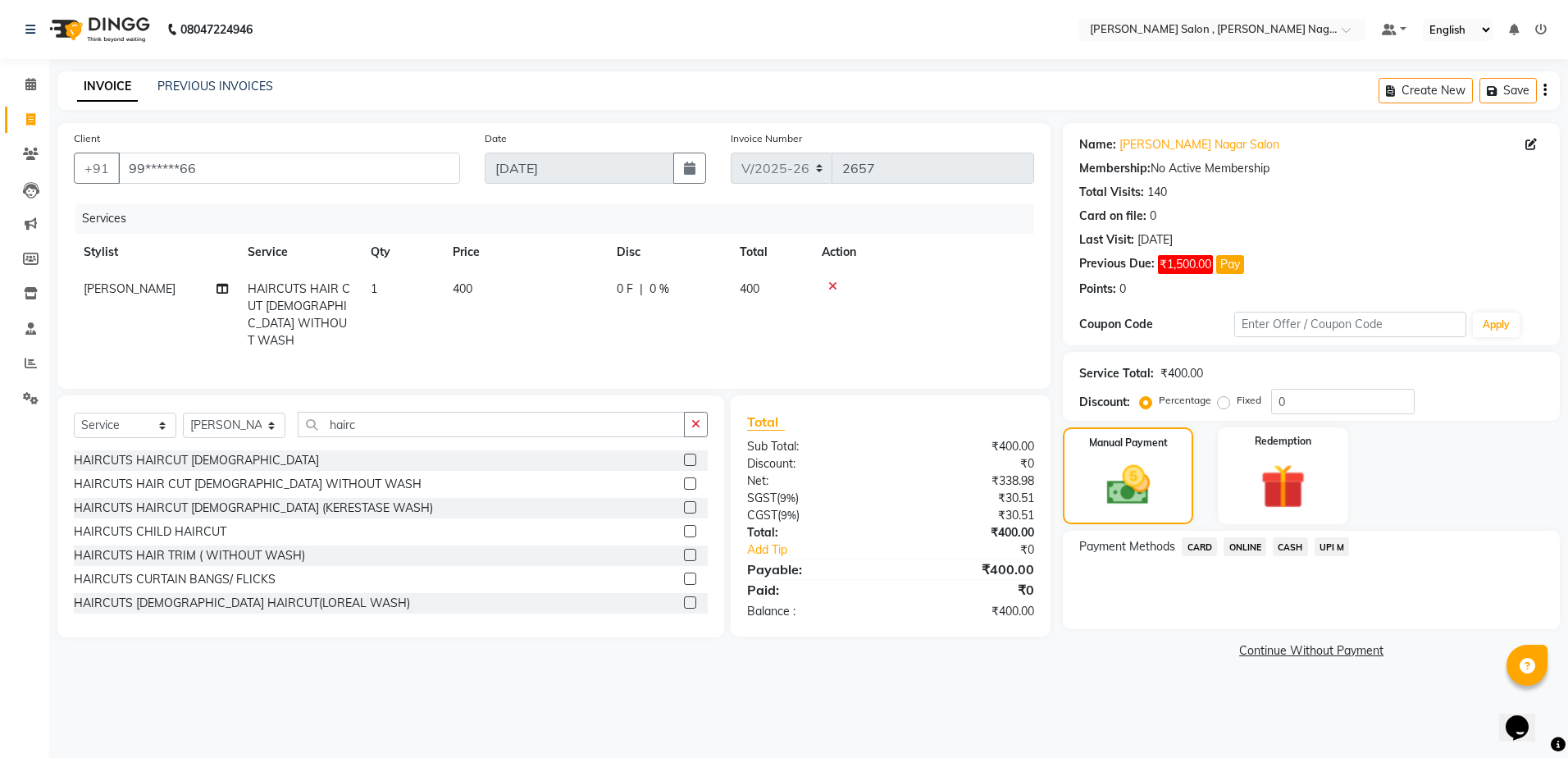
click at [1305, 537] on span "CASH" at bounding box center [1291, 546] width 36 height 19
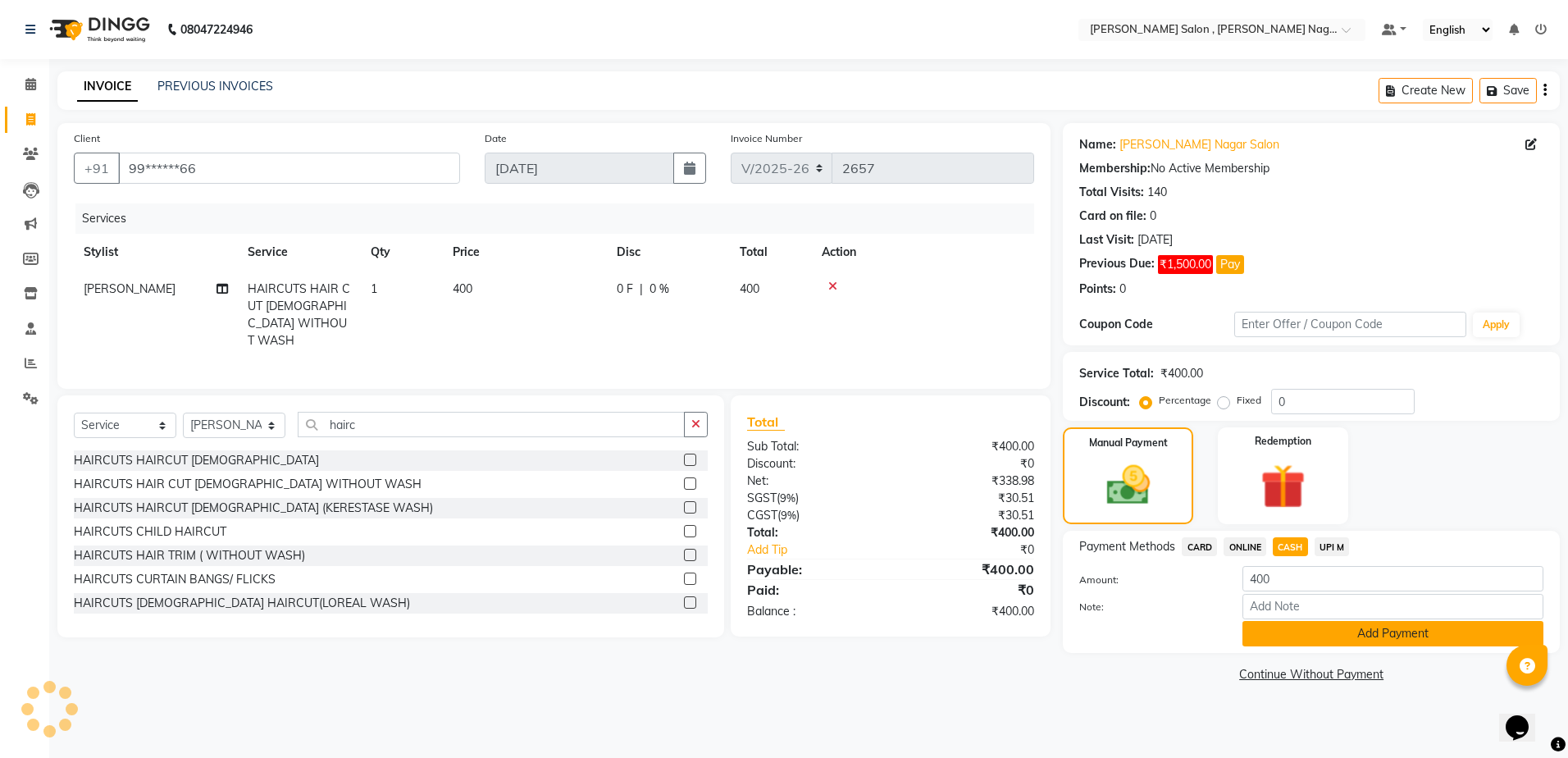
click at [1285, 632] on button "Add Payment" at bounding box center [1393, 633] width 301 height 25
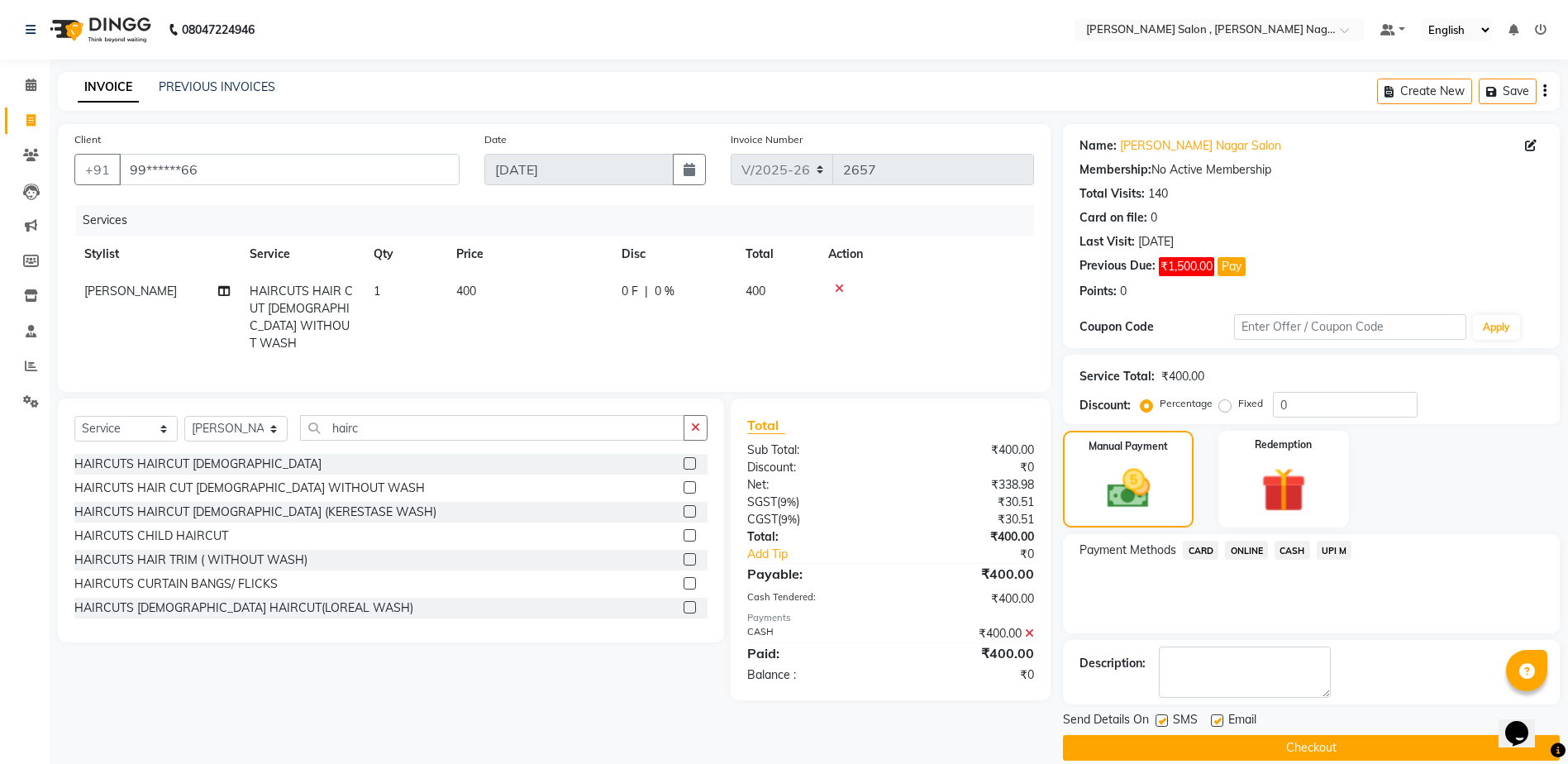
click at [1166, 736] on button "Checkout" at bounding box center [1312, 747] width 497 height 25
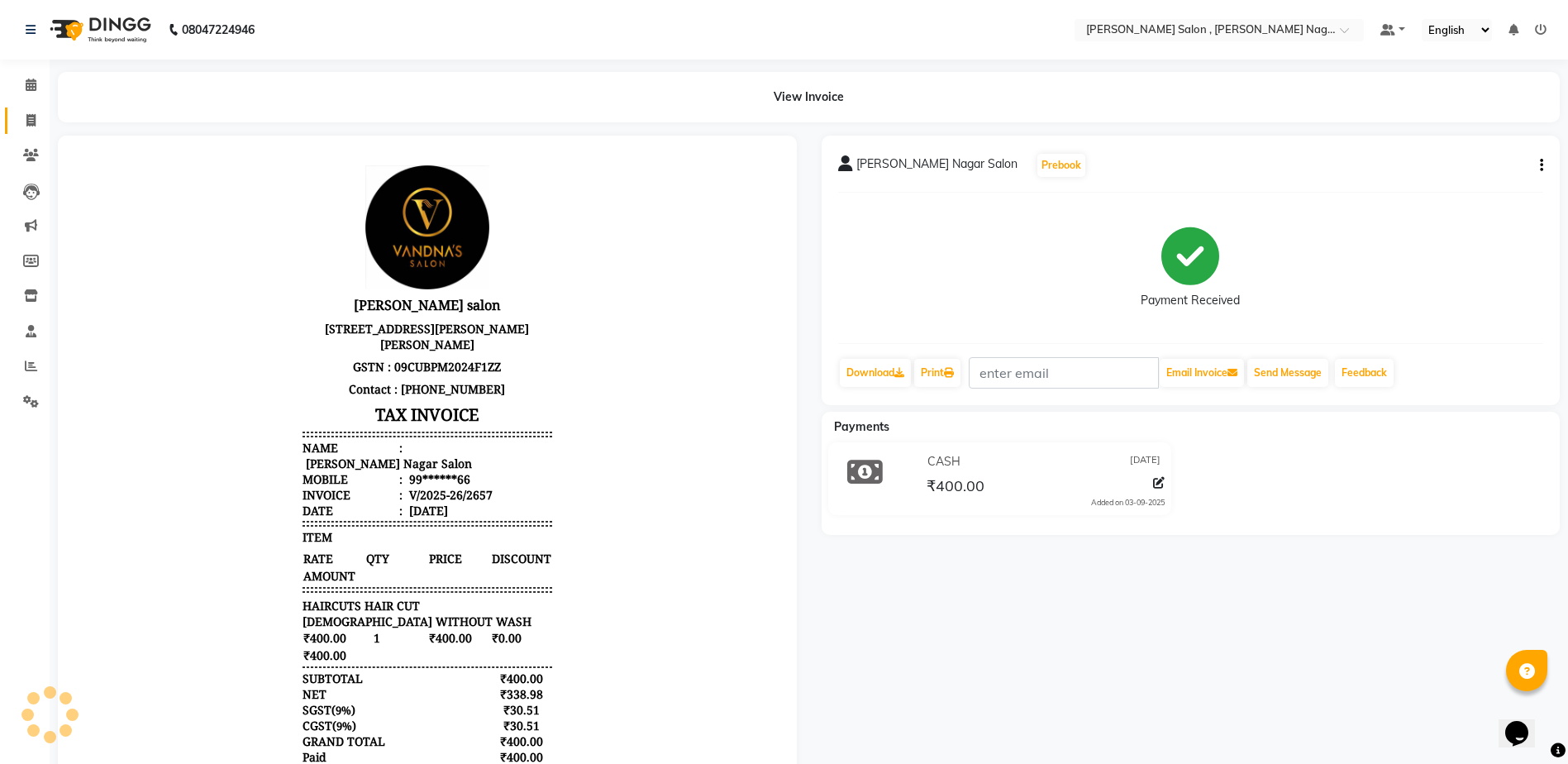
click at [14, 109] on link "Invoice" at bounding box center [25, 121] width 40 height 27
select select "service"
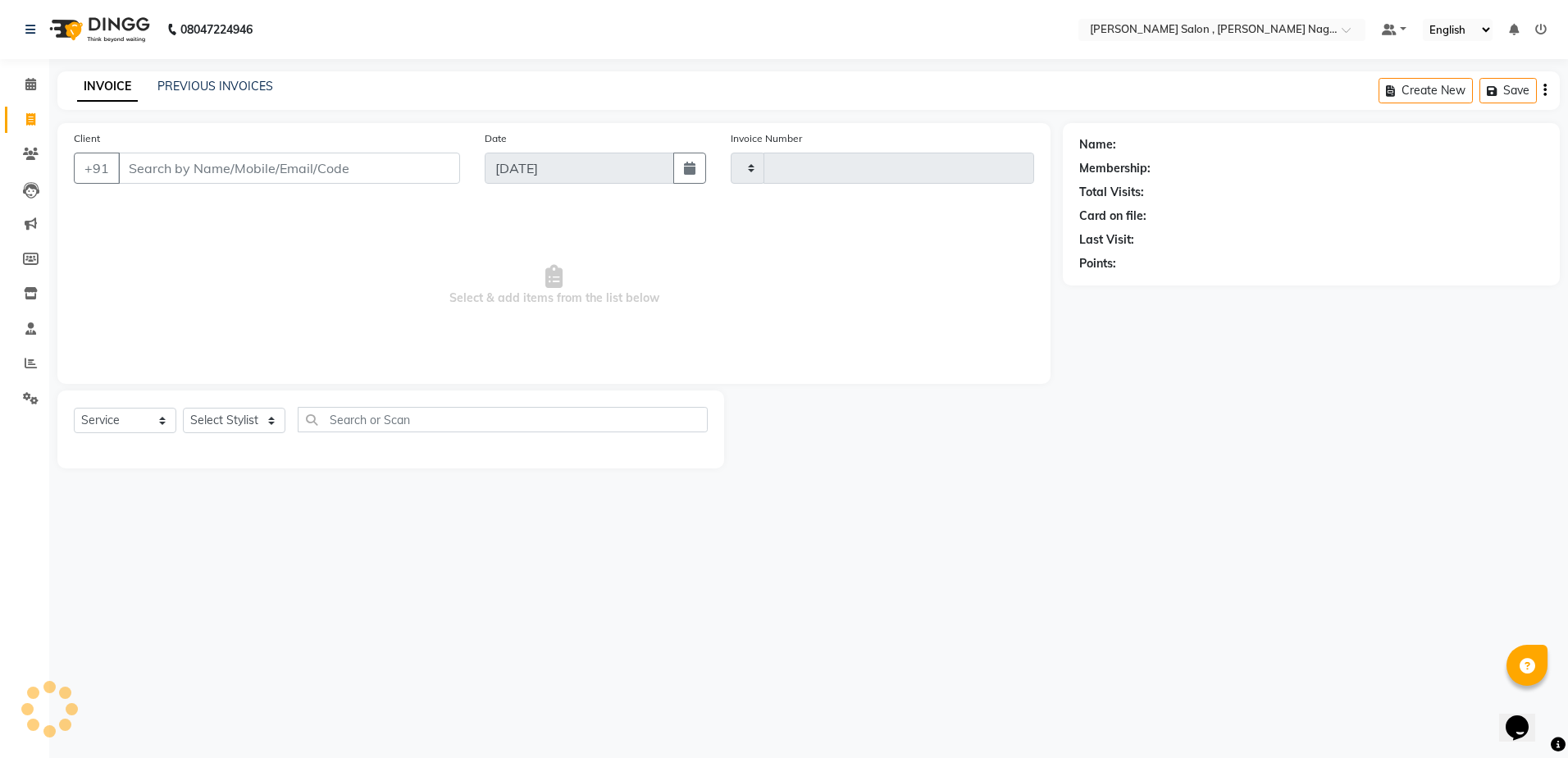
type input "2658"
select select "4120"
type input "8052444434"
click at [240, 407] on div "Select Service Product Membership Package Voucher Prepaid Gift Card Select Styl…" at bounding box center [391, 434] width 667 height 78
click at [235, 423] on select "Select Stylist" at bounding box center [233, 425] width 102 height 25
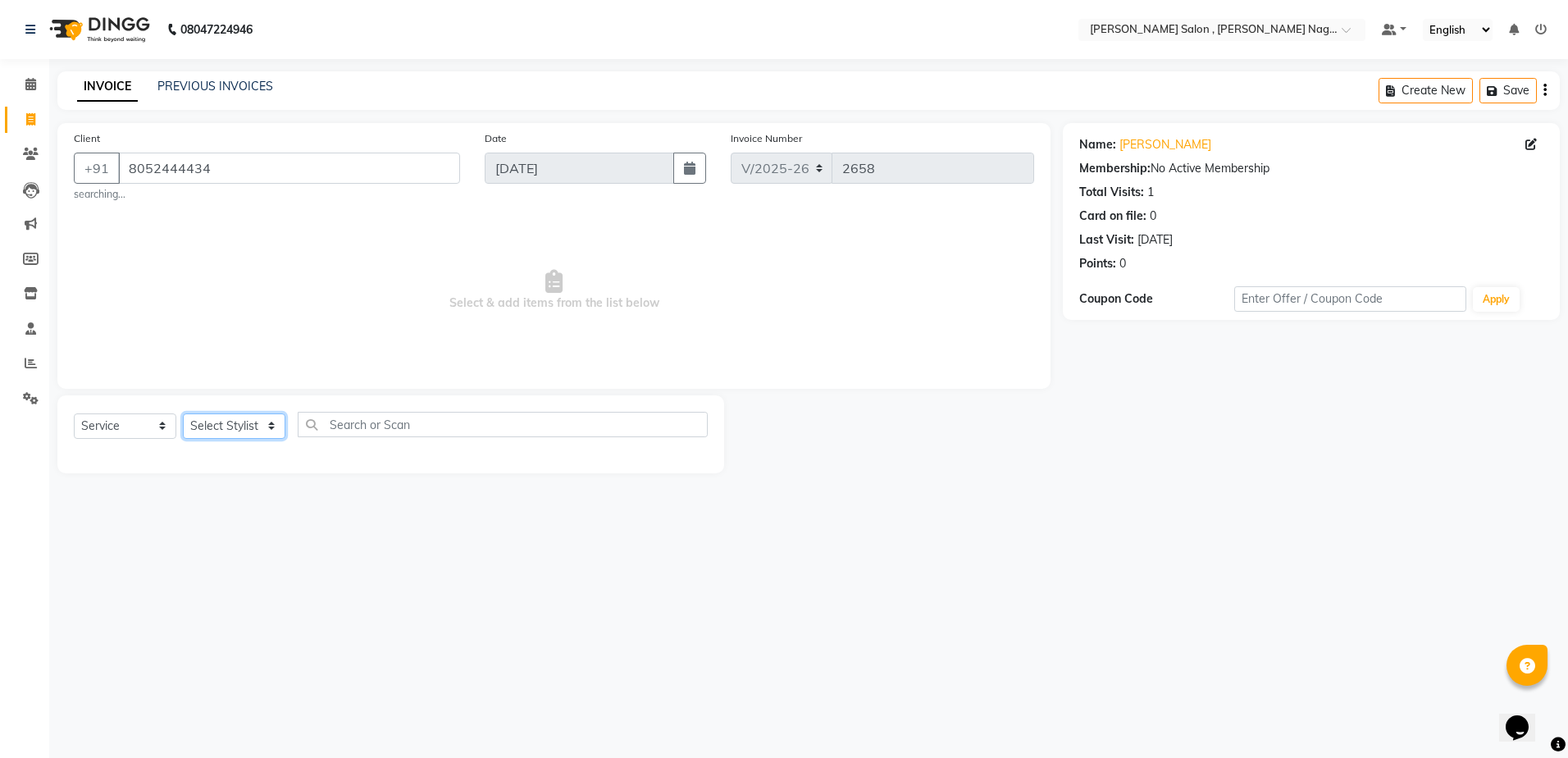
select select "21935"
click at [183, 413] on select "Select Stylist [PERSON_NAME] [PERSON_NAME] HARSH isha pal [PERSON_NAME] [PERSON…" at bounding box center [233, 425] width 102 height 25
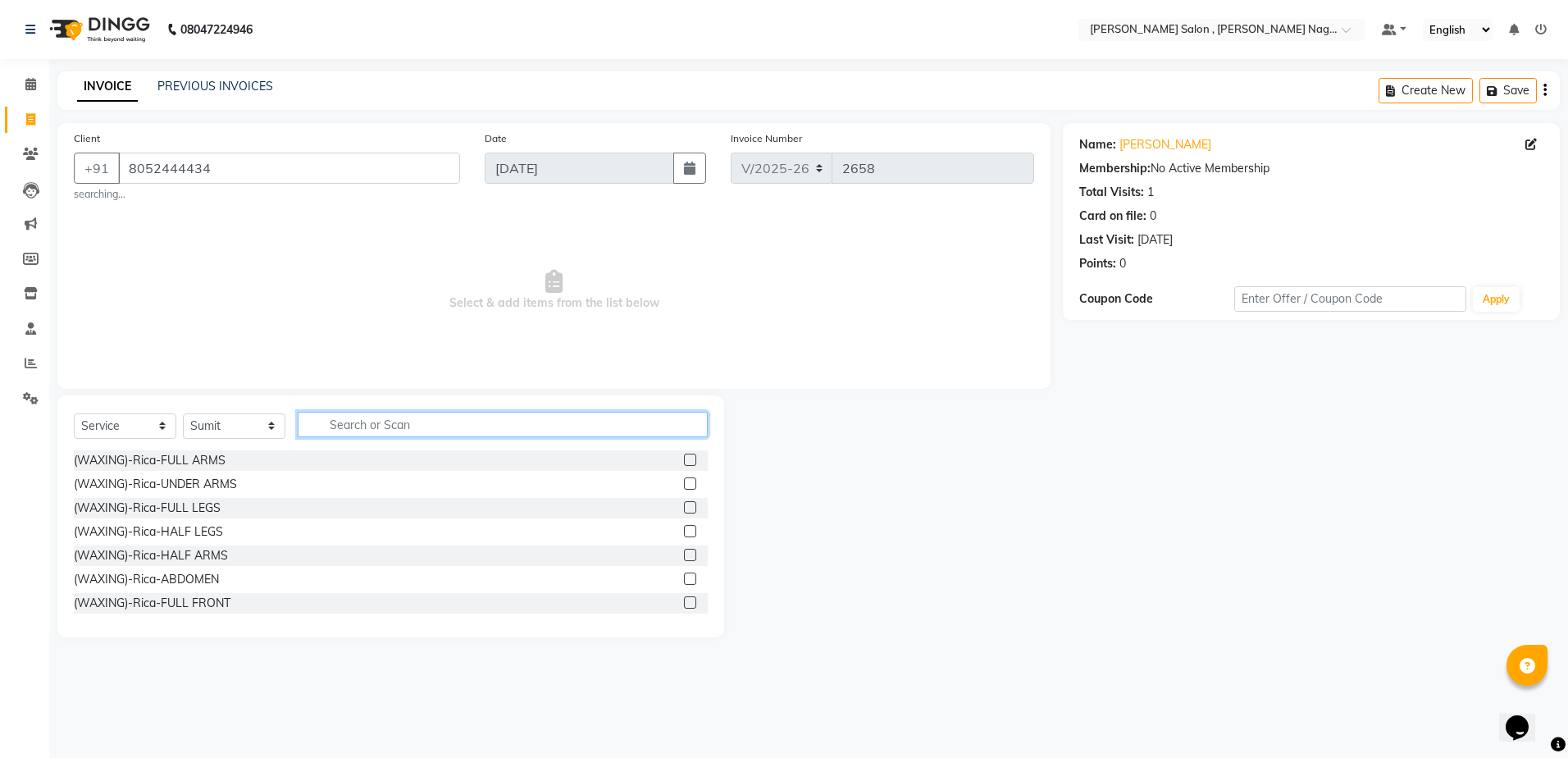
click at [418, 435] on input "text" at bounding box center [503, 424] width 411 height 25
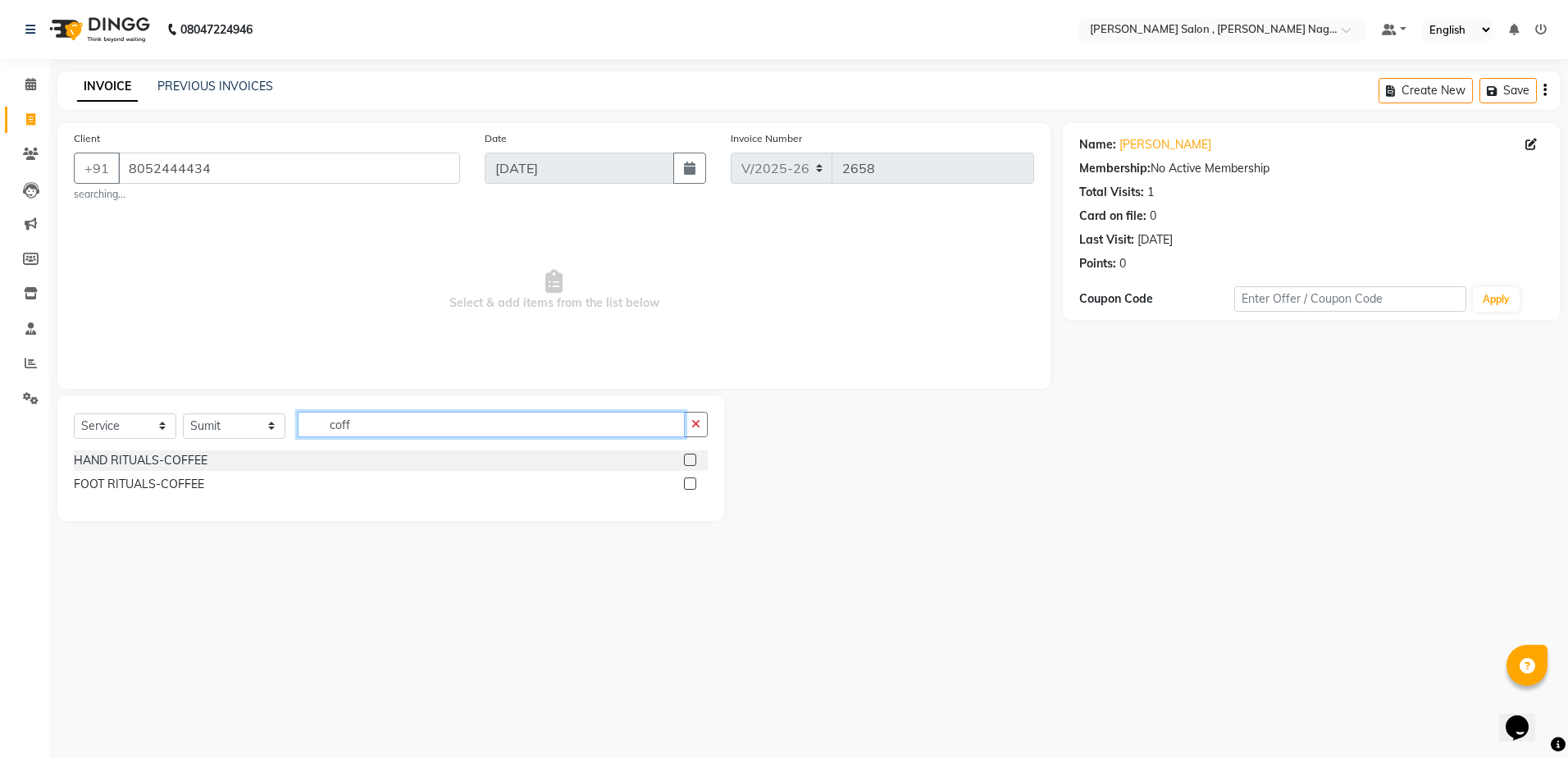
type input "coff"
click at [695, 483] on label at bounding box center [690, 483] width 12 height 12
click at [694, 483] on input "checkbox" at bounding box center [689, 483] width 10 height 10
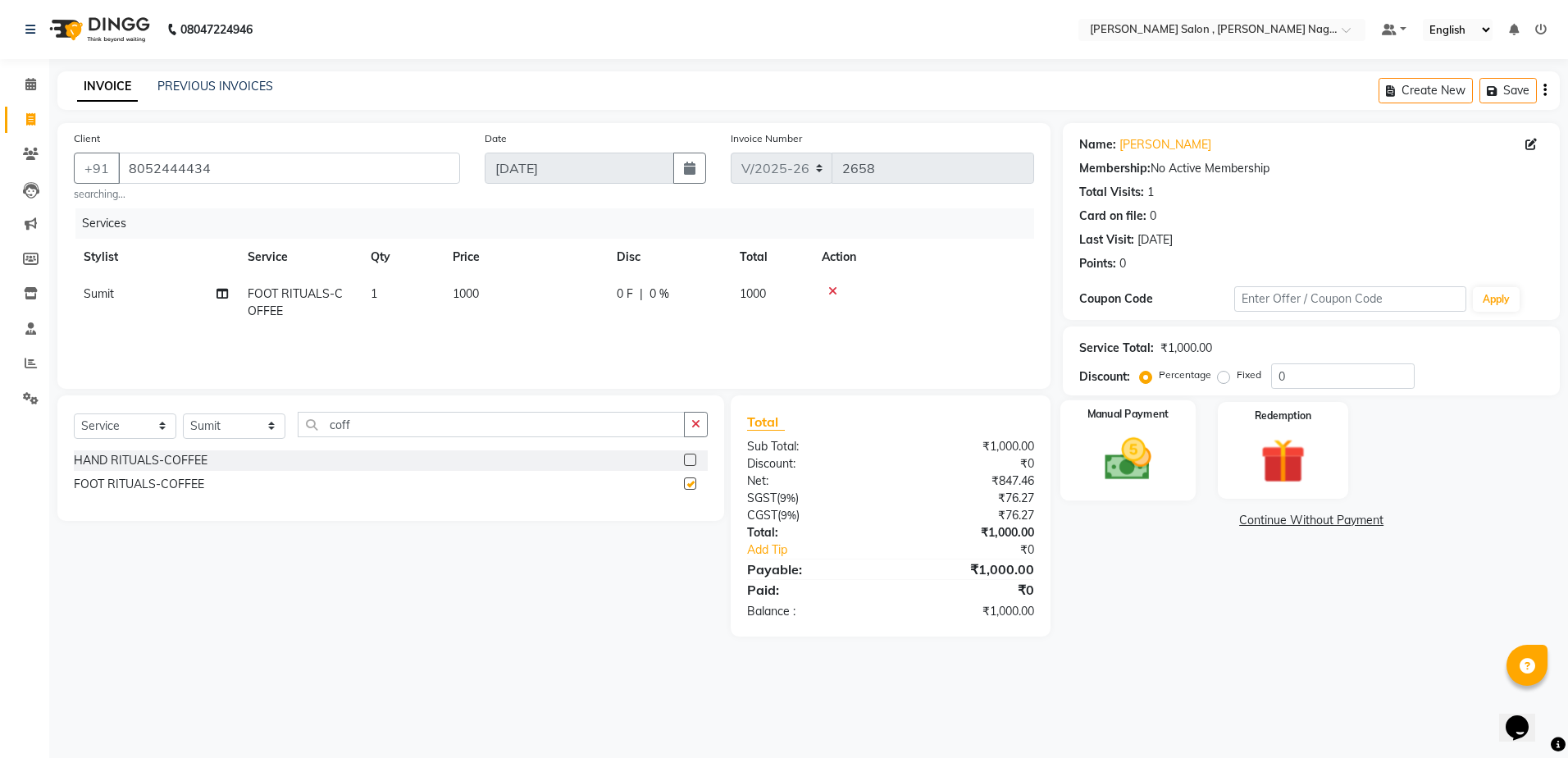
checkbox input "false"
click at [1101, 469] on img at bounding box center [1127, 459] width 76 height 54
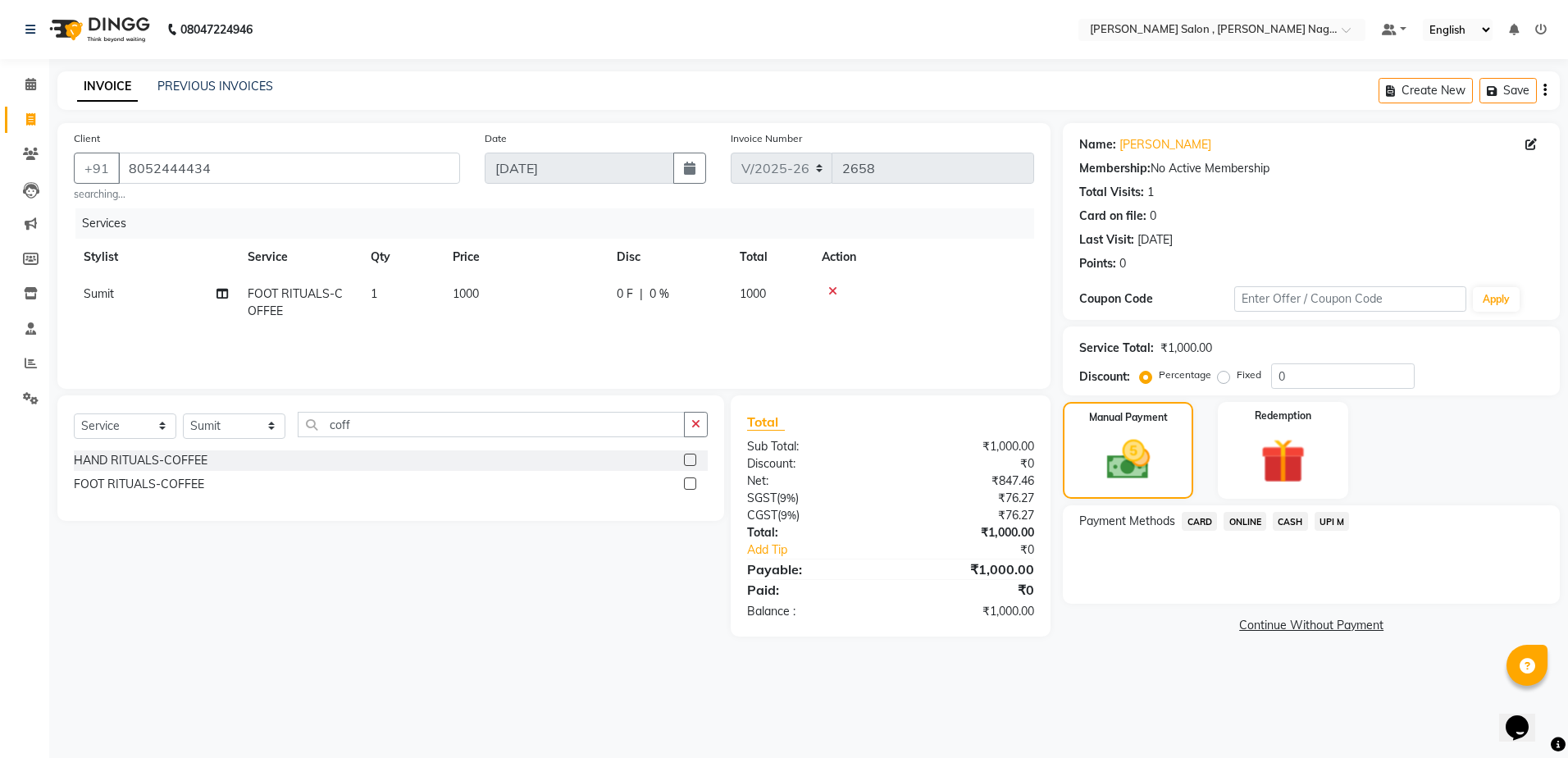
click at [1289, 529] on span "CASH" at bounding box center [1291, 521] width 36 height 19
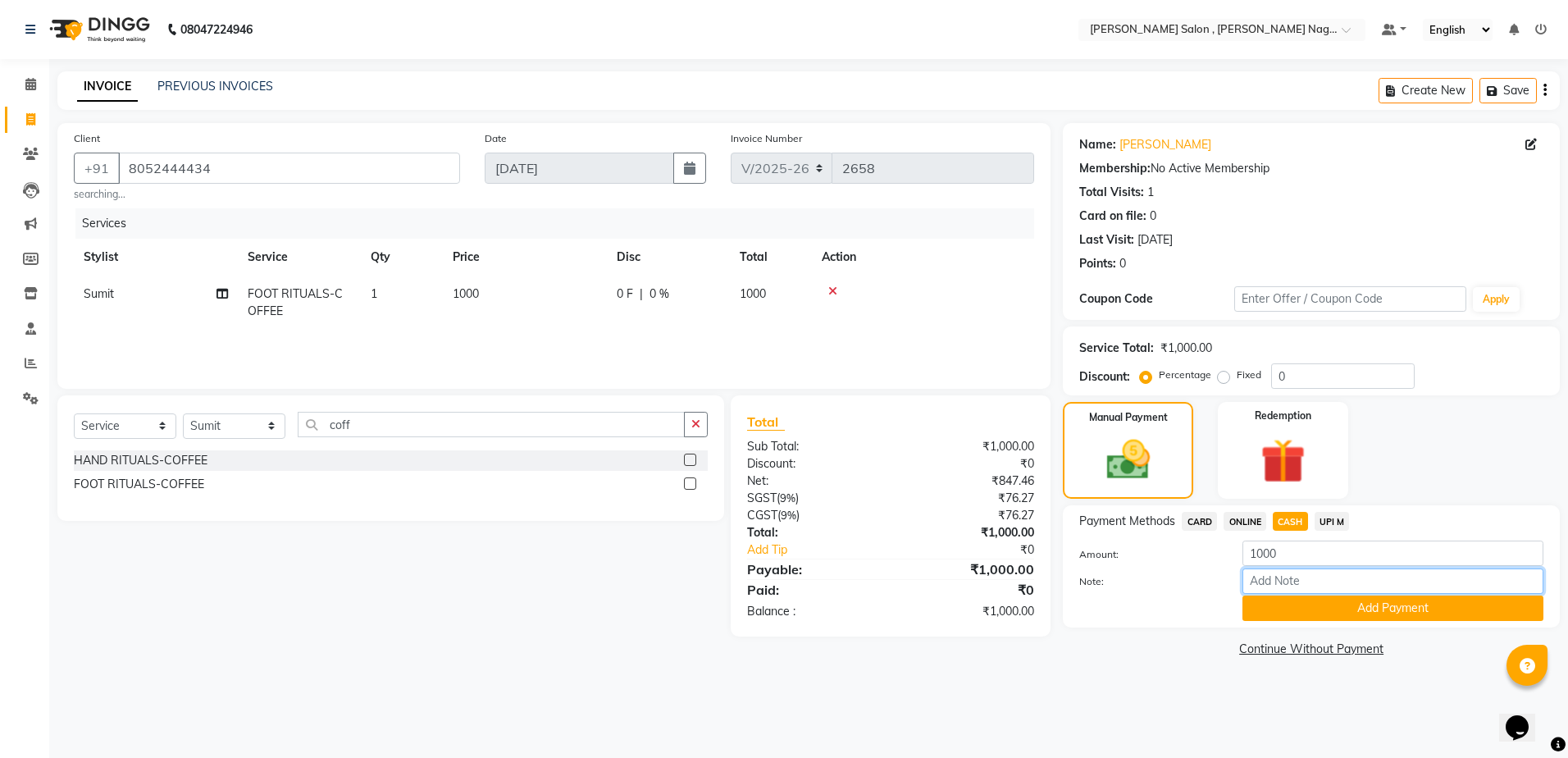
click at [1298, 592] on input "Note:" at bounding box center [1393, 581] width 301 height 25
click at [1288, 624] on div "Payment Methods CARD ONLINE CASH UPI M Amount: 1000 Note: Add Payment" at bounding box center [1311, 566] width 497 height 122
click at [1285, 615] on button "Add Payment" at bounding box center [1393, 607] width 301 height 25
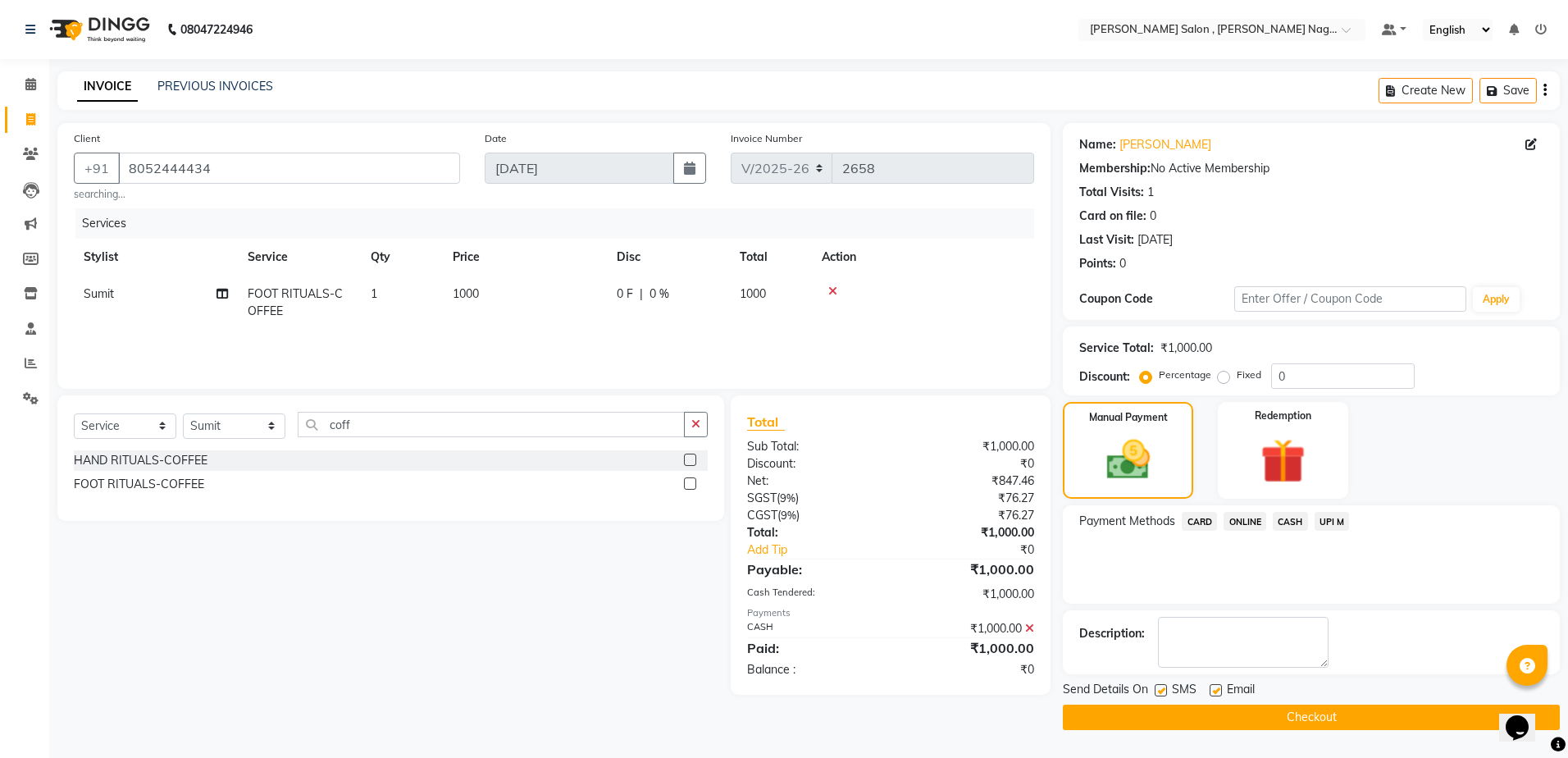
click at [1160, 686] on label at bounding box center [1160, 690] width 12 height 12
click at [1160, 686] on input "checkbox" at bounding box center [1159, 691] width 10 height 10
checkbox input "false"
click at [1211, 692] on label at bounding box center [1216, 690] width 12 height 12
click at [1211, 692] on input "checkbox" at bounding box center [1215, 691] width 10 height 10
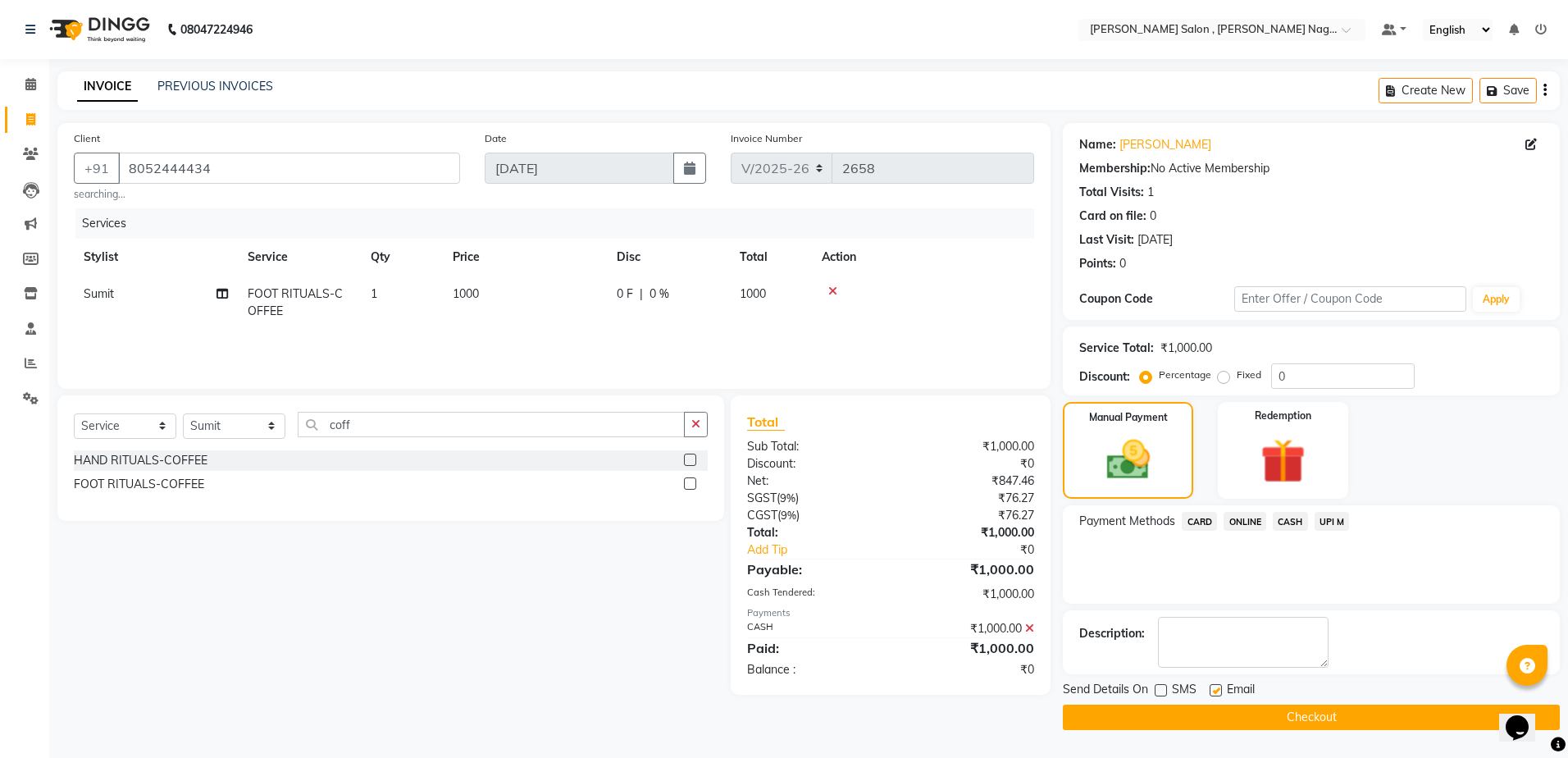
checkbox input "false"
click at [1206, 715] on button "Checkout" at bounding box center [1311, 717] width 497 height 25
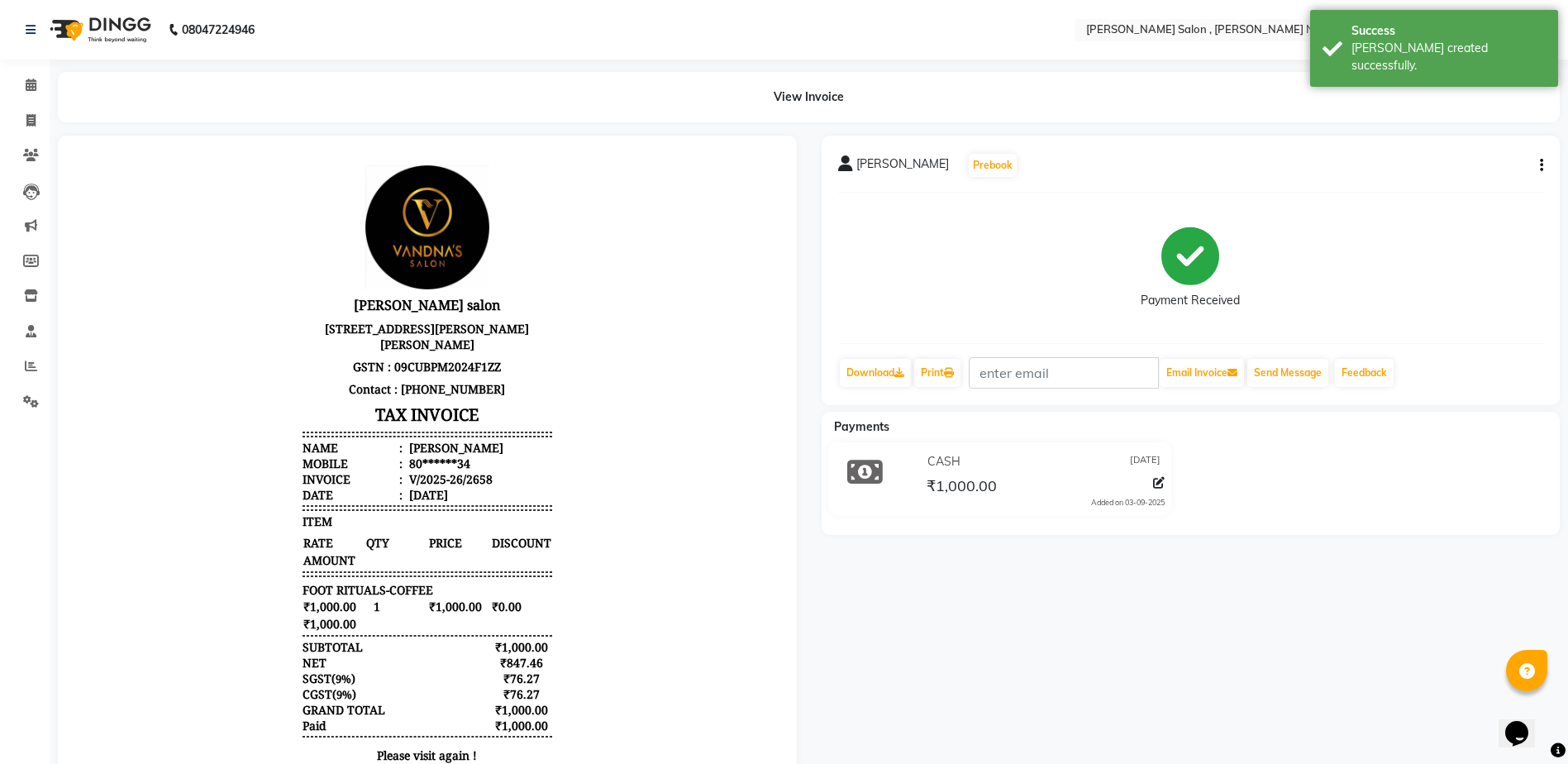
click at [46, 115] on div "View Invoice" at bounding box center [809, 96] width 1526 height 50
click at [35, 120] on icon at bounding box center [31, 120] width 9 height 12
select select "service"
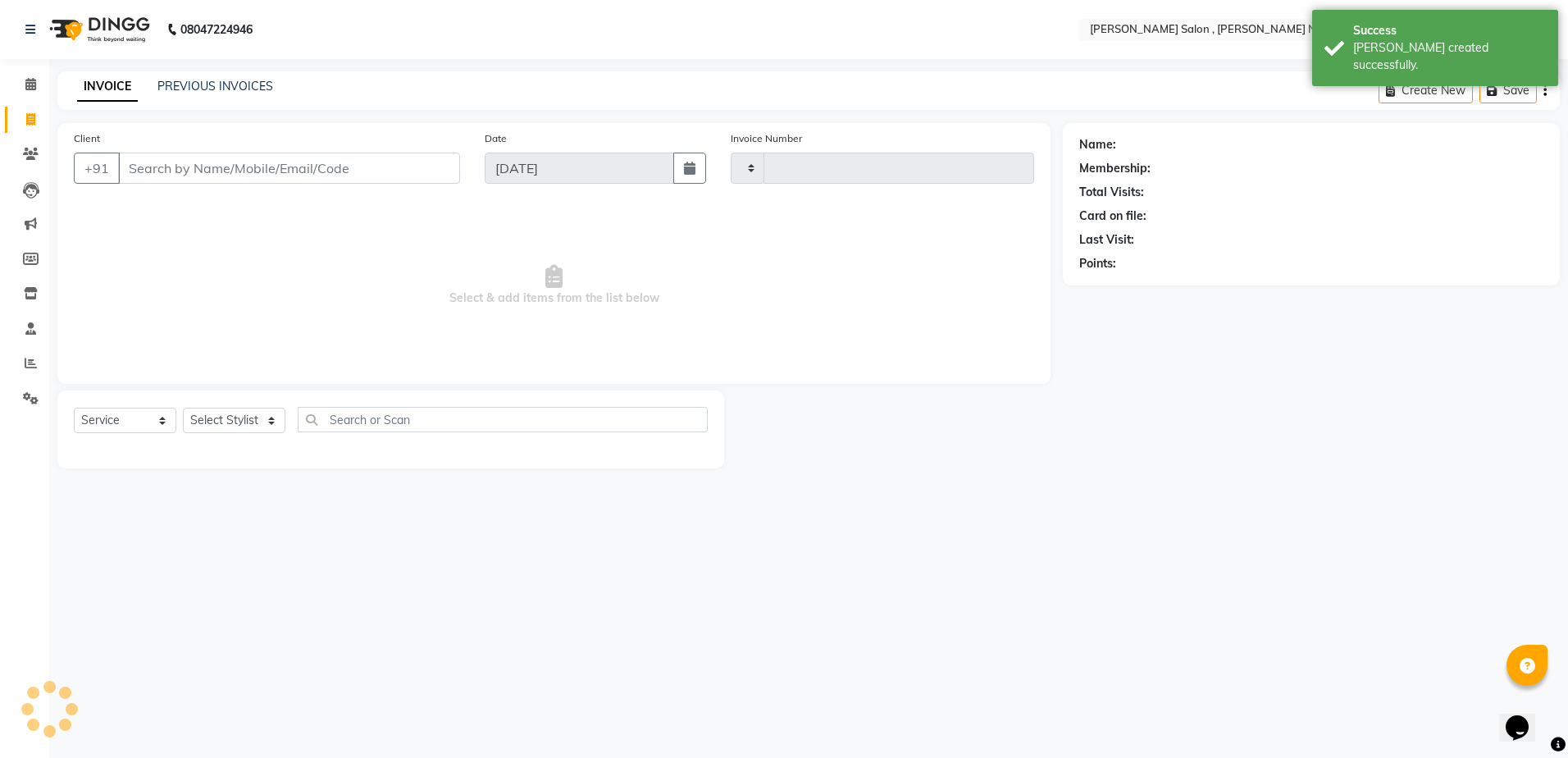
type input "2659"
select select "4120"
type input "9793913609"
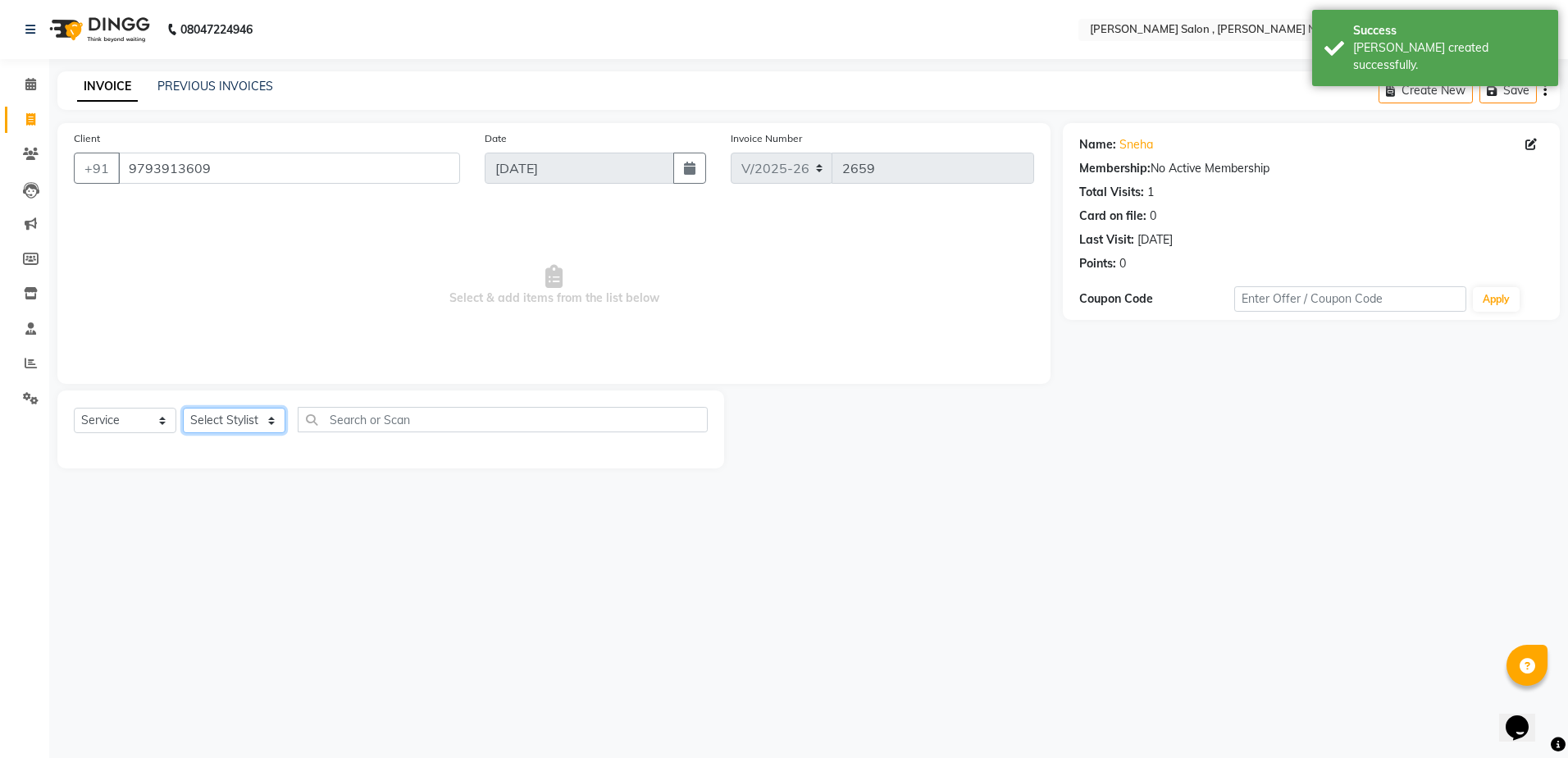
click at [266, 430] on select "Select Stylist [PERSON_NAME] [PERSON_NAME] HARSH isha pal [PERSON_NAME] [PERSON…" at bounding box center [233, 420] width 102 height 25
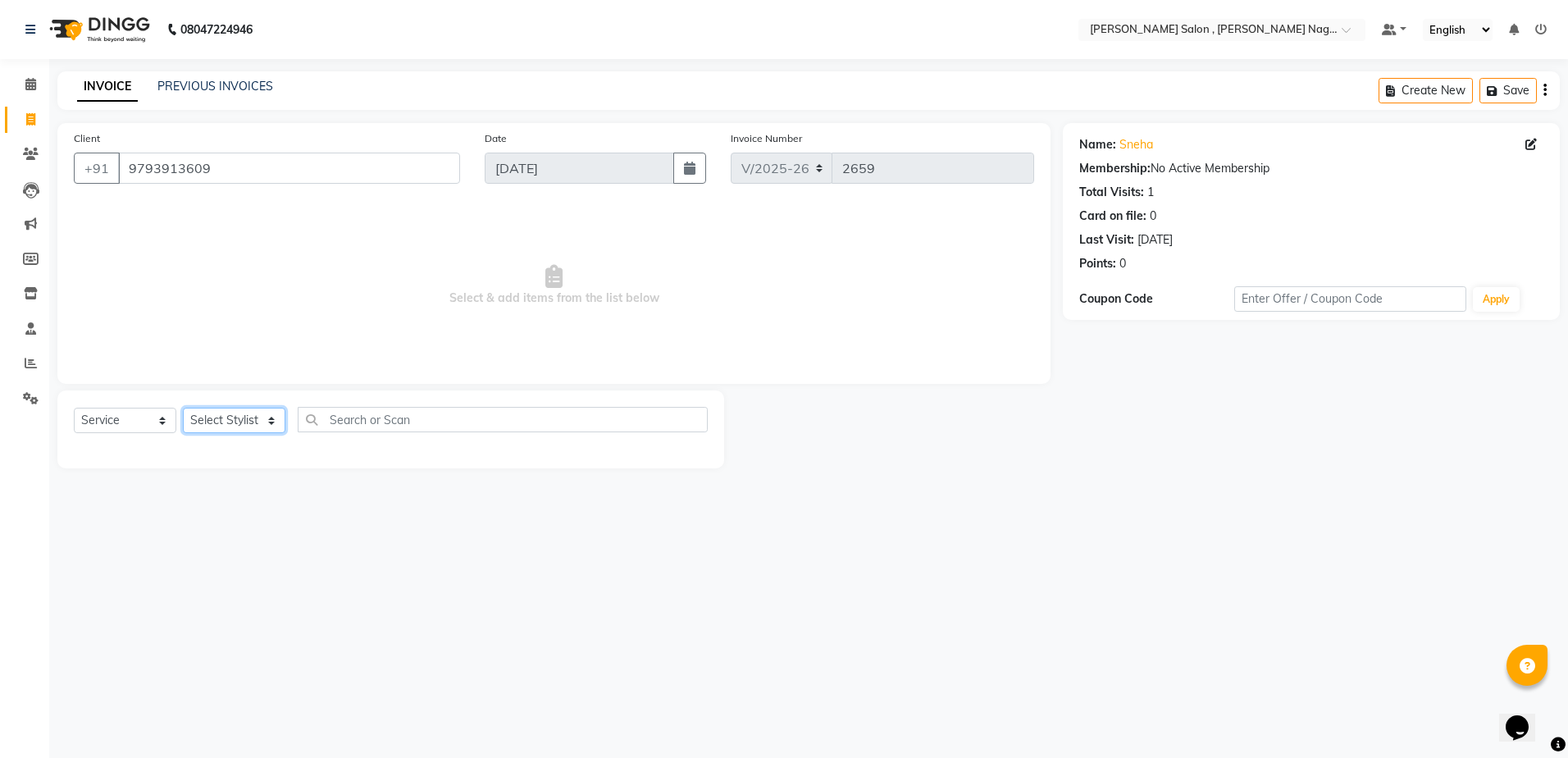
select select "24165"
click at [183, 408] on select "Select Stylist [PERSON_NAME] [PERSON_NAME] HARSH isha pal [PERSON_NAME] [PERSON…" at bounding box center [233, 420] width 102 height 25
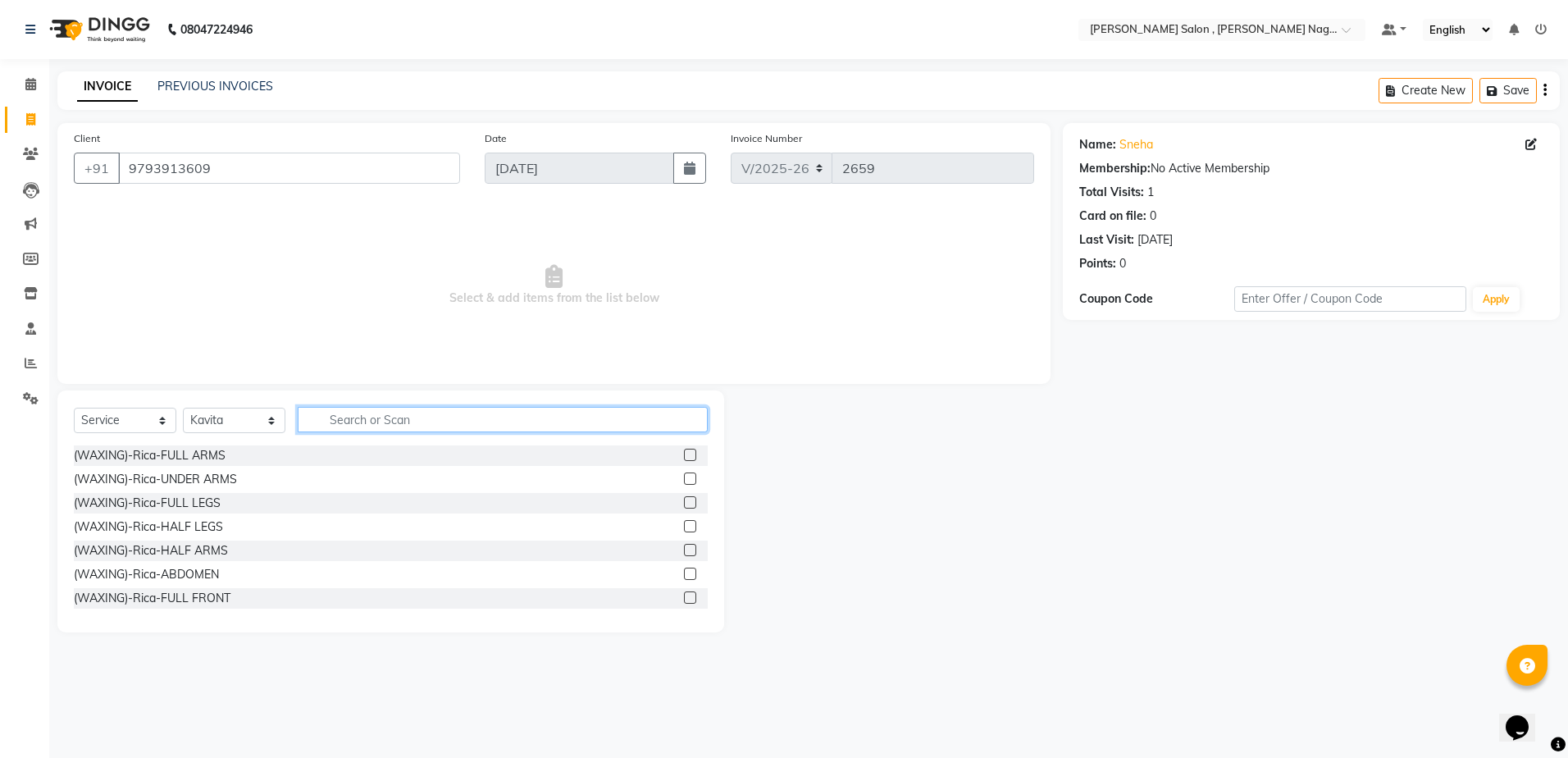
click at [347, 408] on input "text" at bounding box center [503, 419] width 411 height 25
type input "ey"
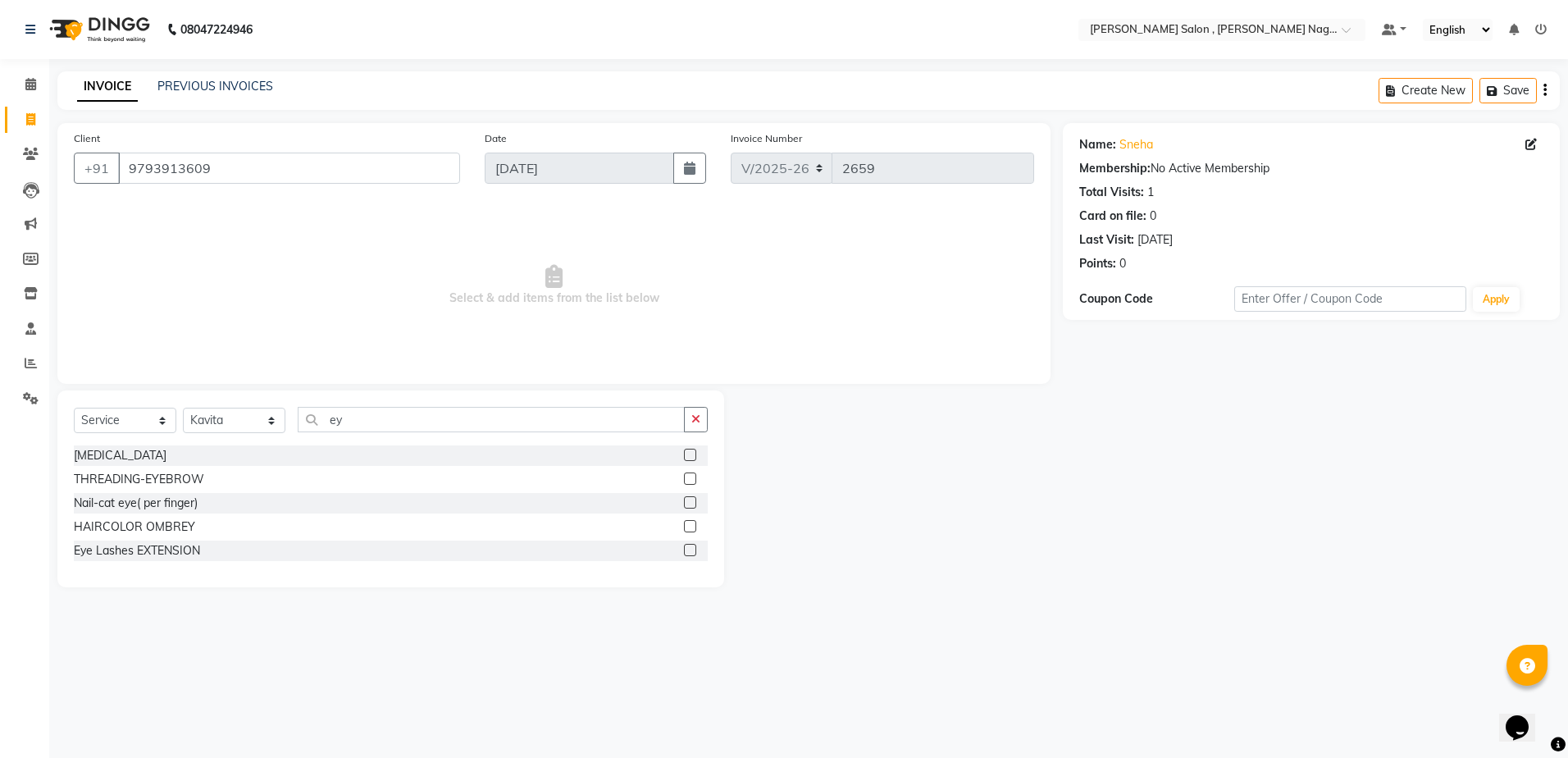
click at [682, 473] on div "THREADING-EYEBROW" at bounding box center [391, 480] width 635 height 21
click at [686, 483] on label at bounding box center [690, 478] width 12 height 12
click at [686, 483] on input "checkbox" at bounding box center [689, 479] width 10 height 10
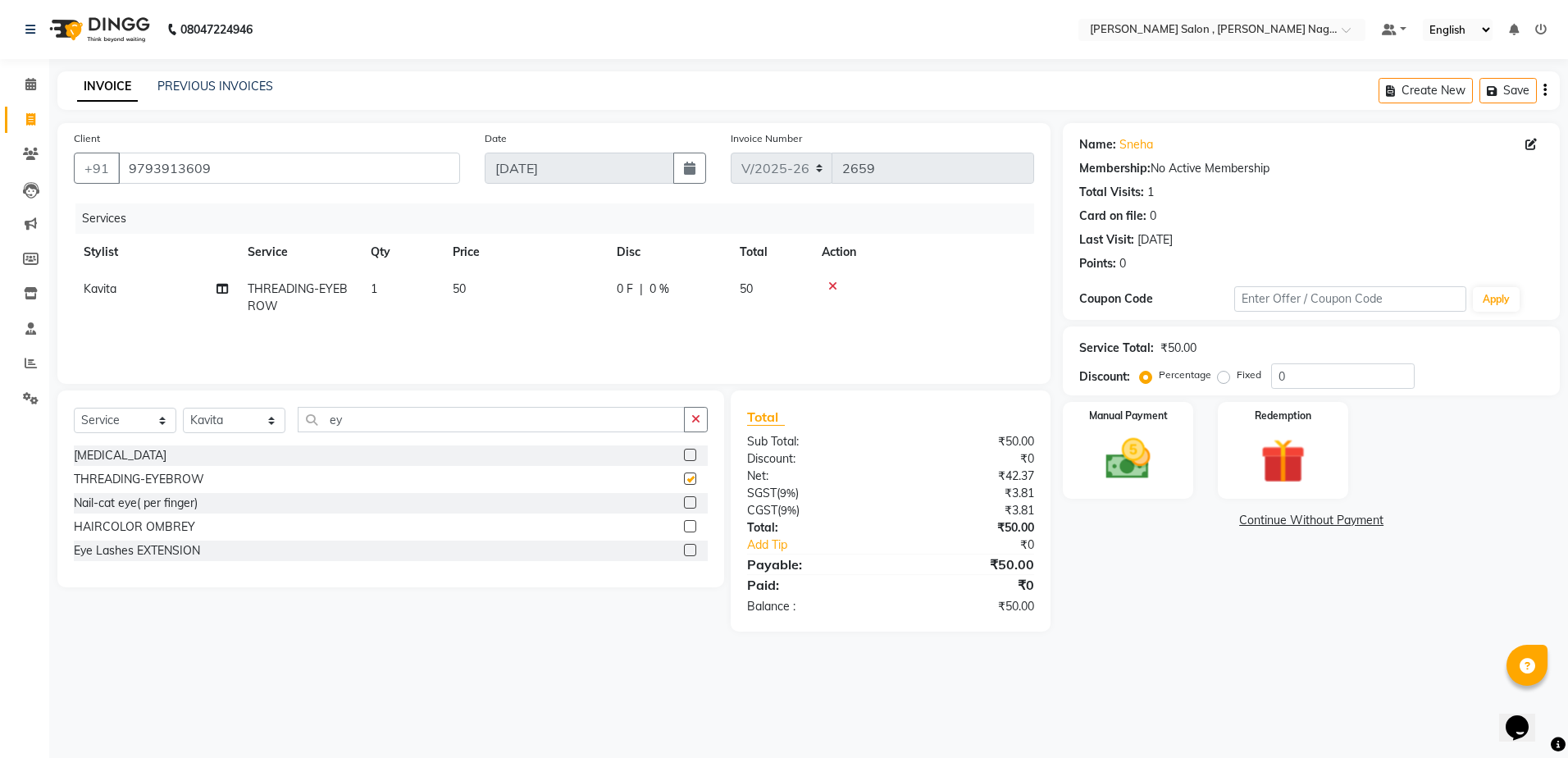
checkbox input "false"
click at [447, 430] on input "ey" at bounding box center [491, 419] width 387 height 25
type input "e"
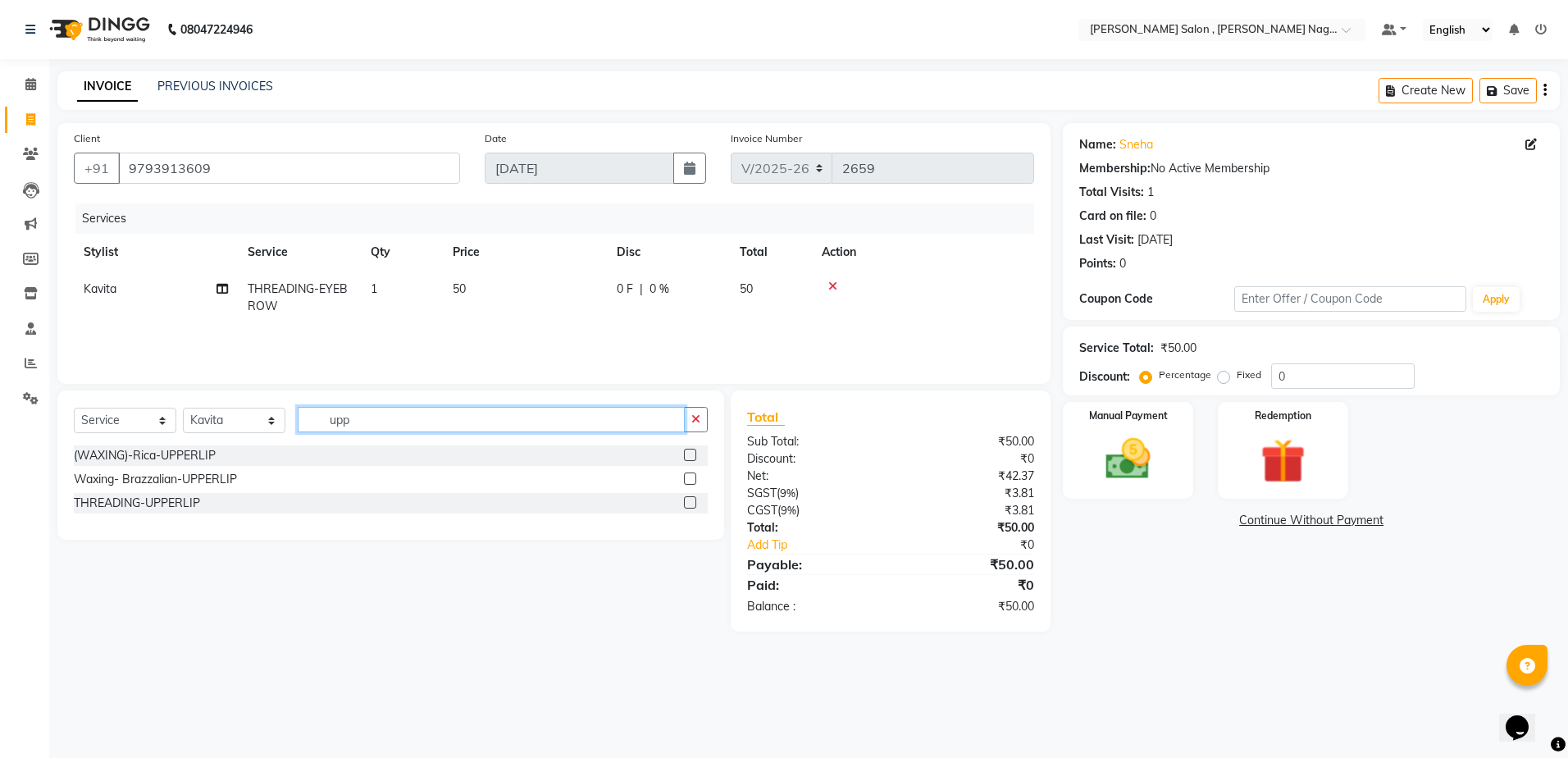
type input "upp"
click at [688, 507] on label at bounding box center [690, 501] width 12 height 12
click at [688, 507] on input "checkbox" at bounding box center [689, 502] width 10 height 10
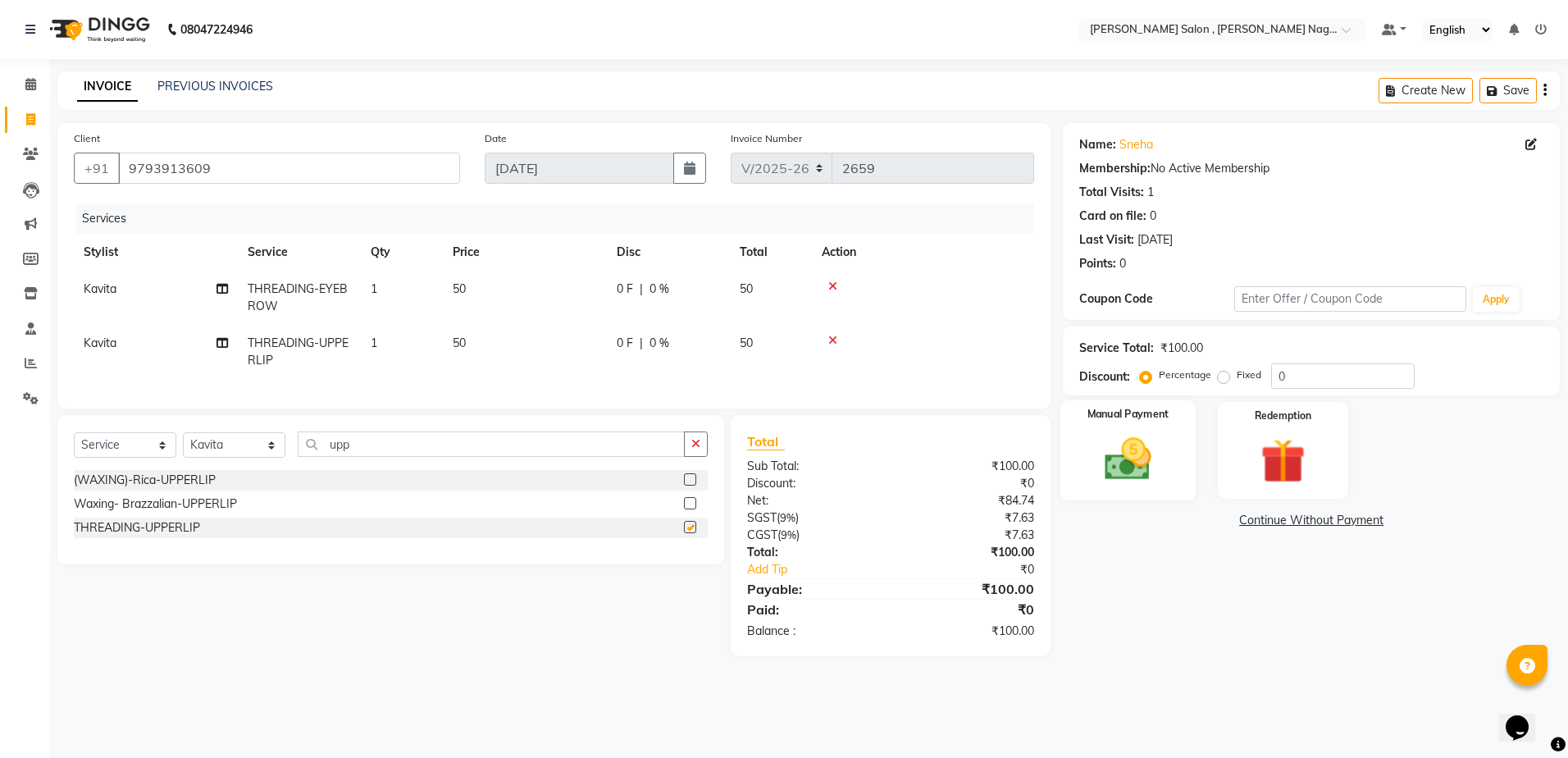
checkbox input "false"
click at [1143, 479] on img at bounding box center [1127, 459] width 76 height 54
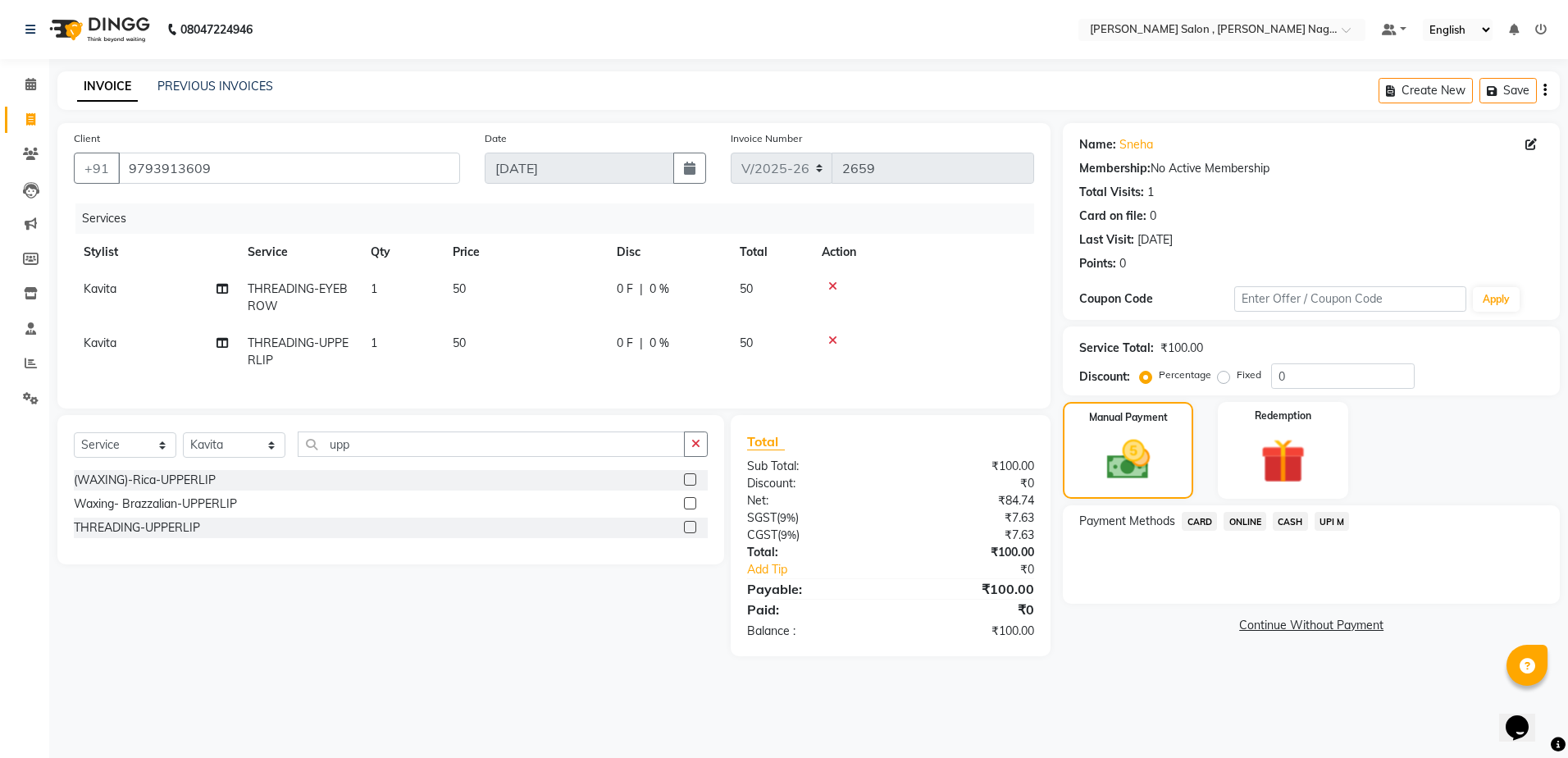
click at [1281, 521] on span "CASH" at bounding box center [1291, 521] width 36 height 19
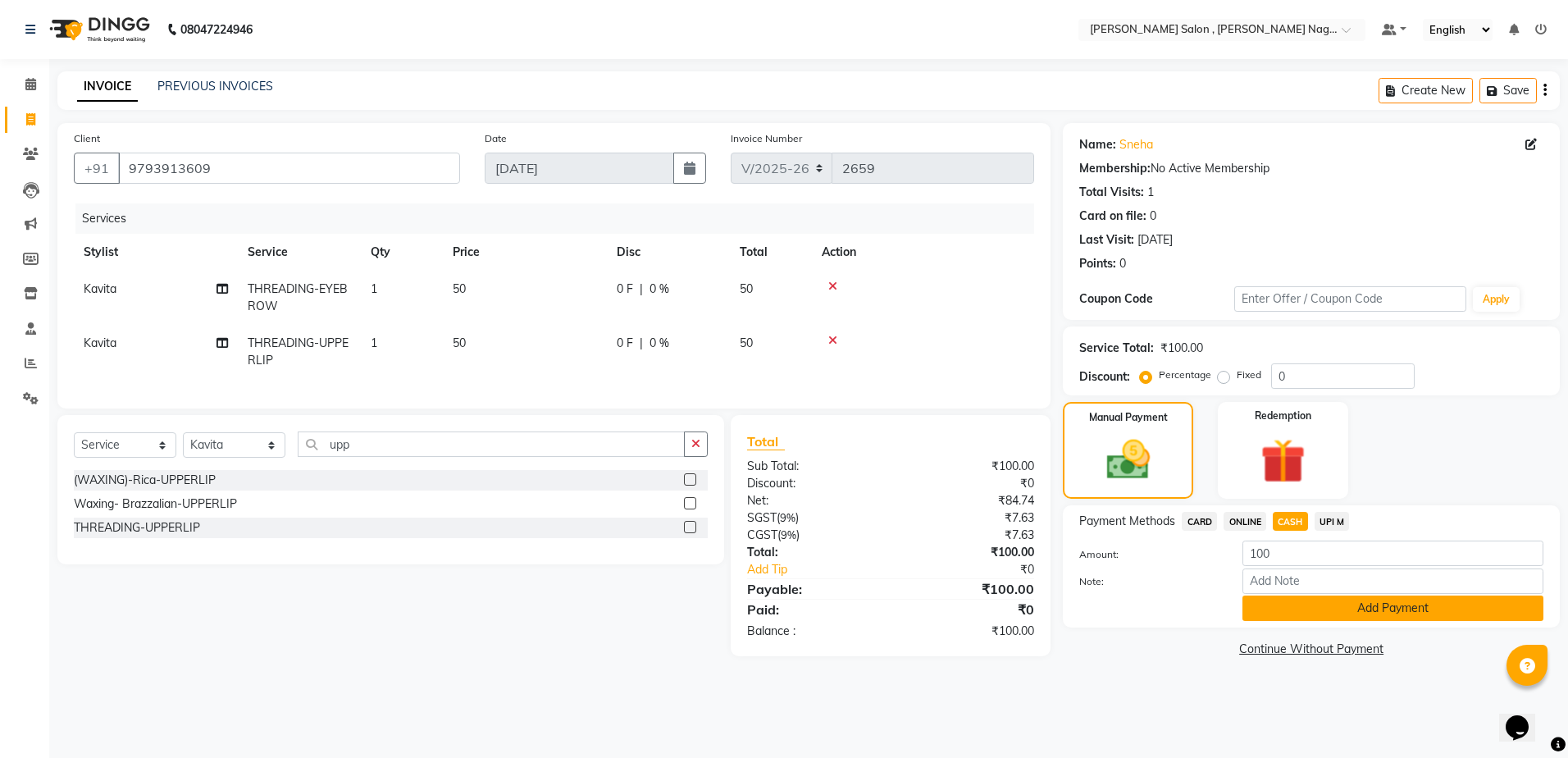
click at [1272, 610] on button "Add Payment" at bounding box center [1393, 607] width 301 height 25
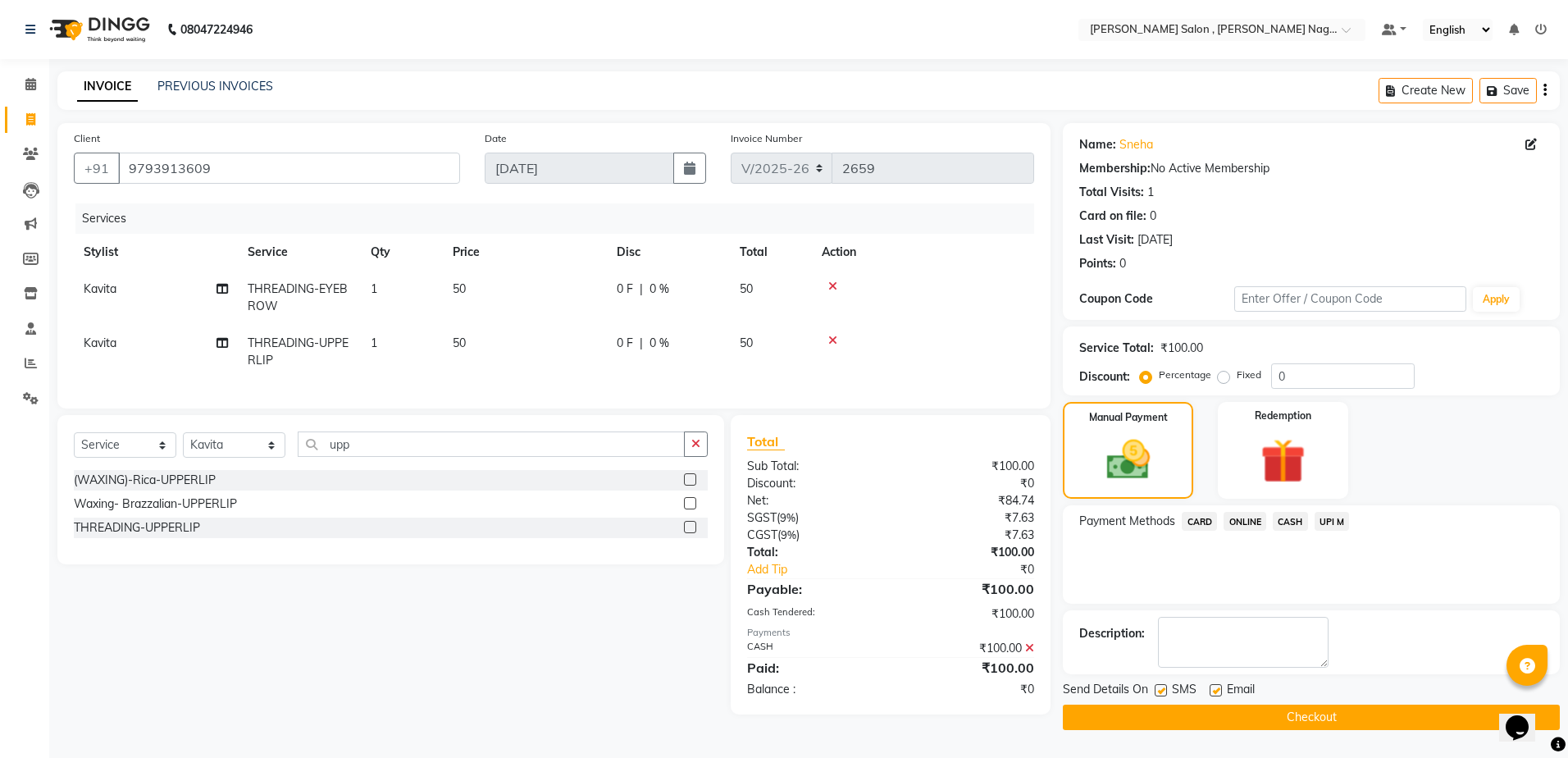
click at [1159, 696] on label at bounding box center [1160, 690] width 12 height 12
click at [1159, 696] on input "checkbox" at bounding box center [1159, 691] width 10 height 10
click at [1160, 691] on label at bounding box center [1160, 690] width 12 height 12
click at [1160, 691] on input "checkbox" at bounding box center [1159, 691] width 10 height 10
checkbox input "true"
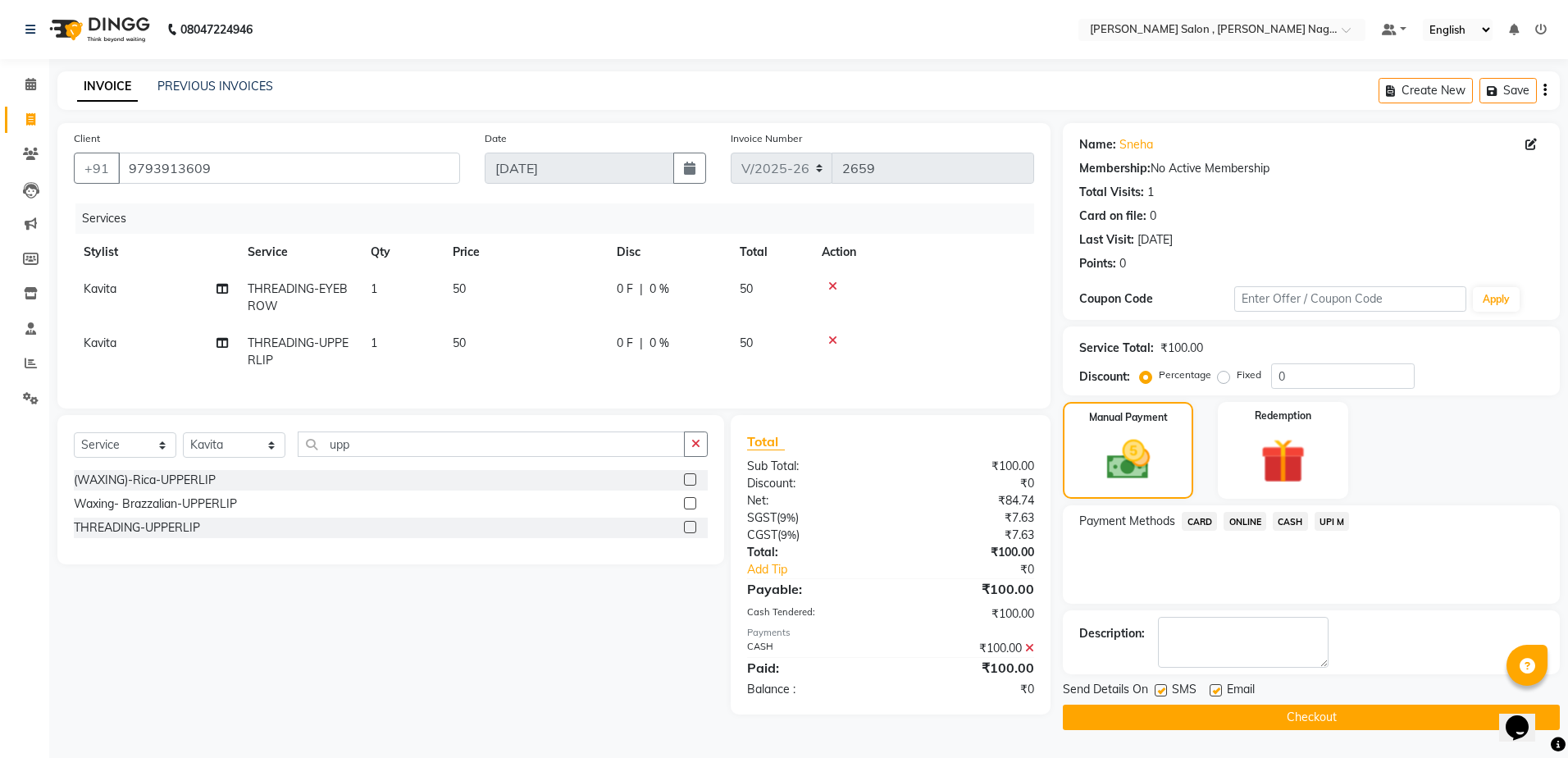
click at [1218, 695] on label at bounding box center [1216, 690] width 12 height 12
click at [1218, 695] on input "checkbox" at bounding box center [1215, 691] width 10 height 10
checkbox input "false"
click at [1153, 697] on div "Send Details On SMS Email" at bounding box center [1311, 691] width 497 height 21
click at [1155, 694] on div at bounding box center [1159, 692] width 10 height 17
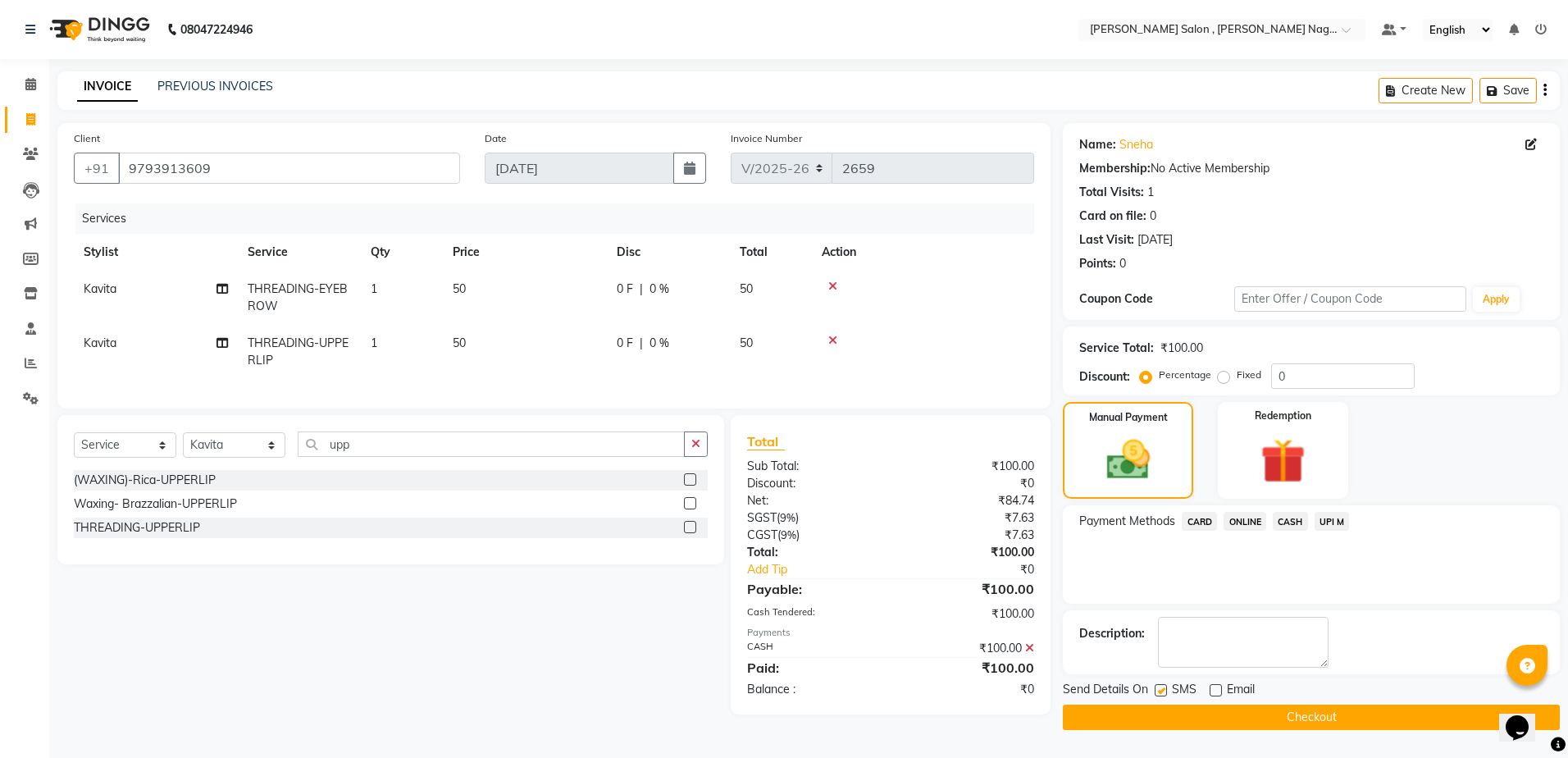
click at [1158, 693] on label at bounding box center [1160, 690] width 12 height 12
click at [1158, 693] on input "checkbox" at bounding box center [1159, 691] width 10 height 10
checkbox input "false"
click at [1159, 716] on button "Checkout" at bounding box center [1311, 717] width 497 height 25
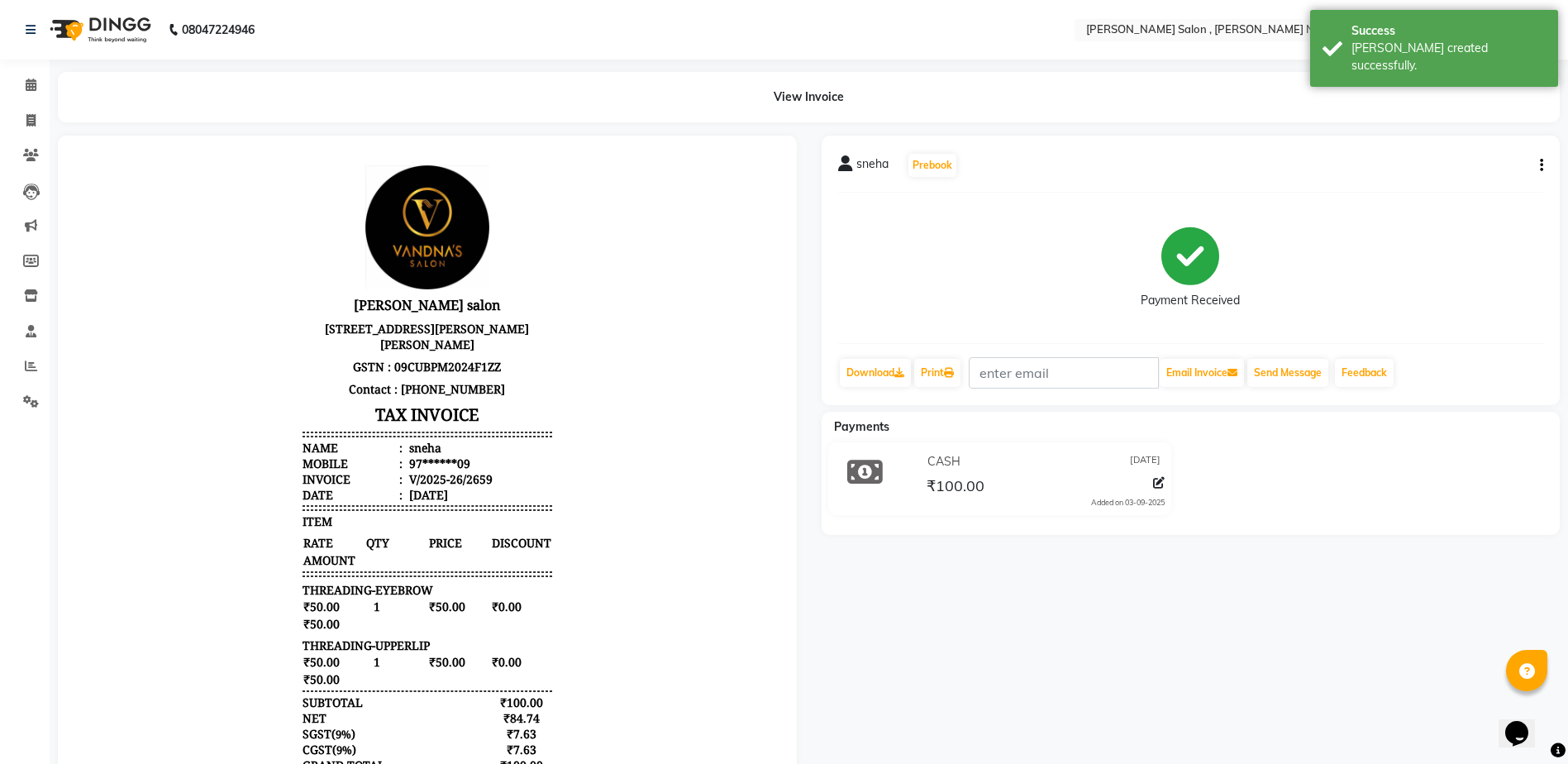
click at [16, 134] on li "Invoice" at bounding box center [25, 121] width 50 height 36
click at [31, 128] on span at bounding box center [31, 121] width 29 height 19
select select "service"
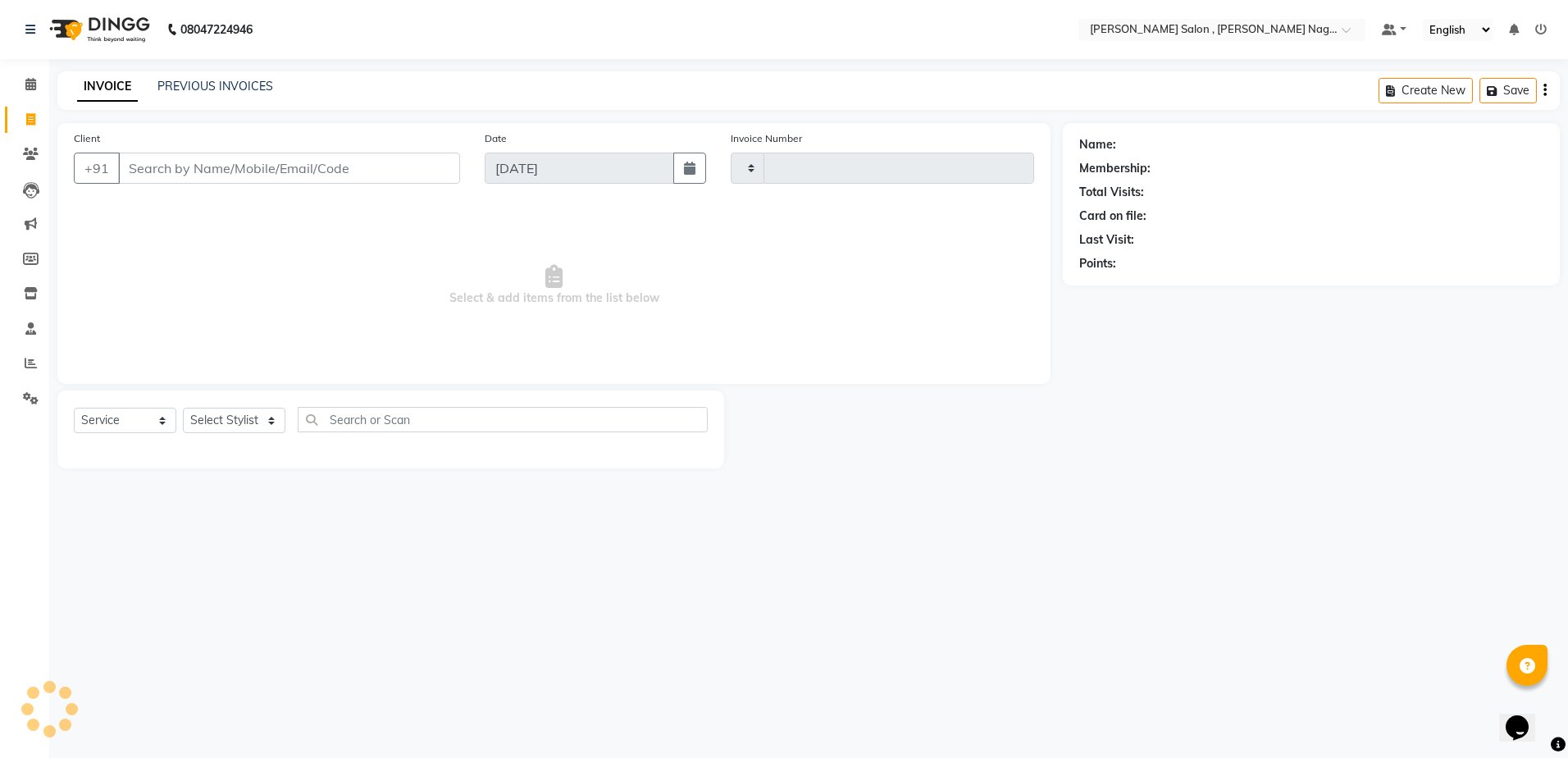
type input "2660"
select select "4120"
